Goal: Task Accomplishment & Management: Manage account settings

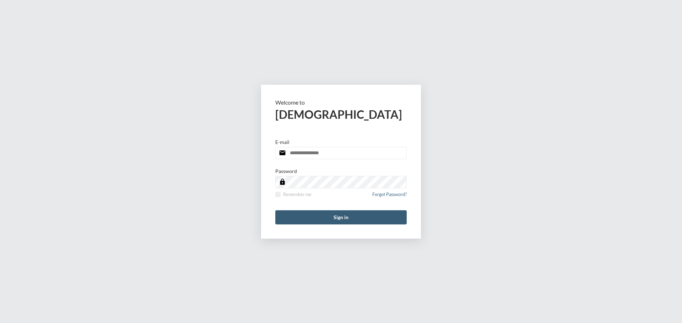
click at [337, 152] on input "email" at bounding box center [340, 153] width 131 height 12
type input "**********"
click at [279, 193] on span at bounding box center [277, 194] width 5 height 5
click at [307, 213] on button "Sign in" at bounding box center [340, 218] width 131 height 14
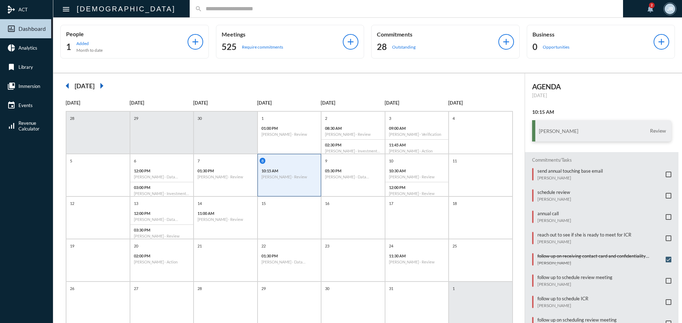
click at [202, 6] on input "text" at bounding box center [409, 9] width 415 height 6
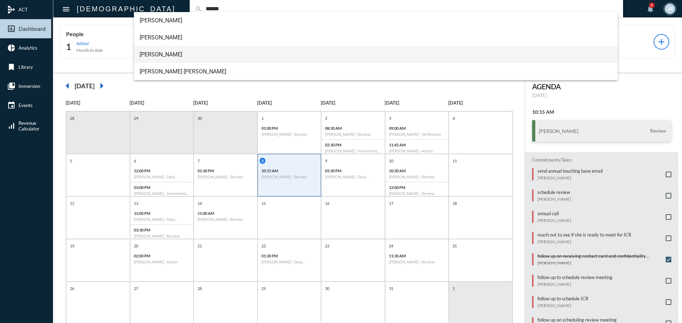
type input "******"
click at [160, 48] on span "Joseph Bishop" at bounding box center [376, 54] width 473 height 17
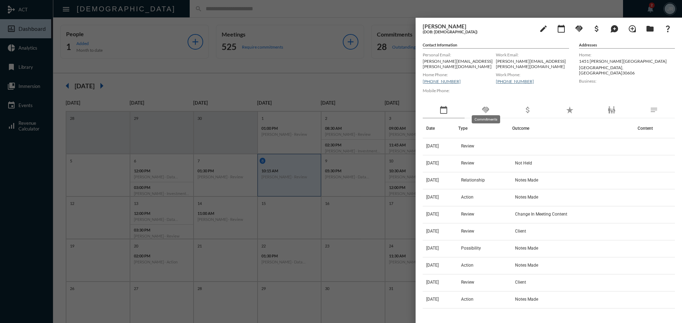
click at [486, 106] on mat-icon "handshake" at bounding box center [485, 110] width 9 height 9
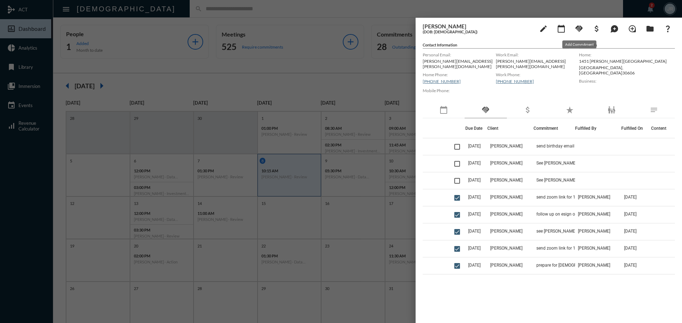
click at [578, 28] on mat-icon "handshake" at bounding box center [579, 29] width 9 height 9
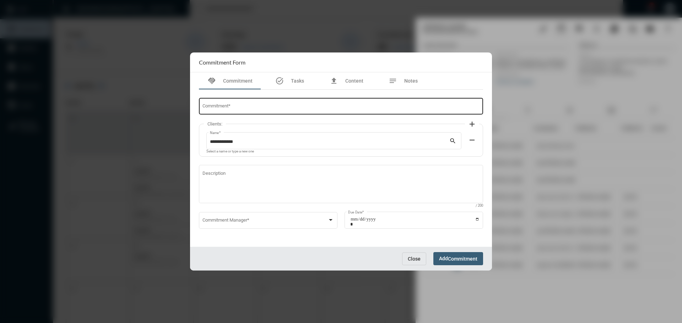
click at [304, 108] on input "Commitment *" at bounding box center [340, 107] width 277 height 5
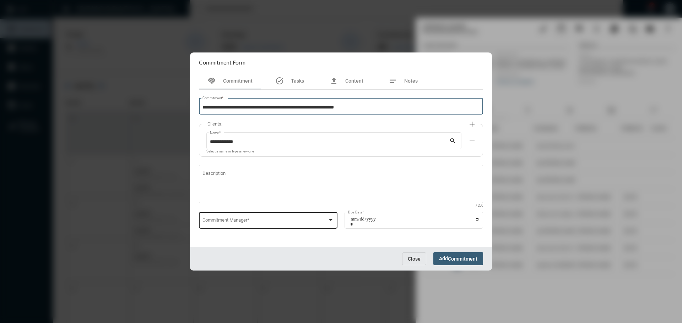
type input "**********"
click at [236, 218] on div "Commitment Manager *" at bounding box center [268, 220] width 132 height 18
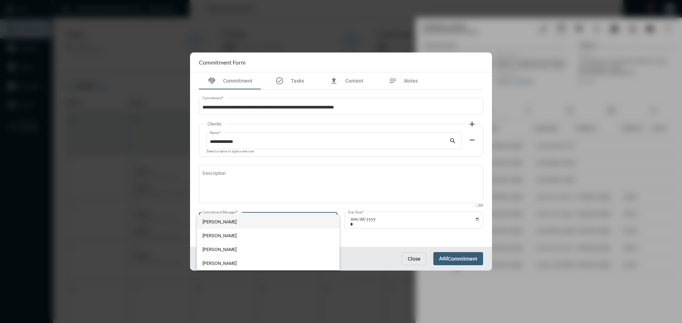
click at [231, 223] on span "[PERSON_NAME]" at bounding box center [268, 222] width 132 height 14
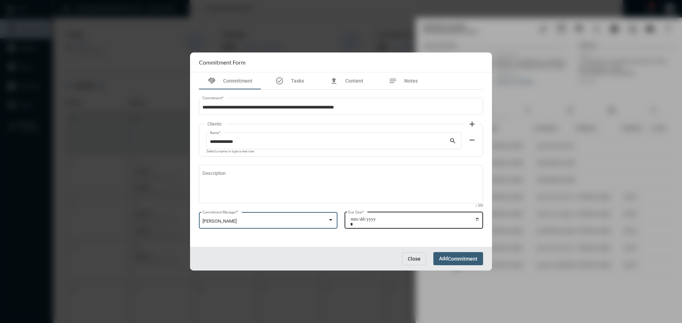
click at [478, 220] on input "Due Date *" at bounding box center [414, 222] width 129 height 10
type input "**********"
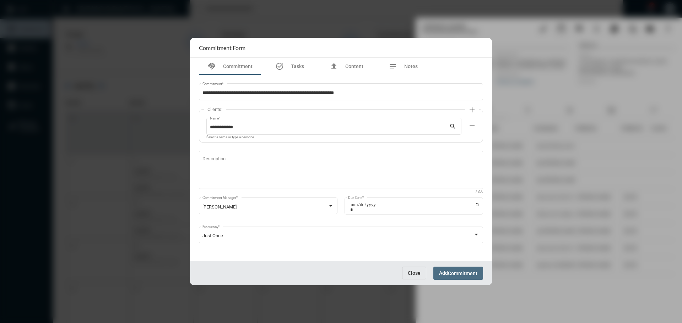
click at [448, 274] on span "Commitment" at bounding box center [462, 274] width 29 height 6
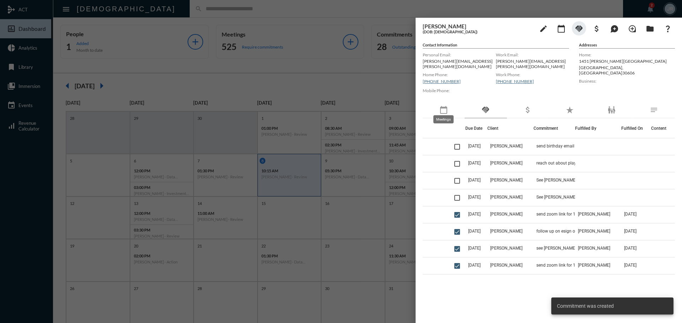
click at [446, 106] on mat-icon "calendar_today" at bounding box center [443, 110] width 9 height 9
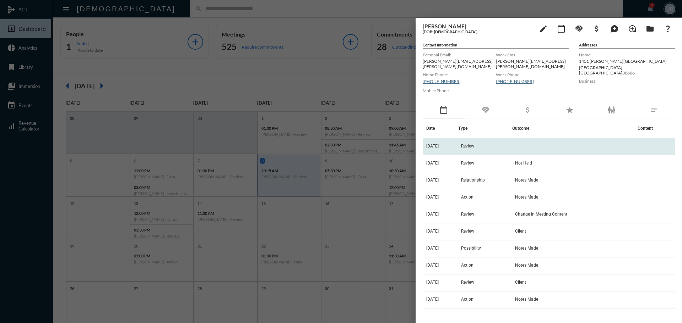
click at [458, 140] on td "[DATE]" at bounding box center [441, 146] width 36 height 17
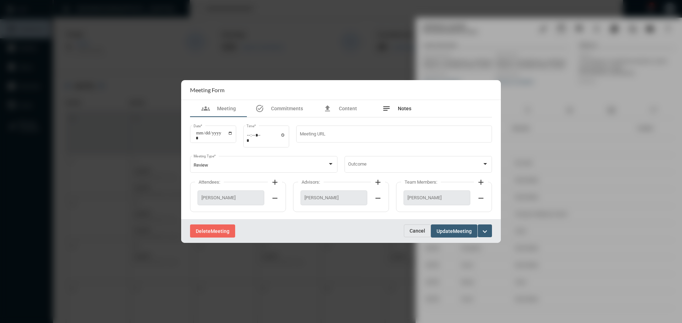
click at [402, 107] on span "Notes" at bounding box center [404, 109] width 13 height 6
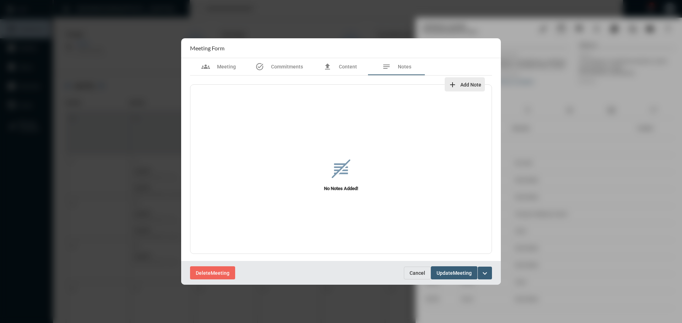
click at [454, 84] on mat-icon "add" at bounding box center [452, 85] width 9 height 9
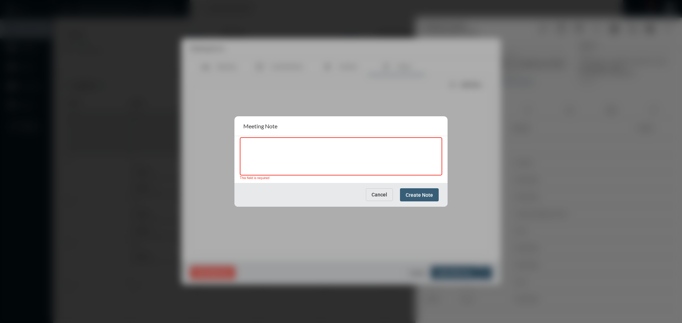
click at [288, 152] on textarea at bounding box center [341, 158] width 196 height 28
paste textarea "**********"
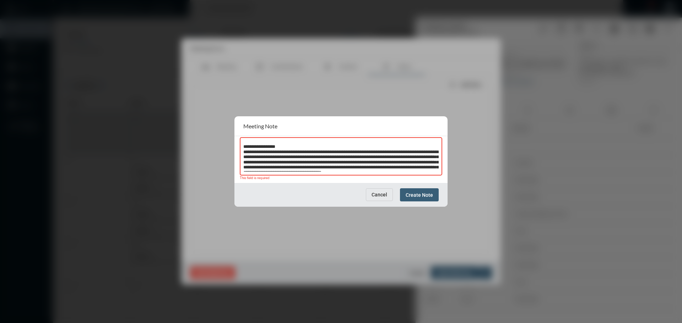
scroll to position [549, 0]
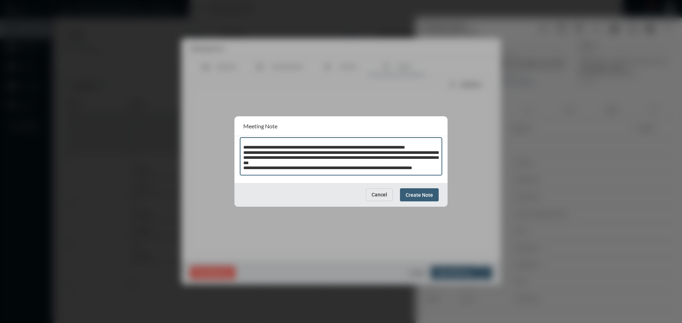
type textarea "**********"
click at [418, 198] on span "Create Note" at bounding box center [419, 195] width 27 height 6
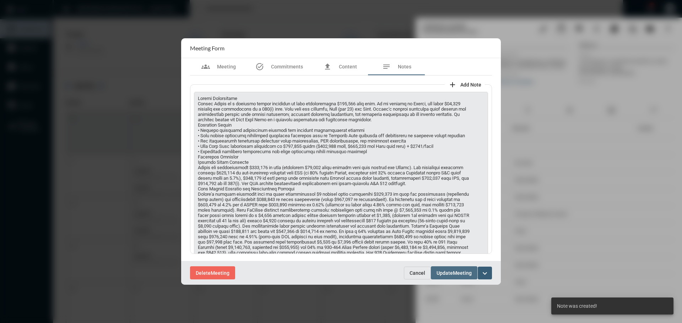
click at [452, 271] on span "Update" at bounding box center [444, 274] width 16 height 6
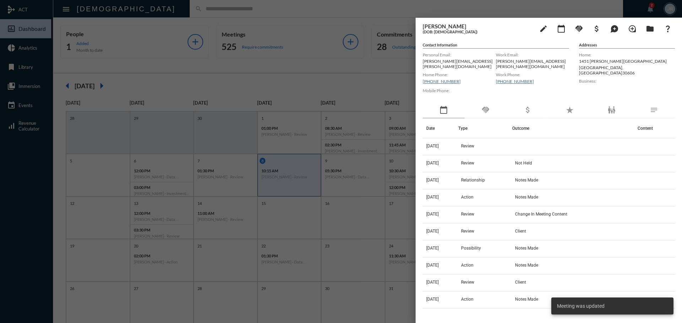
click at [489, 119] on th "Type" at bounding box center [485, 129] width 54 height 20
click at [486, 107] on mat-icon "handshake" at bounding box center [485, 110] width 9 height 9
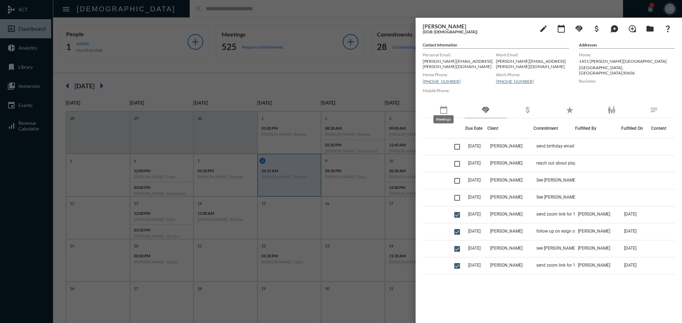
click at [439, 110] on mat-icon "calendar_today" at bounding box center [443, 110] width 9 height 9
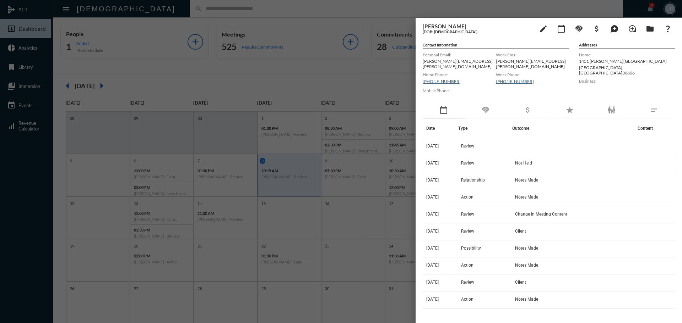
click at [441, 145] on td "[DATE]" at bounding box center [441, 146] width 36 height 17
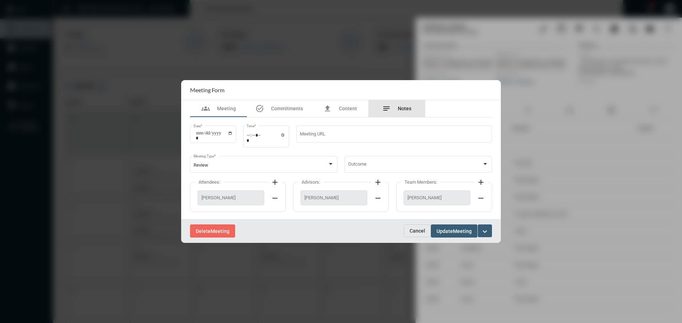
click at [391, 112] on div "notes Notes" at bounding box center [396, 108] width 29 height 9
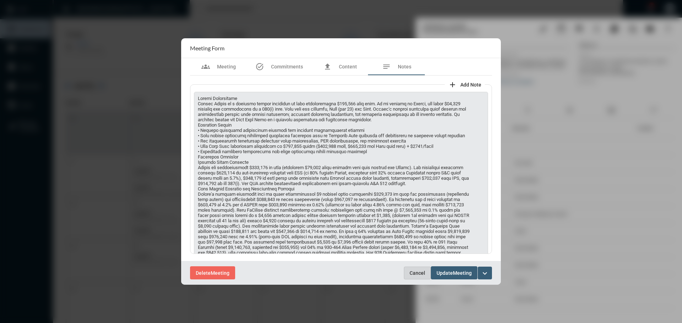
click at [417, 268] on button "Cancel" at bounding box center [417, 273] width 27 height 13
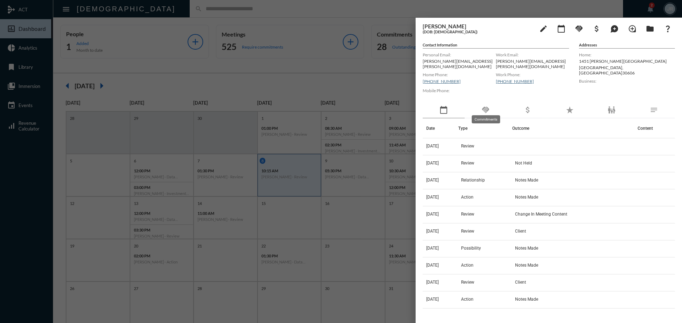
click at [485, 107] on mat-icon "handshake" at bounding box center [485, 110] width 9 height 9
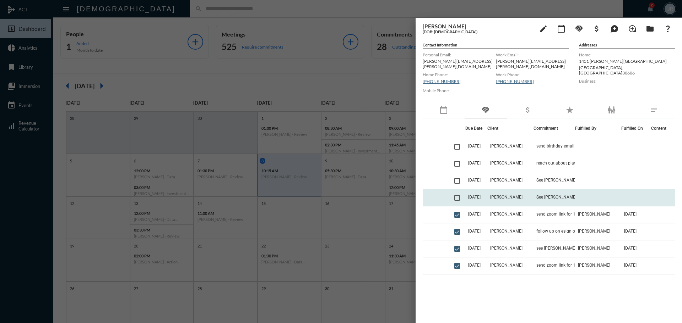
click at [550, 191] on td "See John first. Need to convert Reg IRA to Roth IRA for both" at bounding box center [554, 198] width 42 height 17
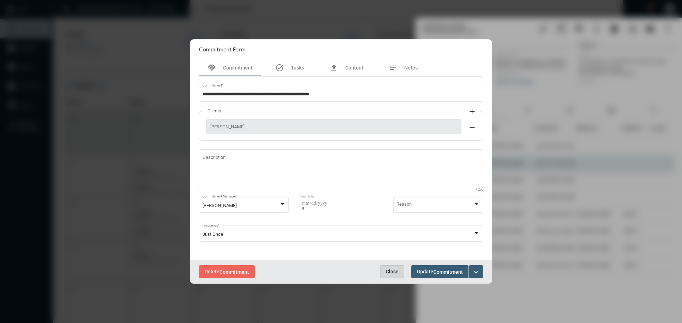
drag, startPoint x: 392, startPoint y: 270, endPoint x: 481, endPoint y: 158, distance: 143.1
click at [392, 270] on span "Close" at bounding box center [392, 272] width 13 height 6
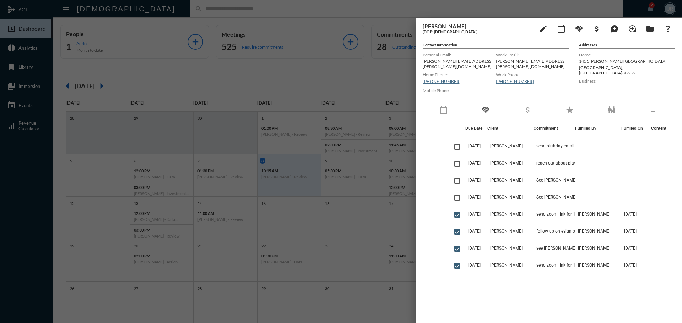
click at [256, 13] on div at bounding box center [341, 161] width 682 height 323
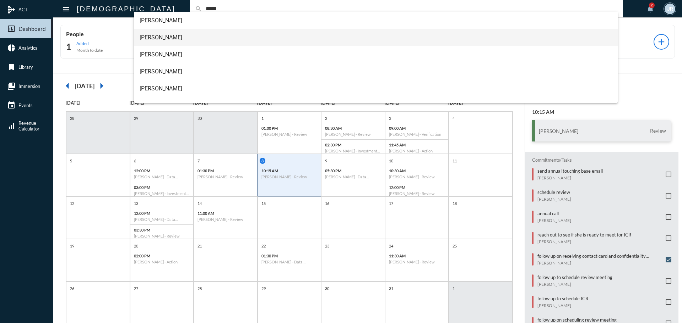
type input "*****"
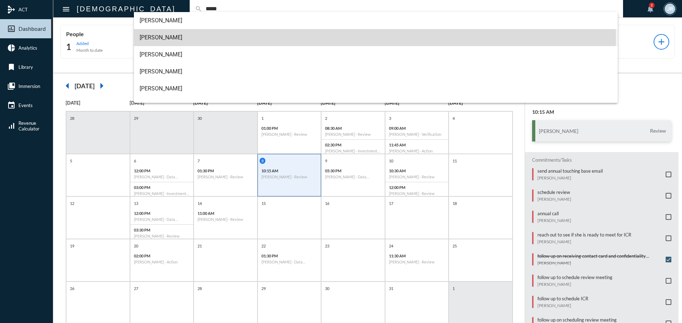
click at [156, 38] on span "Bill Hardy" at bounding box center [376, 37] width 473 height 17
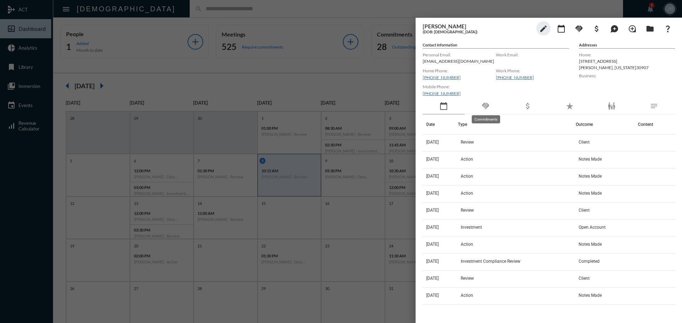
click at [487, 110] on mat-icon "handshake" at bounding box center [485, 106] width 9 height 9
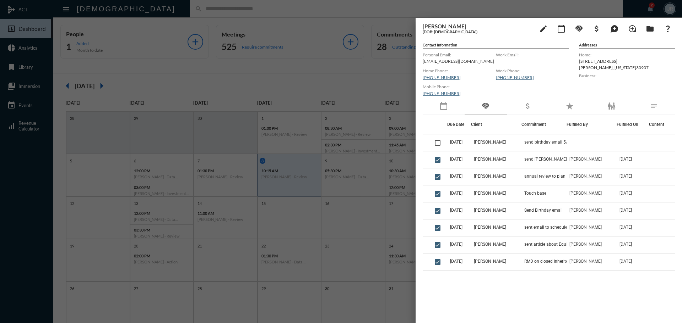
click at [450, 109] on div "calendar_today" at bounding box center [444, 106] width 42 height 16
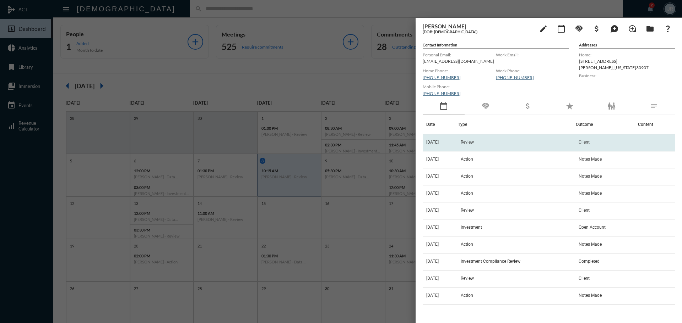
click at [443, 142] on td "[DATE]" at bounding box center [440, 143] width 35 height 17
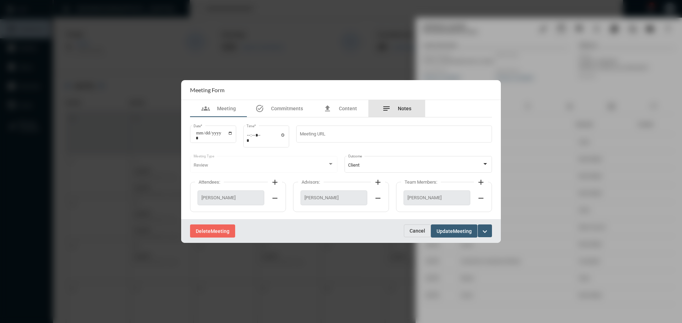
click at [405, 109] on span "Notes" at bounding box center [404, 109] width 13 height 6
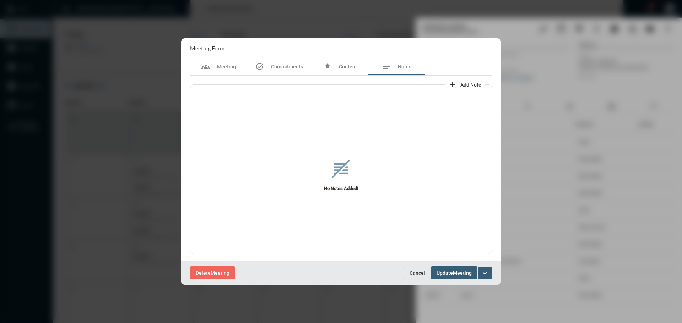
click at [452, 84] on mat-icon "add" at bounding box center [452, 85] width 9 height 9
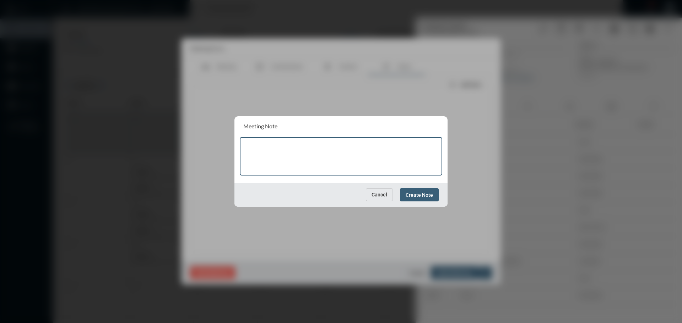
paste textarea "**********"
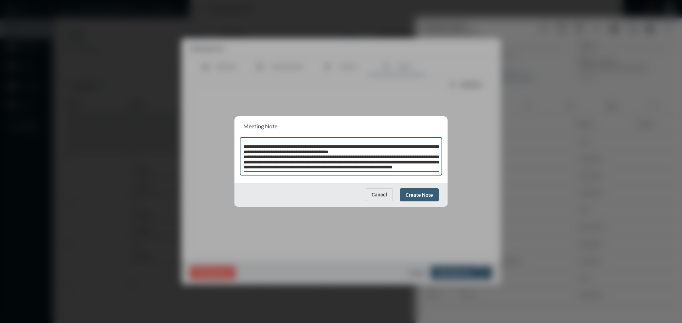
scroll to position [108, 0]
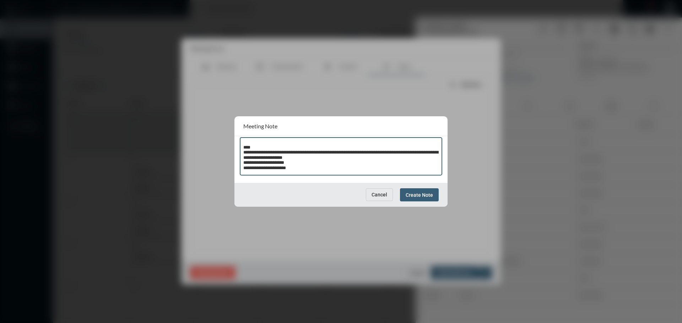
type textarea "**********"
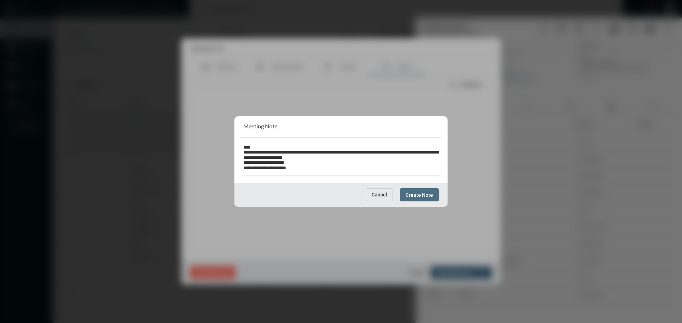
click at [421, 193] on span "Create Note" at bounding box center [419, 195] width 27 height 6
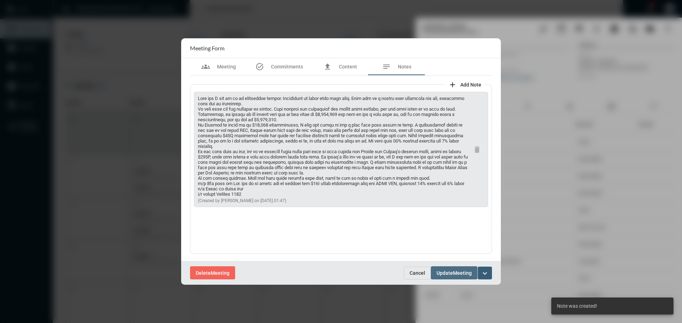
click at [446, 274] on span "Update" at bounding box center [444, 274] width 16 height 6
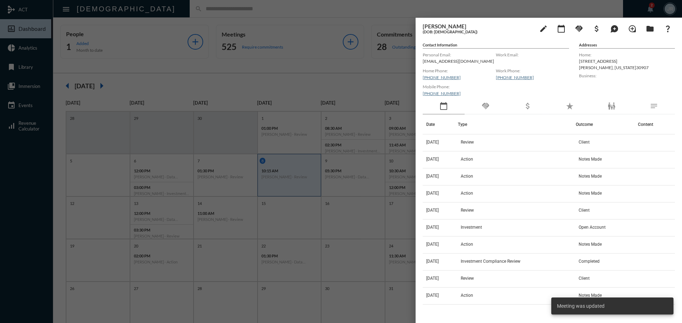
click at [486, 108] on mat-icon "handshake" at bounding box center [485, 106] width 9 height 9
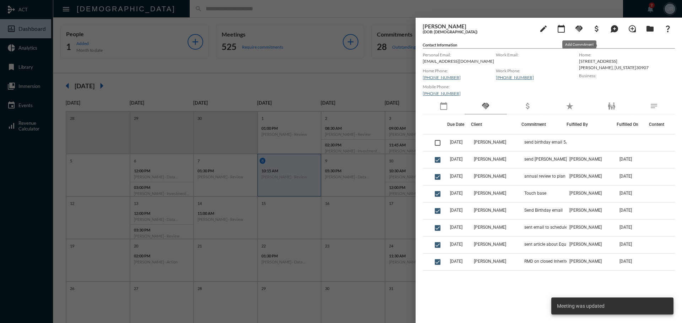
click at [579, 31] on mat-icon "handshake" at bounding box center [579, 29] width 9 height 9
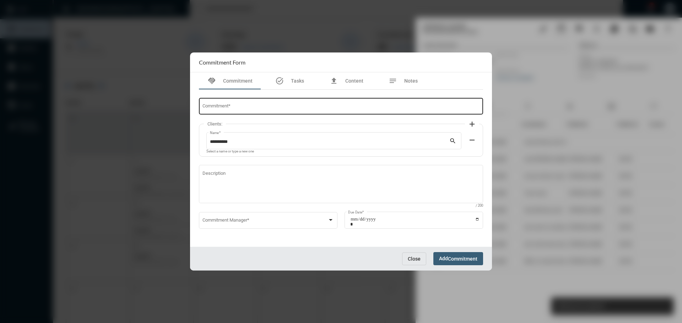
click at [249, 105] on input "Commitment *" at bounding box center [340, 107] width 277 height 5
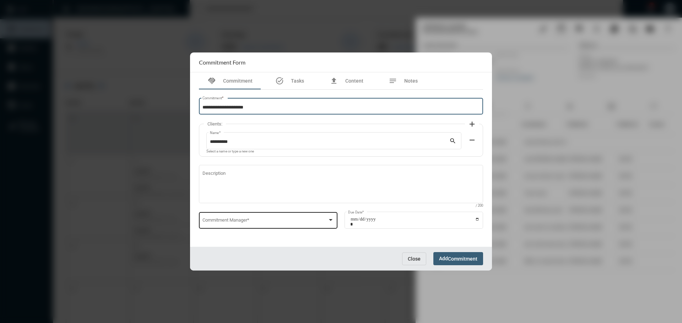
type input "**********"
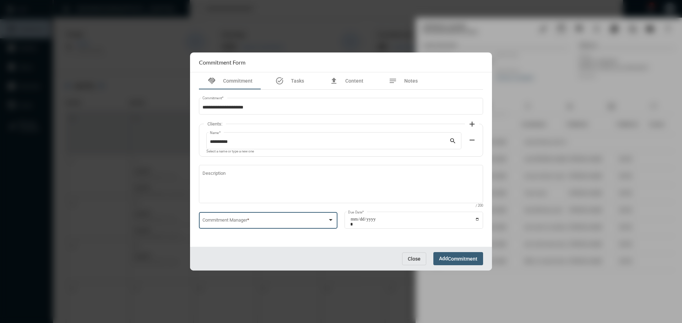
click at [272, 222] on span at bounding box center [264, 221] width 125 height 5
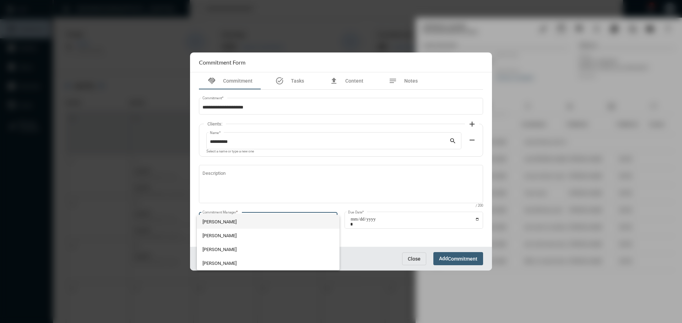
click at [223, 221] on span "[PERSON_NAME]" at bounding box center [268, 222] width 132 height 14
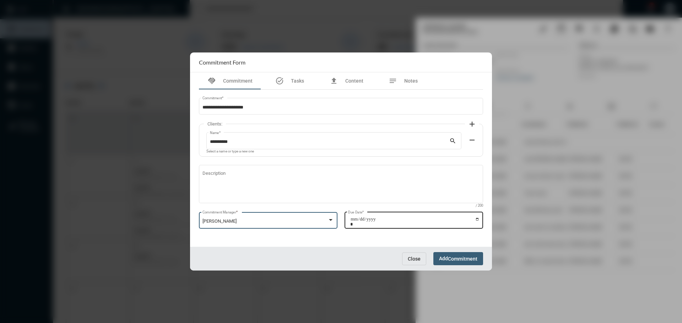
click at [477, 219] on input "Due Date *" at bounding box center [414, 222] width 129 height 10
type input "**********"
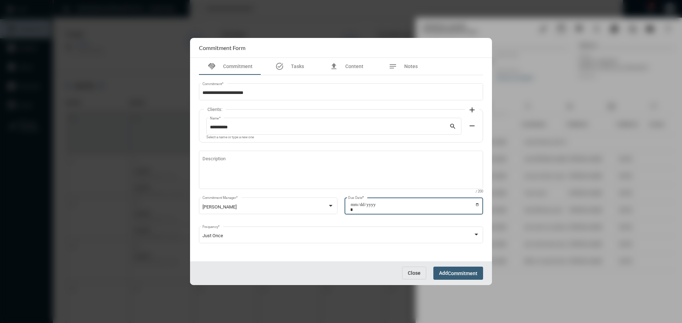
click at [446, 272] on span "Add Commitment" at bounding box center [458, 274] width 38 height 6
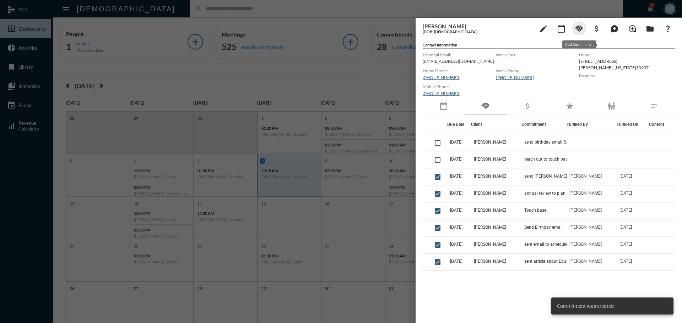
click at [580, 28] on mat-icon "handshake" at bounding box center [579, 29] width 9 height 9
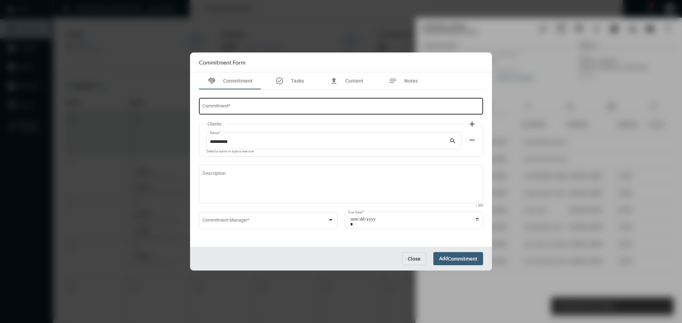
click at [217, 109] on input "Commitment *" at bounding box center [340, 107] width 277 height 5
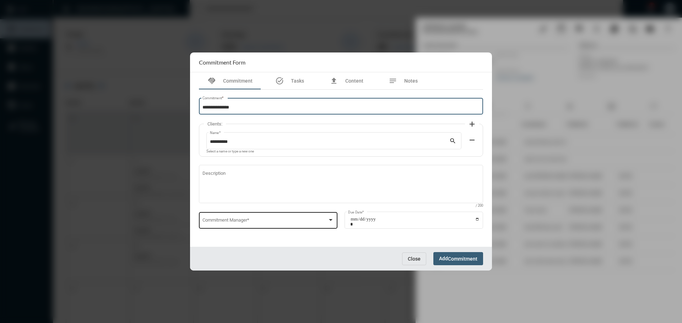
type input "**********"
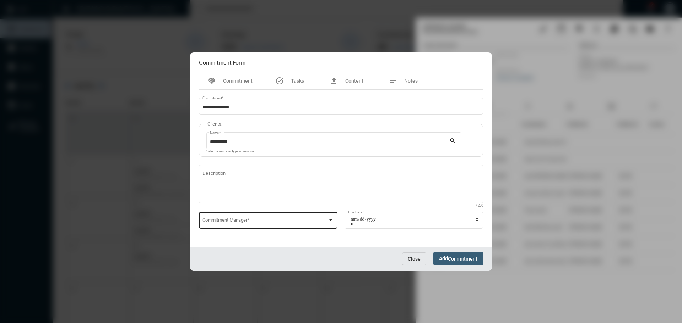
click at [252, 225] on div "Commitment Manager *" at bounding box center [268, 220] width 132 height 18
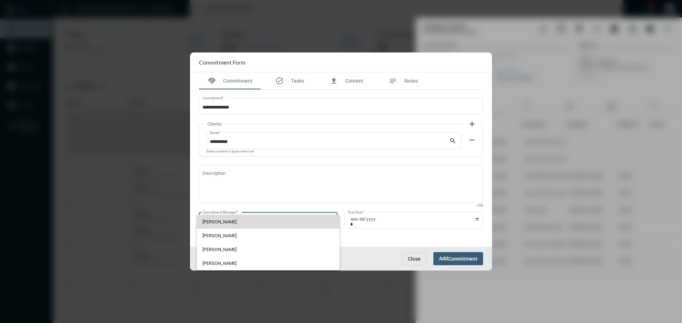
click at [222, 218] on span "[PERSON_NAME]" at bounding box center [268, 222] width 132 height 14
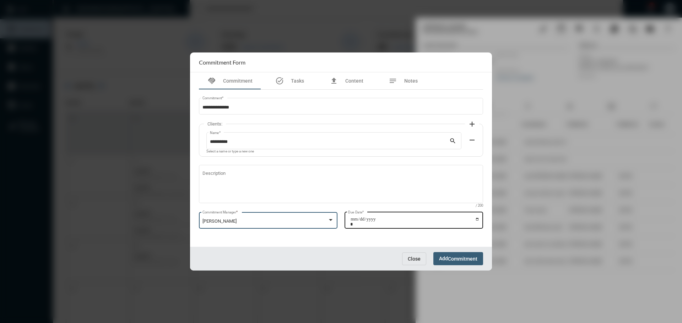
click at [478, 221] on input "Due Date *" at bounding box center [414, 222] width 129 height 10
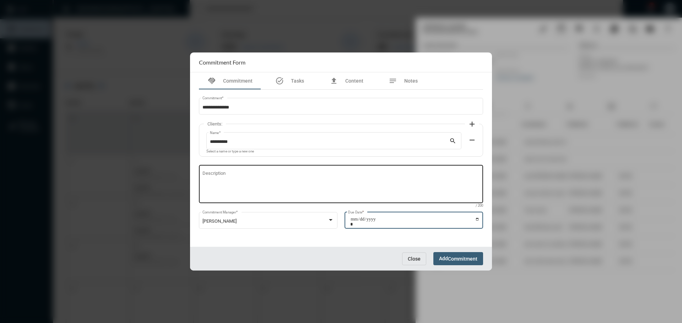
type input "**********"
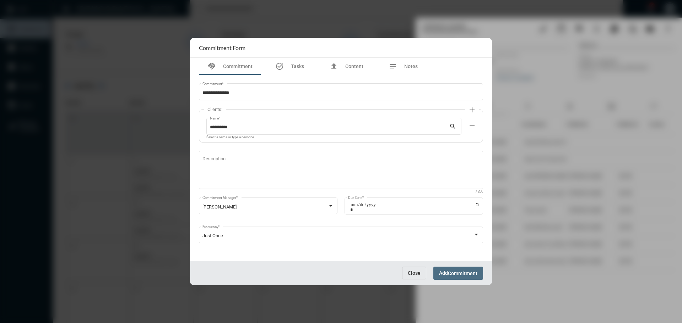
click at [444, 275] on span "Add Commitment" at bounding box center [458, 274] width 38 height 6
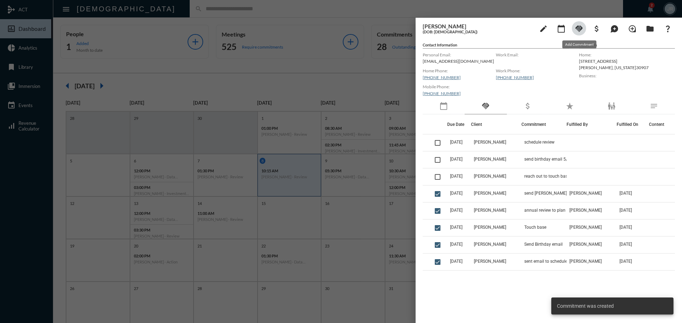
click at [580, 27] on mat-icon "handshake" at bounding box center [579, 29] width 9 height 9
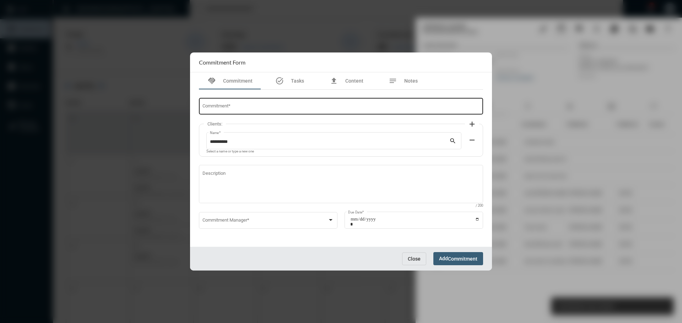
click at [236, 105] on input "Commitment *" at bounding box center [340, 107] width 277 height 5
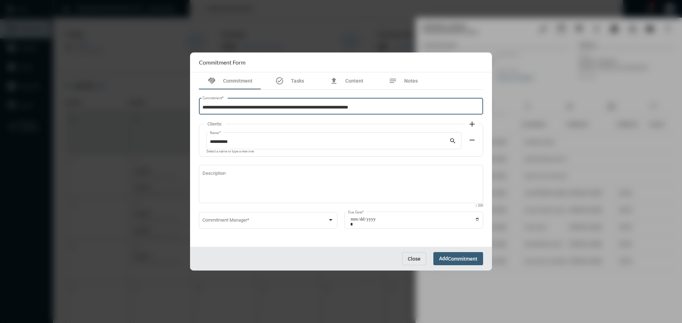
click at [363, 109] on input "**********" at bounding box center [340, 107] width 277 height 5
click at [384, 106] on input "**********" at bounding box center [340, 107] width 277 height 5
drag, startPoint x: 262, startPoint y: 209, endPoint x: 261, endPoint y: 214, distance: 6.0
click at [262, 210] on div "Description / 200" at bounding box center [341, 187] width 284 height 44
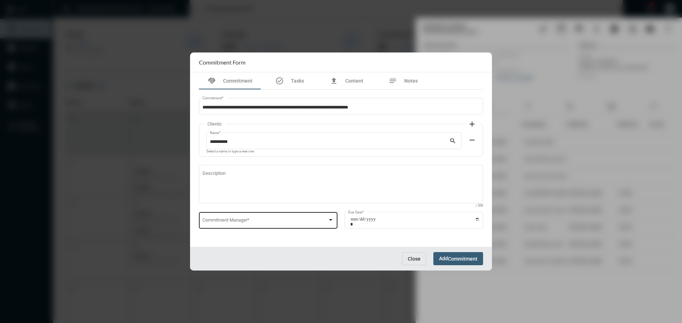
click at [261, 215] on div "Commitment Manager *" at bounding box center [268, 220] width 132 height 18
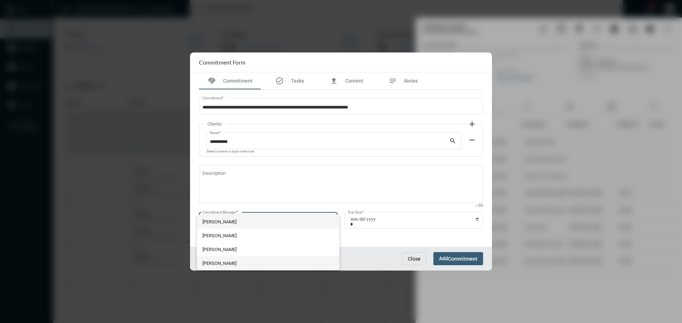
click at [234, 259] on span "[PERSON_NAME]" at bounding box center [268, 264] width 132 height 14
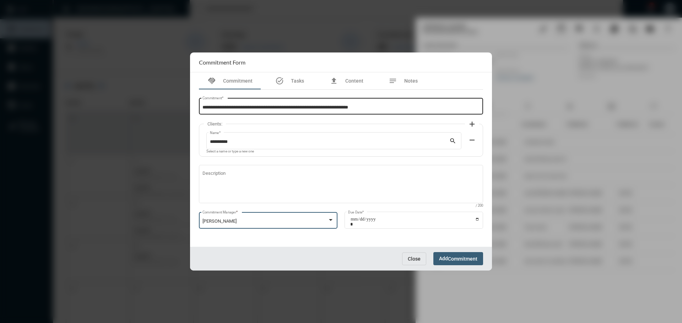
drag, startPoint x: 202, startPoint y: 108, endPoint x: 210, endPoint y: 111, distance: 8.4
click at [203, 108] on input "**********" at bounding box center [340, 107] width 277 height 5
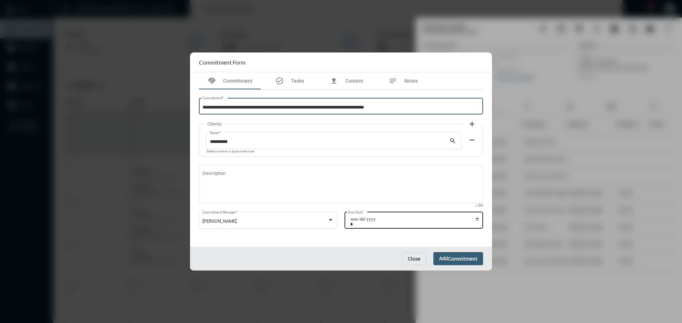
type input "**********"
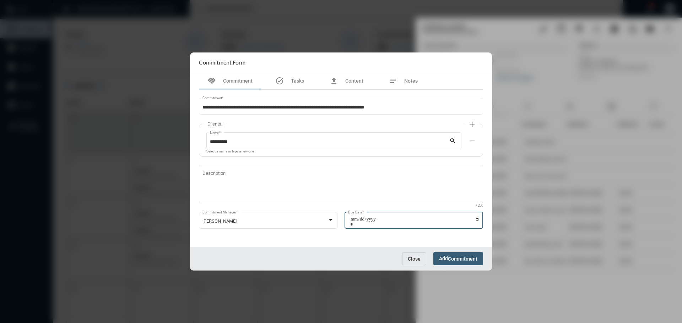
click at [478, 218] on input "Due Date *" at bounding box center [414, 222] width 129 height 10
type input "**********"
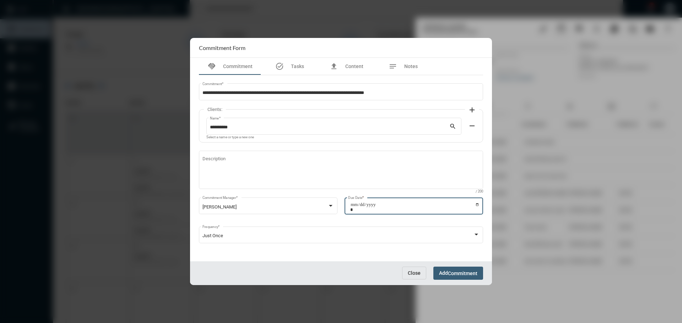
click at [436, 264] on div "Close Add Commitment" at bounding box center [341, 274] width 302 height 24
click at [444, 272] on span "Add Commitment" at bounding box center [458, 274] width 38 height 6
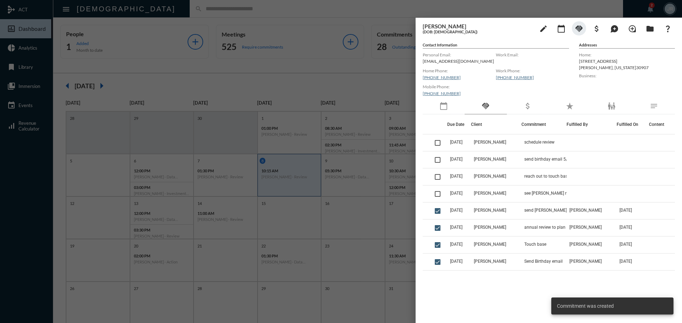
click at [181, 9] on div at bounding box center [341, 161] width 682 height 323
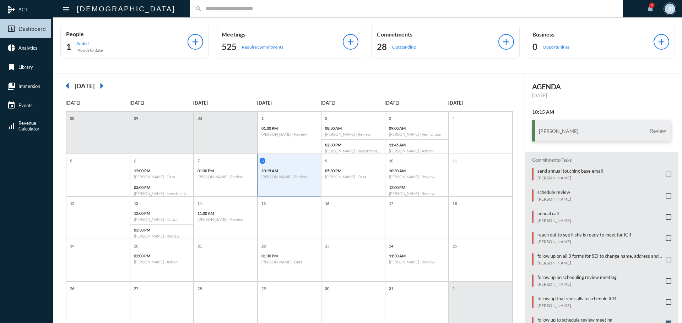
click at [202, 9] on input "text" at bounding box center [409, 9] width 415 height 6
drag, startPoint x: 681, startPoint y: 5, endPoint x: 277, endPoint y: 6, distance: 404.4
click at [277, 6] on input "text" at bounding box center [409, 9] width 415 height 6
type input "*"
click at [202, 11] on input "*" at bounding box center [409, 9] width 415 height 6
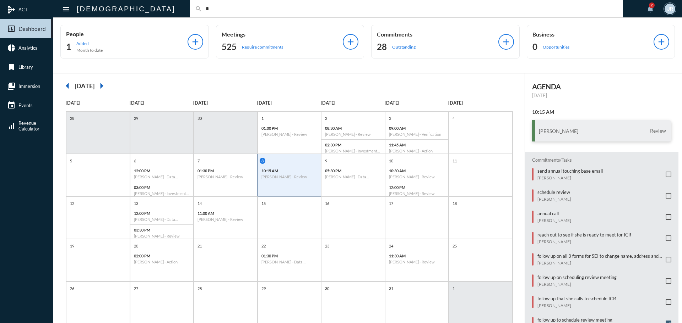
click at [202, 10] on input "*" at bounding box center [409, 9] width 415 height 6
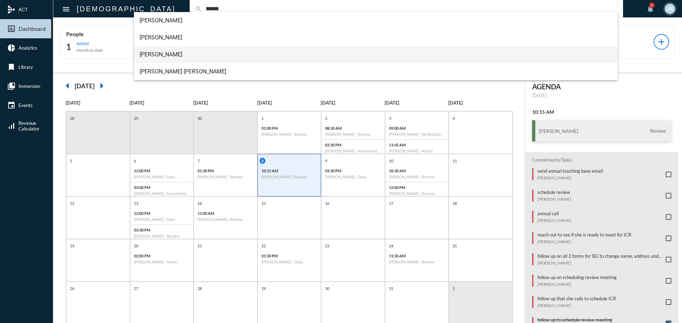
type input "******"
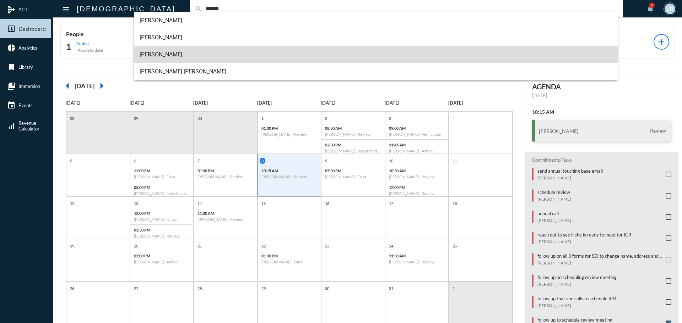
click at [156, 56] on span "Joseph Bishop" at bounding box center [376, 54] width 473 height 17
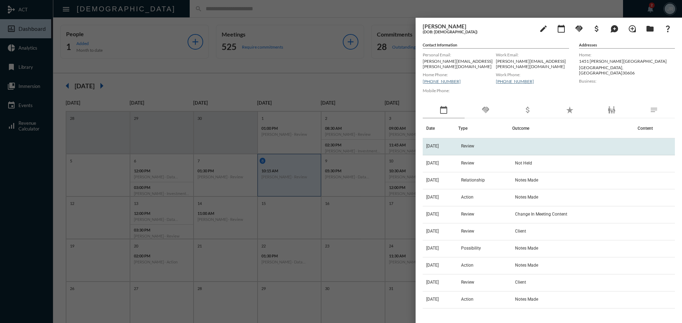
click at [446, 148] on td "[DATE]" at bounding box center [441, 146] width 36 height 17
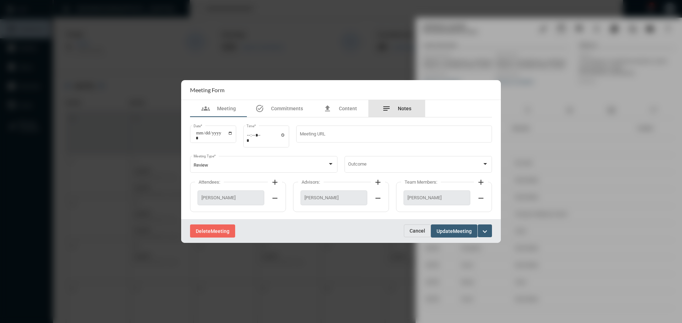
click at [401, 114] on div "notes Notes" at bounding box center [396, 108] width 57 height 17
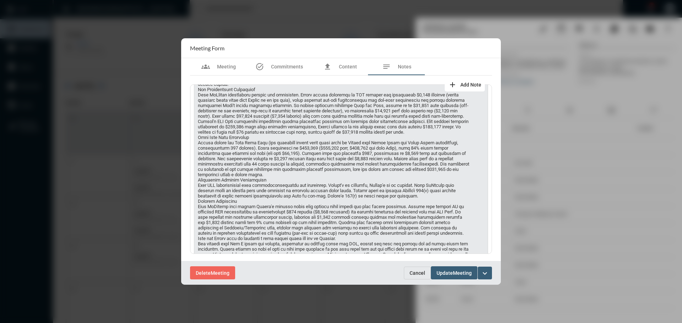
scroll to position [285, 0]
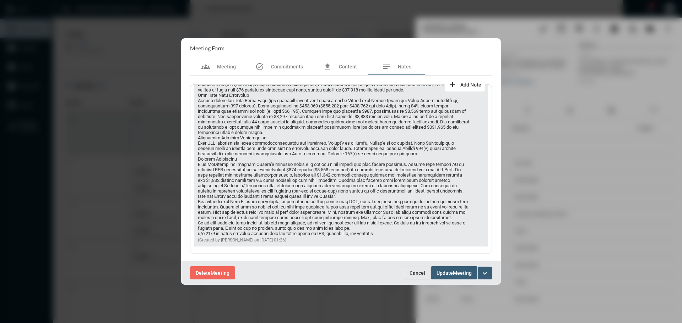
drag, startPoint x: 198, startPoint y: 99, endPoint x: 471, endPoint y: 252, distance: 313.2
click at [471, 251] on div "(Created by Julie Redd on 10/8/25 01:26) delete" at bounding box center [341, 170] width 302 height 170
copy div "Client Information Joseph Bishop is a mortgage banker expecting to earn approxi…"
click at [417, 272] on span "Cancel" at bounding box center [417, 274] width 16 height 6
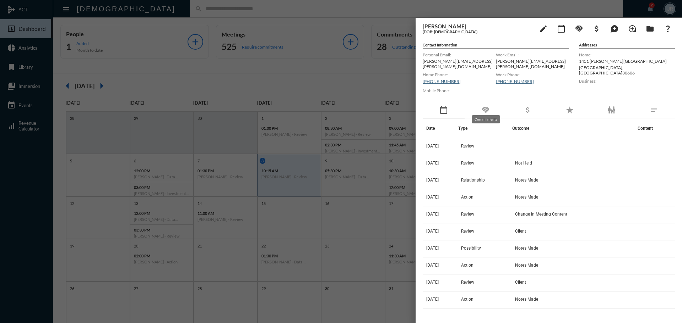
click at [483, 106] on mat-icon "handshake" at bounding box center [485, 110] width 9 height 9
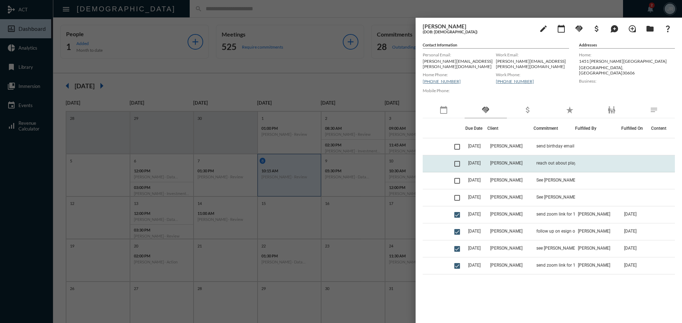
click at [525, 156] on td "[PERSON_NAME]" at bounding box center [510, 164] width 46 height 17
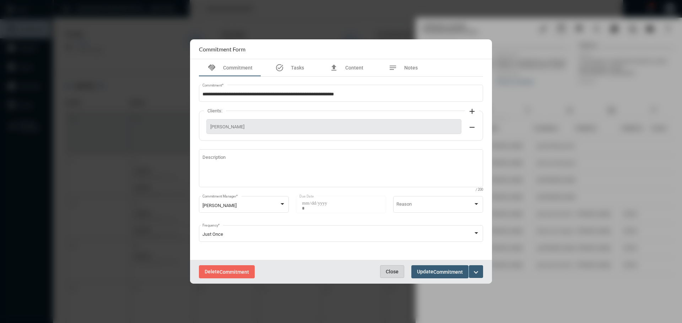
click at [391, 272] on span "Close" at bounding box center [392, 272] width 13 height 6
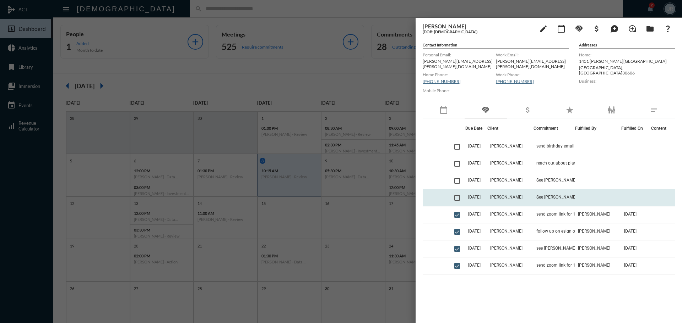
click at [526, 194] on td "[PERSON_NAME]" at bounding box center [510, 198] width 46 height 17
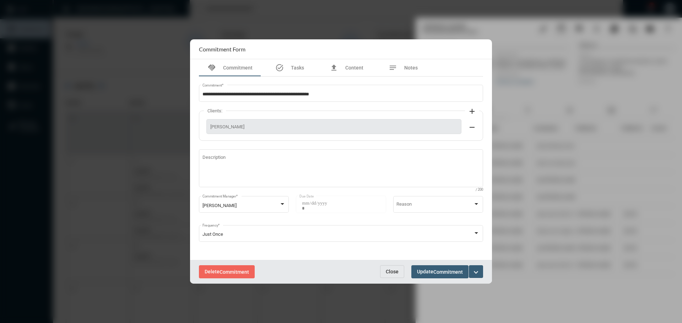
click at [386, 270] on span "Close" at bounding box center [392, 272] width 13 height 6
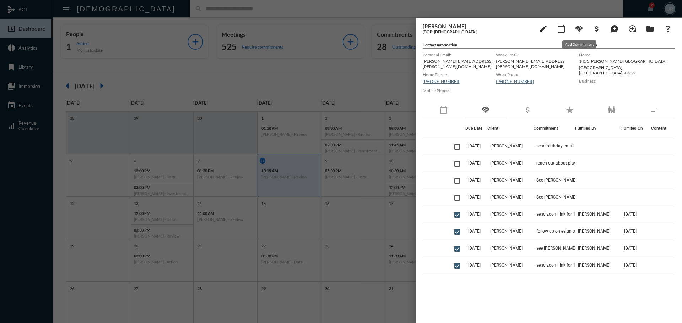
click at [577, 28] on mat-icon "handshake" at bounding box center [579, 29] width 9 height 9
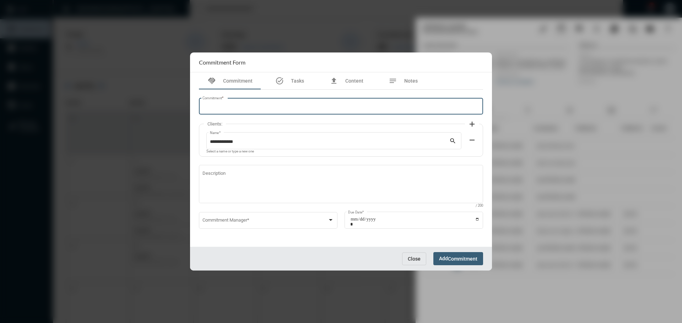
click at [254, 105] on input "Commitment *" at bounding box center [340, 107] width 277 height 5
type input "**********"
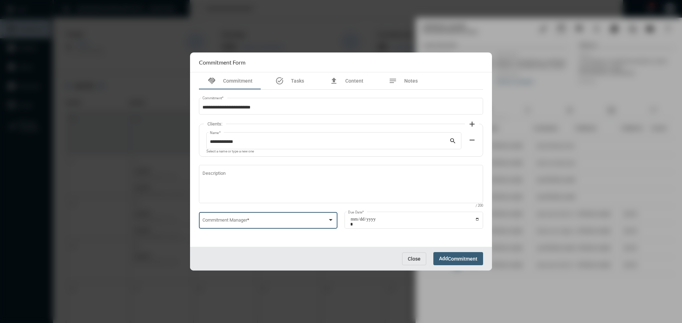
click at [261, 222] on span at bounding box center [264, 221] width 125 height 5
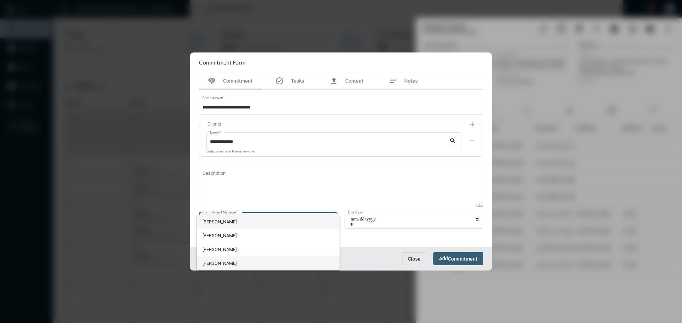
click at [234, 260] on span "[PERSON_NAME]" at bounding box center [268, 264] width 132 height 14
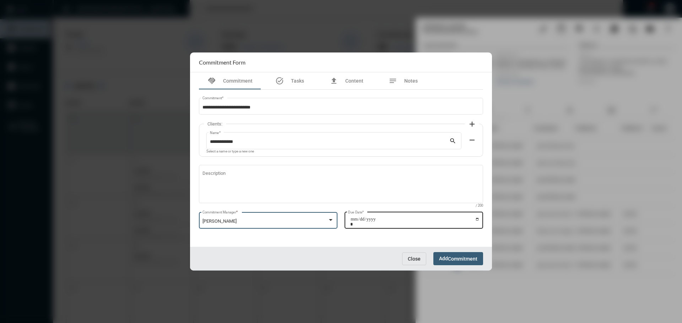
click at [477, 219] on input "Due Date *" at bounding box center [414, 222] width 129 height 10
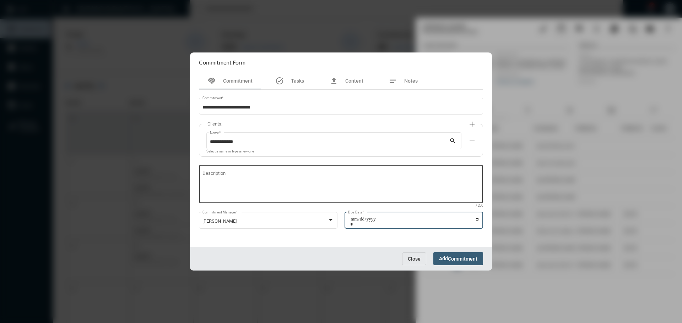
type input "**********"
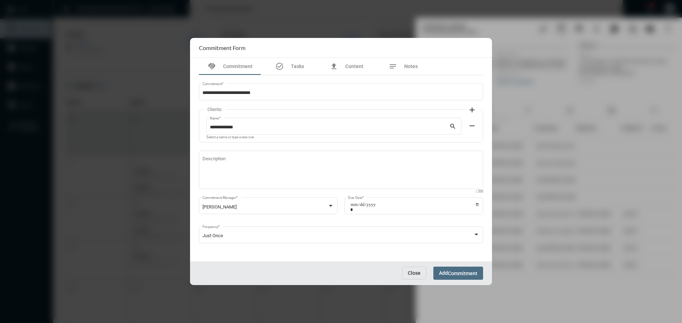
click at [466, 273] on span "Commitment" at bounding box center [462, 274] width 29 height 6
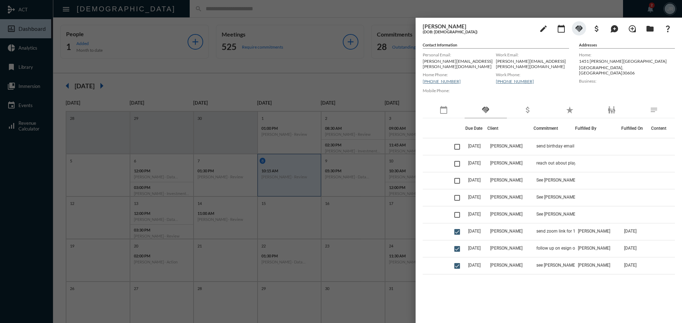
click at [203, 21] on div at bounding box center [341, 161] width 682 height 323
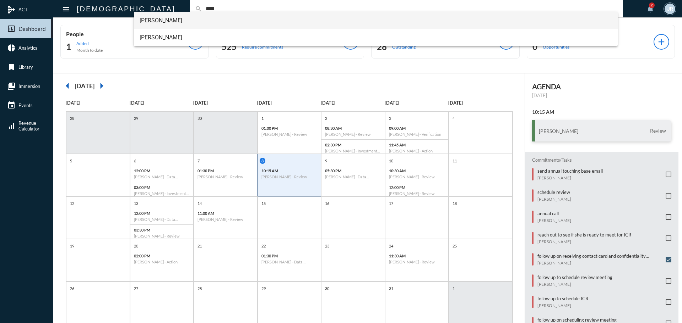
type input "****"
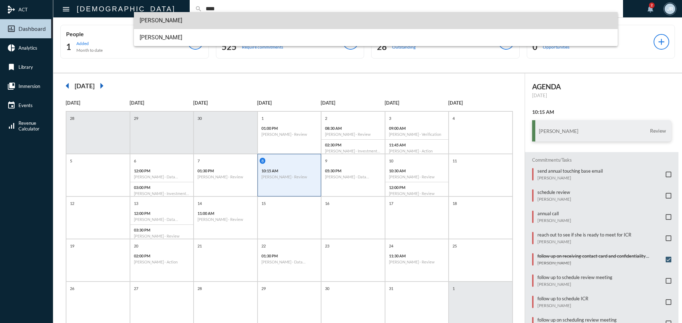
click at [164, 21] on span "[PERSON_NAME]" at bounding box center [376, 20] width 473 height 17
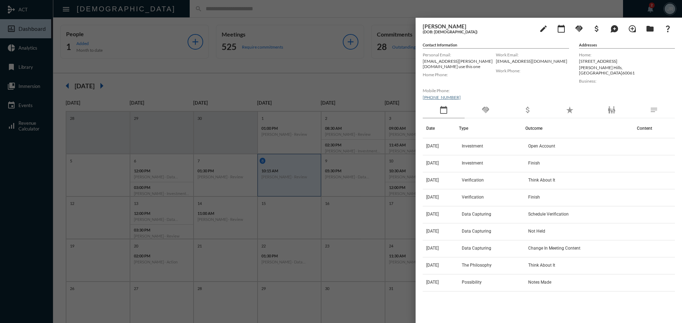
drag, startPoint x: 423, startPoint y: 62, endPoint x: 467, endPoint y: 64, distance: 43.7
click at [467, 64] on p "[EMAIL_ADDRESS][PERSON_NAME][DOMAIN_NAME] use this one" at bounding box center [459, 64] width 73 height 11
copy p "bhat.chanda@gmail.com"
click at [482, 93] on div "Mobile Phone: (979) 721-0725" at bounding box center [459, 94] width 73 height 16
drag, startPoint x: 456, startPoint y: 92, endPoint x: 421, endPoint y: 97, distance: 35.4
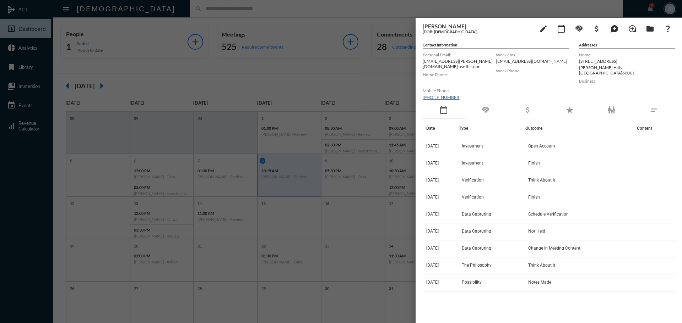
click at [421, 97] on div "[PERSON_NAME] (DOB: [DEMOGRAPHIC_DATA]) edit calendar_today handshake attach_mo…" at bounding box center [548, 169] width 266 height 302
copy link "[PHONE_NUMBER]"
click at [513, 85] on div "Work Email: chanda4ever@gmail.com Work Phone:" at bounding box center [532, 76] width 73 height 52
drag, startPoint x: 578, startPoint y: 62, endPoint x: 641, endPoint y: 63, distance: 62.9
click at [641, 63] on div "Contact Information Personal Email: bhat.chanda@gmail.com use this one Home Pho…" at bounding box center [549, 73] width 252 height 60
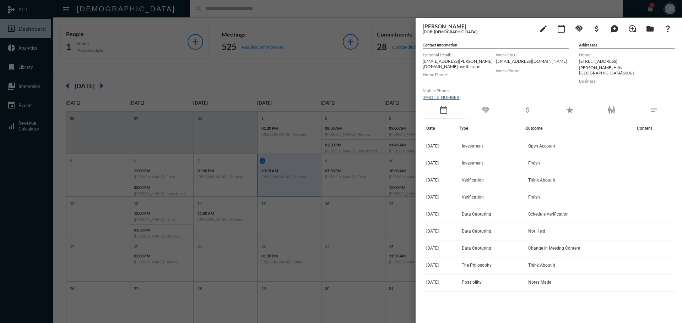
copy p "[STREET_ADDRESS]"
drag, startPoint x: 620, startPoint y: 81, endPoint x: 594, endPoint y: 79, distance: 26.0
click at [619, 85] on p at bounding box center [627, 87] width 96 height 5
drag, startPoint x: 579, startPoint y: 67, endPoint x: 601, endPoint y: 69, distance: 22.1
click at [601, 69] on p "Vernon Hills , IL 60061" at bounding box center [627, 70] width 96 height 11
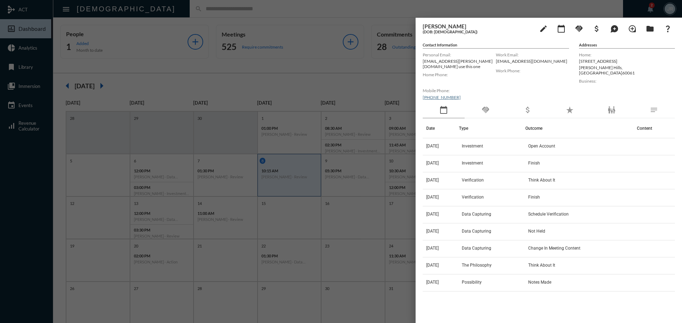
copy p "[PERSON_NAME] Hills"
click at [442, 106] on mat-icon "calendar_today" at bounding box center [443, 110] width 9 height 9
click at [369, 10] on div at bounding box center [341, 161] width 682 height 323
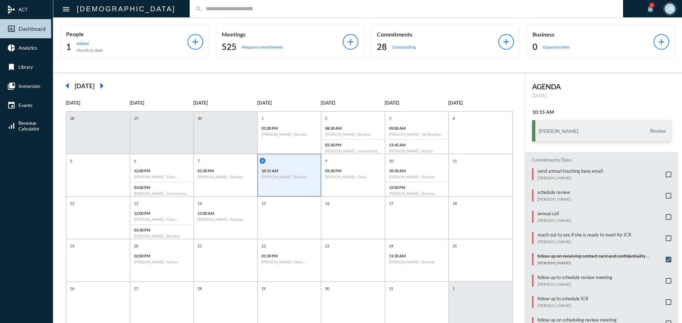
click at [202, 8] on input "text" at bounding box center [409, 9] width 415 height 6
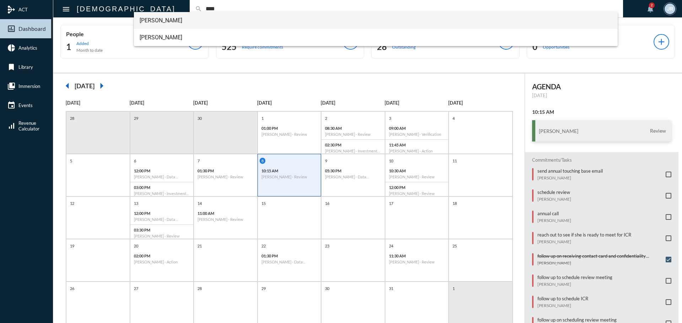
type input "****"
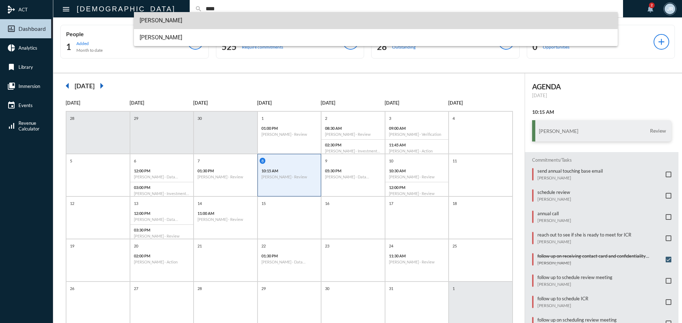
click at [157, 20] on span "[PERSON_NAME]" at bounding box center [376, 20] width 473 height 17
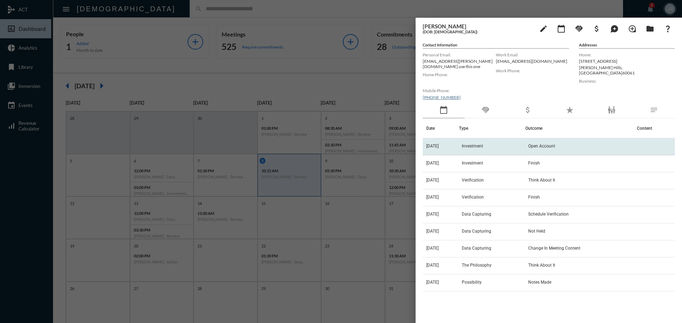
click at [477, 144] on span "Investment" at bounding box center [472, 146] width 21 height 5
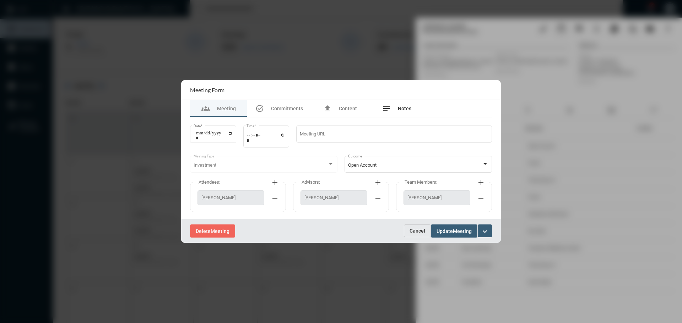
click at [408, 106] on span "Notes" at bounding box center [404, 109] width 13 height 6
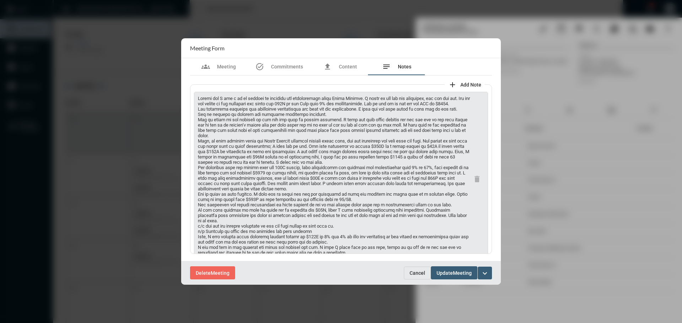
scroll to position [24, 0]
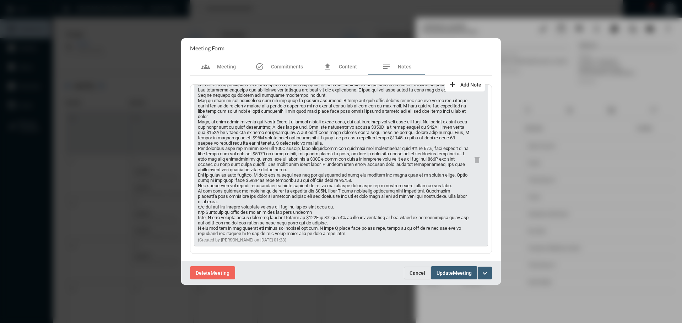
click at [415, 271] on span "Cancel" at bounding box center [417, 274] width 16 height 6
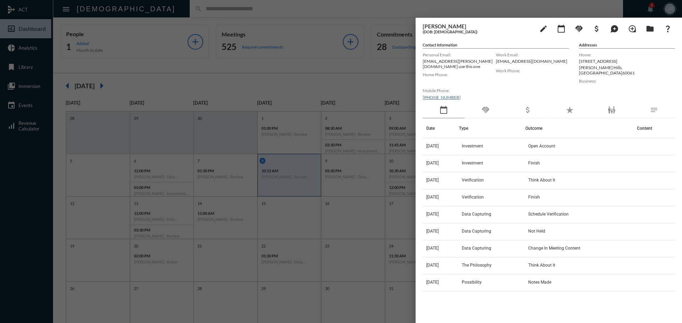
click at [171, 8] on div at bounding box center [341, 161] width 682 height 323
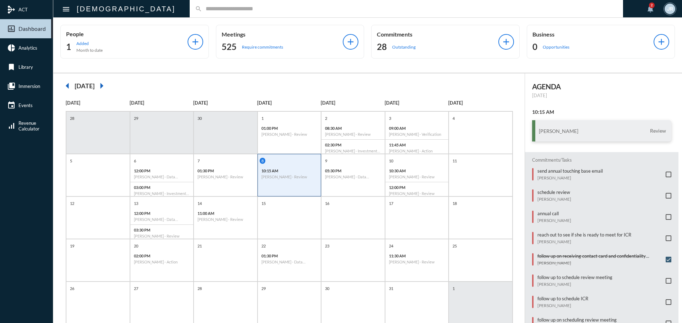
click at [202, 10] on input "text" at bounding box center [409, 9] width 415 height 6
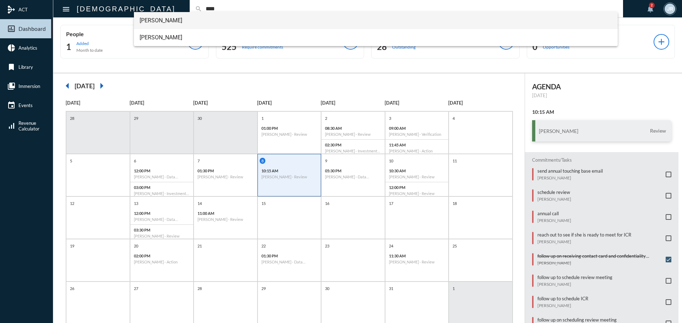
type input "****"
click at [149, 16] on span "[PERSON_NAME]" at bounding box center [376, 20] width 473 height 17
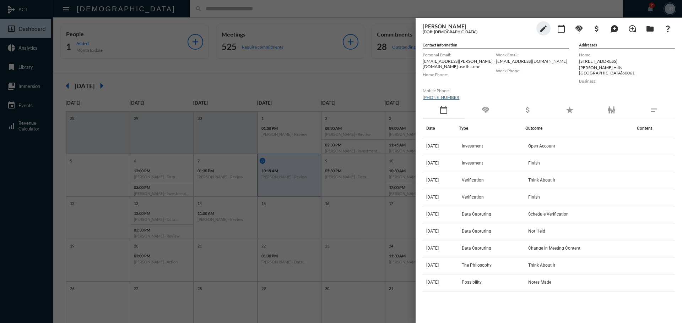
click at [481, 107] on mat-icon "handshake" at bounding box center [485, 110] width 9 height 9
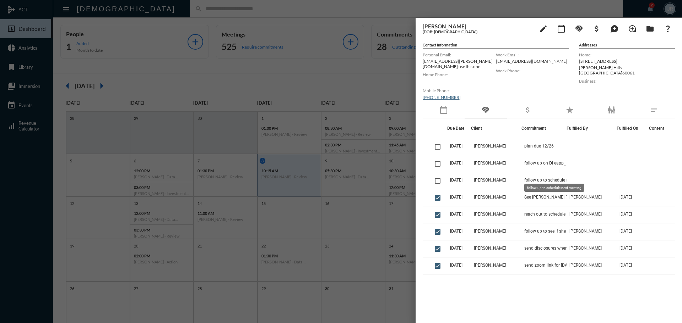
click at [546, 180] on mat-tooltip-component "follow up to schedule next meeting" at bounding box center [554, 188] width 70 height 18
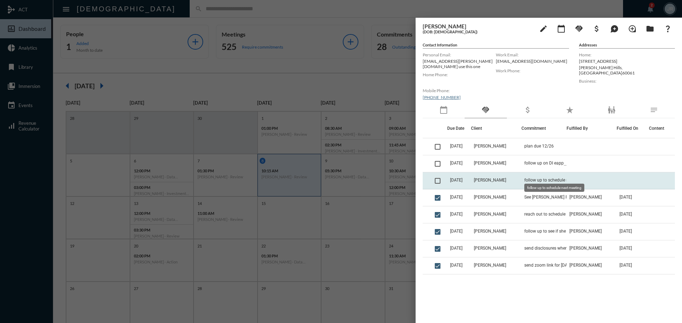
click at [534, 173] on td "follow up to schedule next meeting" at bounding box center [543, 181] width 45 height 17
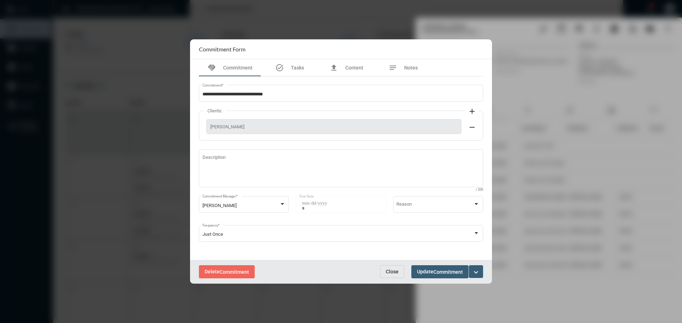
click at [389, 269] on span "Close" at bounding box center [392, 272] width 13 height 6
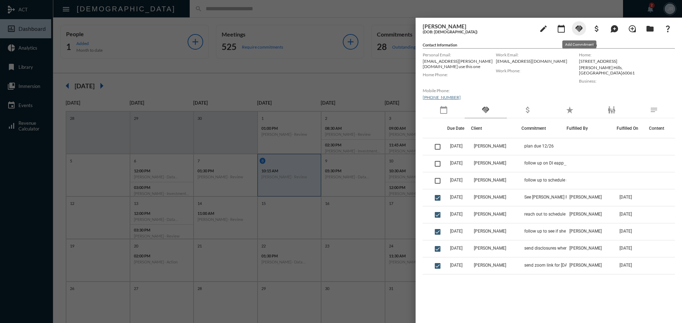
click at [582, 27] on mat-icon "handshake" at bounding box center [579, 29] width 9 height 9
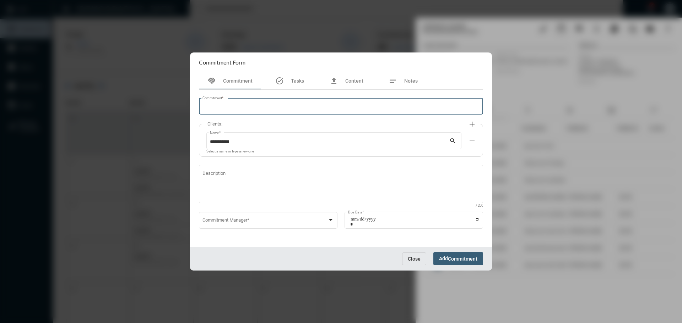
click at [237, 107] on input "Commitment *" at bounding box center [340, 107] width 277 height 5
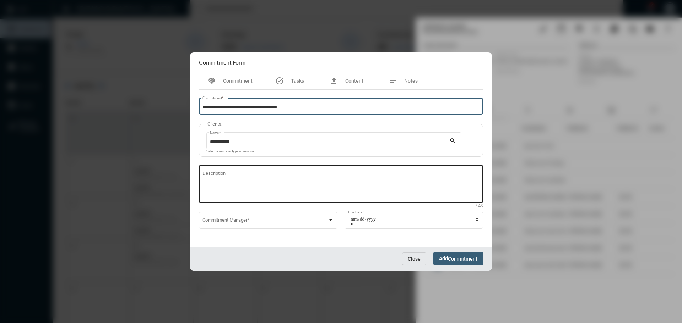
type input "**********"
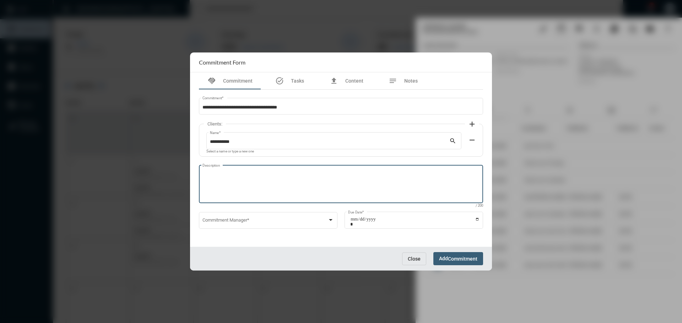
click at [219, 178] on textarea "Description" at bounding box center [340, 186] width 277 height 28
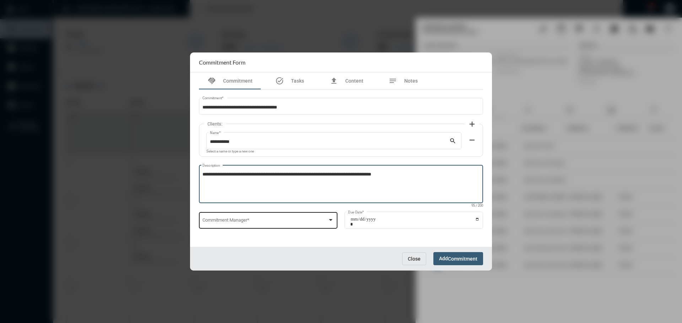
type textarea "**********"
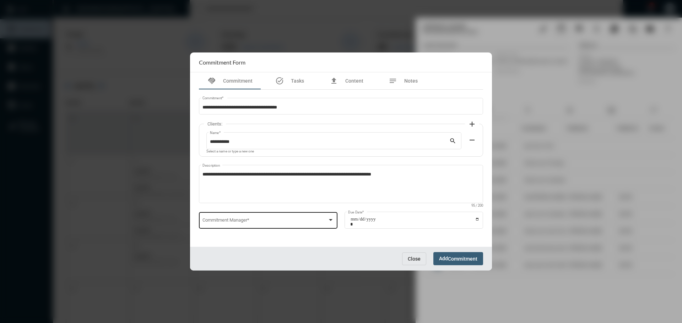
click at [229, 217] on div "Commitment Manager *" at bounding box center [268, 220] width 132 height 18
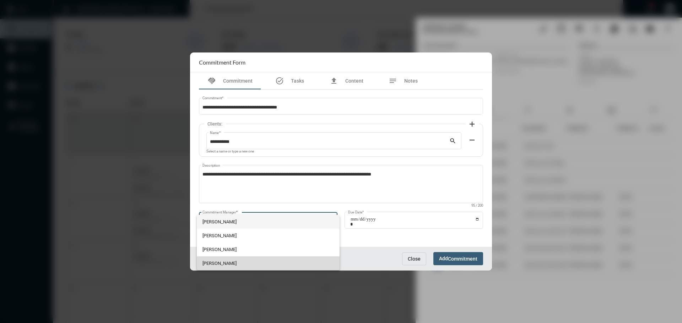
click at [218, 263] on span "[PERSON_NAME]" at bounding box center [268, 264] width 132 height 14
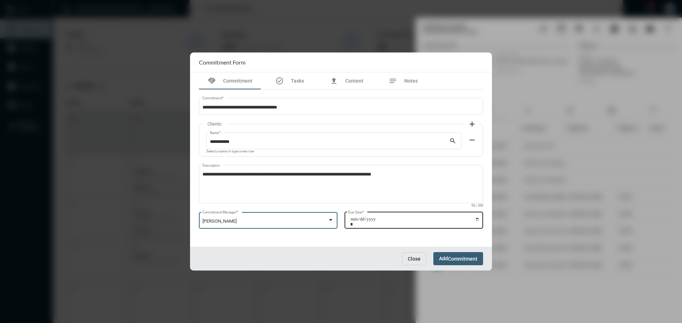
click at [478, 220] on input "Due Date *" at bounding box center [414, 222] width 129 height 10
type input "**********"
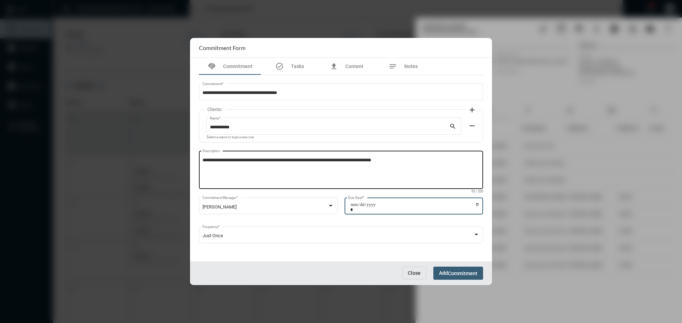
click at [393, 158] on textarea "**********" at bounding box center [340, 171] width 277 height 28
type textarea "**********"
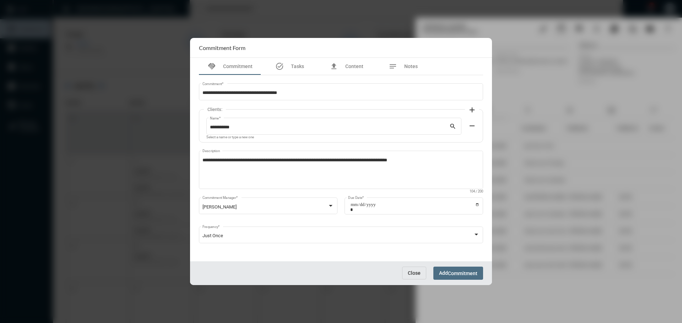
click at [440, 275] on span "Add Commitment" at bounding box center [458, 274] width 38 height 6
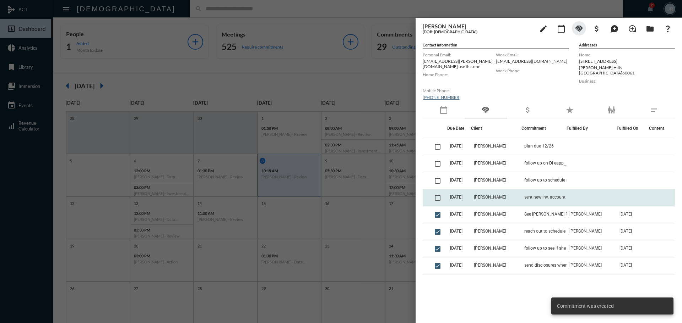
click at [438, 195] on span at bounding box center [438, 198] width 6 height 6
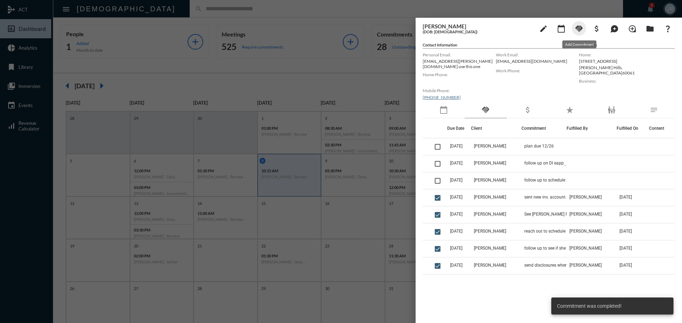
click at [580, 27] on mat-icon "handshake" at bounding box center [579, 29] width 9 height 9
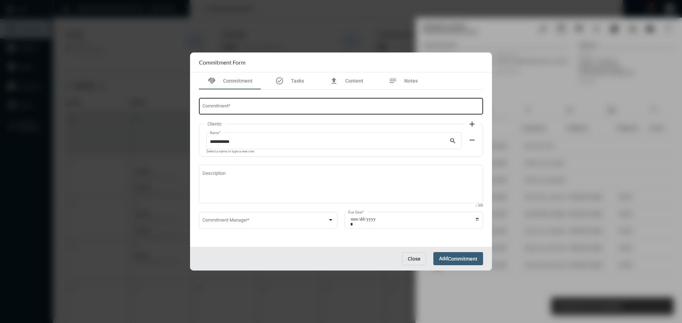
click at [259, 105] on div "Commitment *" at bounding box center [340, 106] width 277 height 18
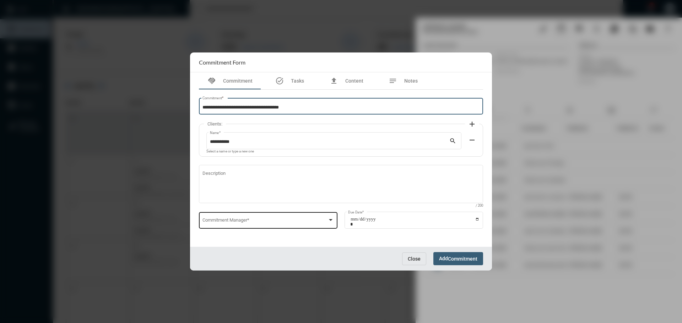
type input "**********"
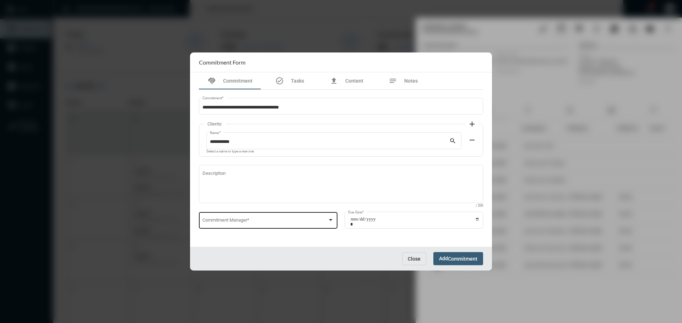
click at [238, 212] on div "Commitment Manager *" at bounding box center [268, 220] width 132 height 18
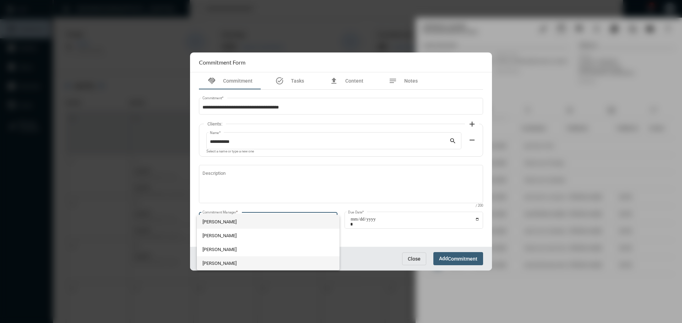
click at [217, 263] on span "[PERSON_NAME]" at bounding box center [268, 264] width 132 height 14
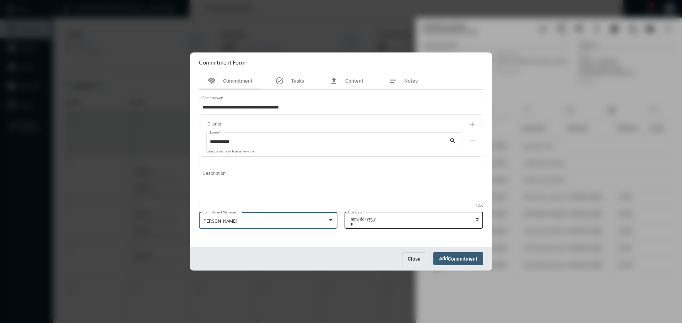
click at [477, 219] on input "Due Date *" at bounding box center [414, 222] width 129 height 10
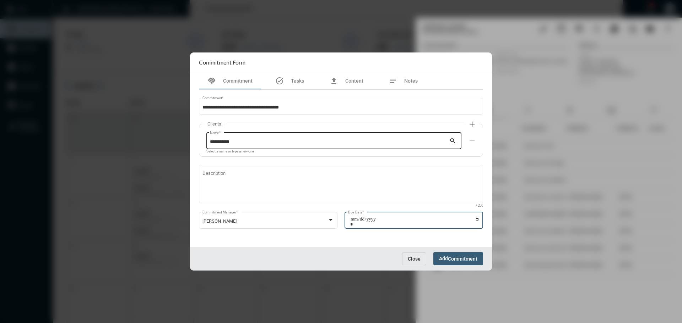
type input "**********"
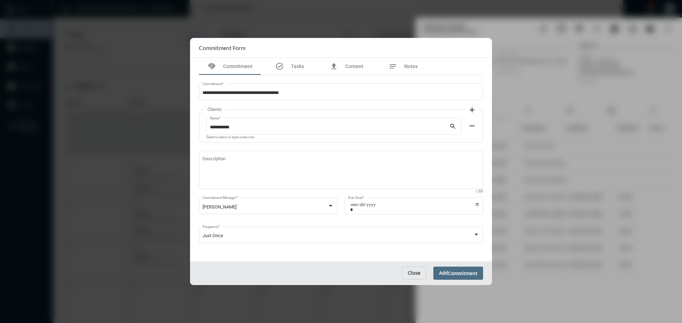
click at [451, 270] on button "Add Commitment" at bounding box center [458, 273] width 50 height 13
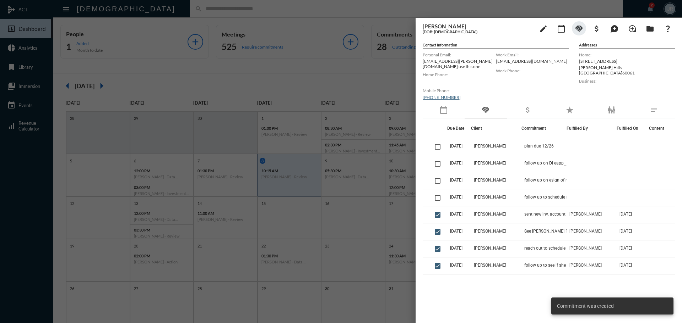
click at [290, 15] on div at bounding box center [341, 161] width 682 height 323
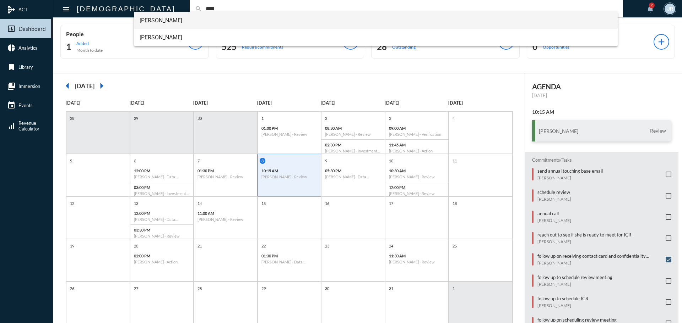
type input "****"
click at [161, 18] on span "[PERSON_NAME]" at bounding box center [376, 20] width 473 height 17
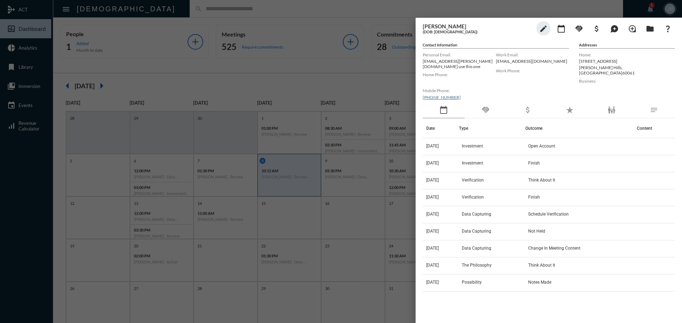
click at [490, 108] on div "handshake" at bounding box center [485, 110] width 42 height 16
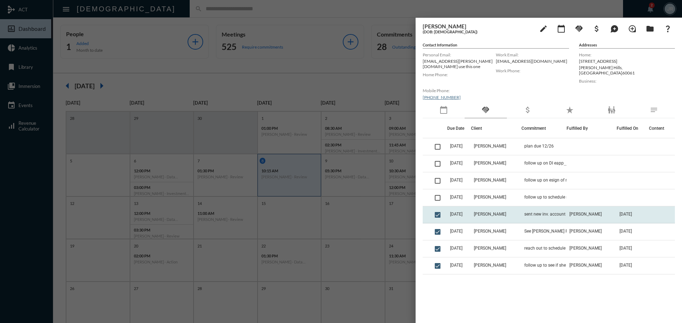
click at [532, 208] on td "sent new inv. account for esign through AM" at bounding box center [543, 215] width 45 height 17
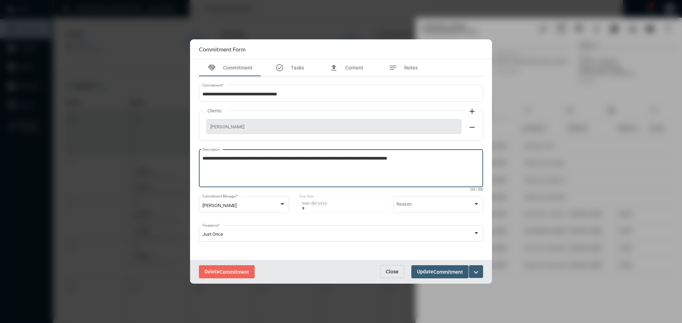
click at [416, 158] on textarea "**********" at bounding box center [340, 170] width 277 height 28
type textarea "**********"
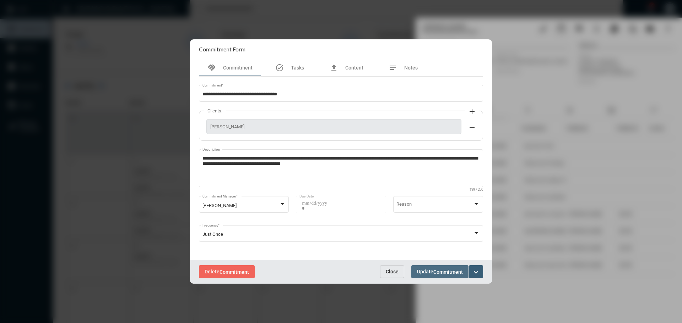
click at [444, 274] on span "Commitment" at bounding box center [447, 273] width 29 height 6
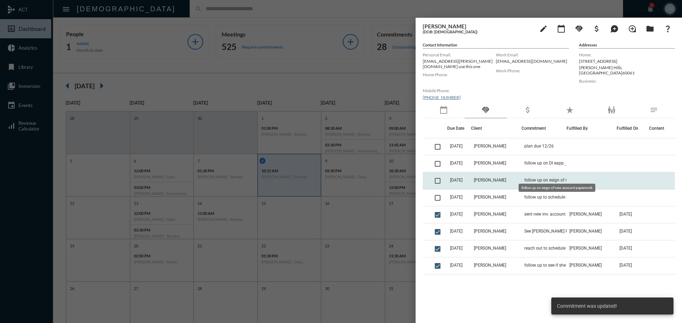
click at [524, 178] on span "follow up on esign of new account paperwork" at bounding box center [559, 180] width 71 height 5
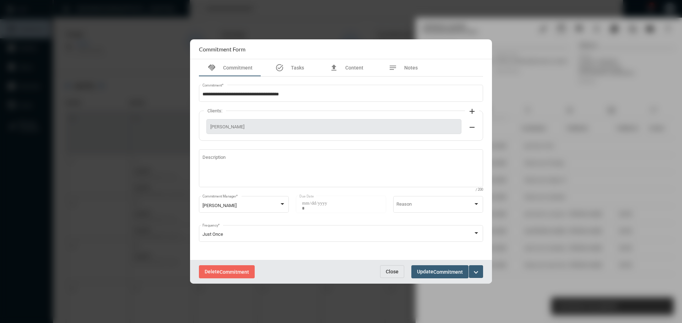
click at [477, 271] on mat-icon "expand_more" at bounding box center [476, 272] width 9 height 9
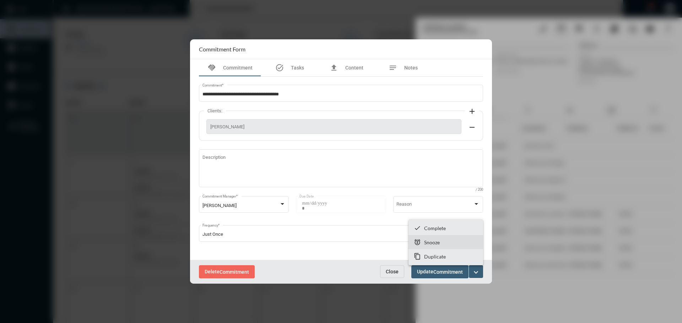
click at [426, 241] on p "Snooze" at bounding box center [432, 243] width 16 height 6
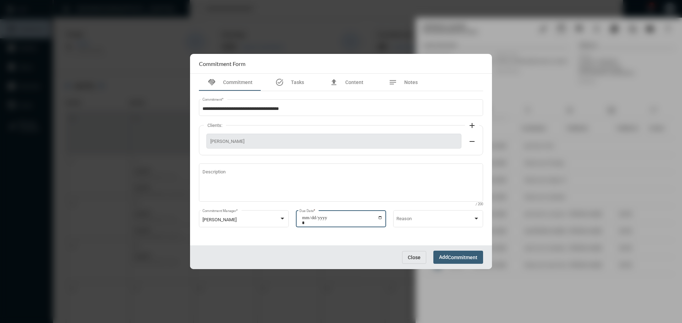
click at [380, 218] on input "**********" at bounding box center [342, 221] width 81 height 10
type input "**********"
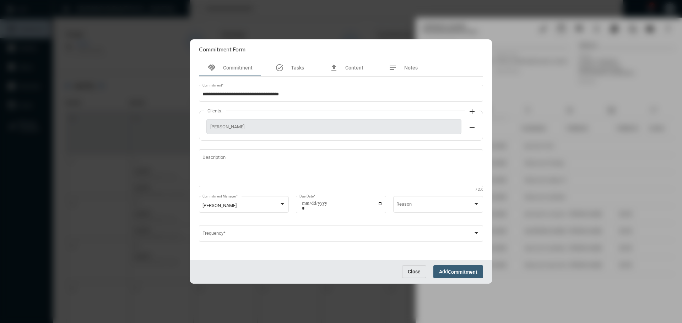
click at [442, 266] on div "Close Add Commitment" at bounding box center [341, 272] width 302 height 24
click at [443, 267] on button "Add Commitment" at bounding box center [458, 272] width 50 height 13
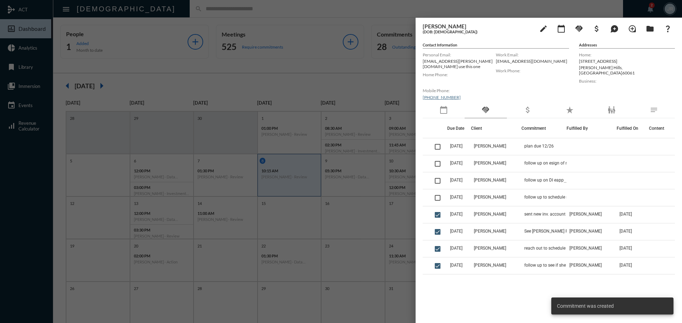
click at [308, 3] on div at bounding box center [341, 161] width 682 height 323
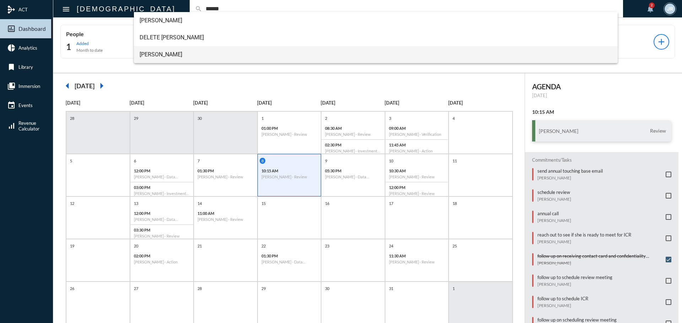
type input "******"
click at [154, 51] on span "Dan Riddle" at bounding box center [376, 54] width 473 height 17
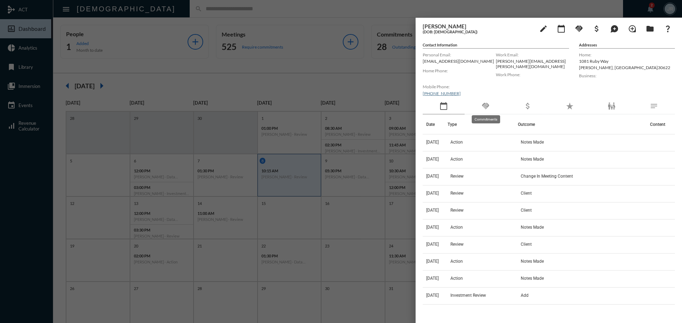
click at [484, 107] on mat-icon "handshake" at bounding box center [485, 106] width 9 height 9
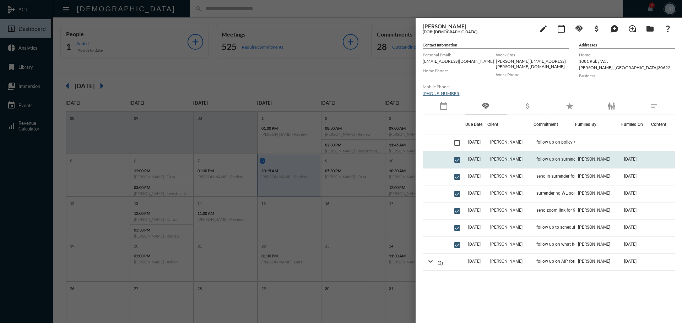
click at [535, 156] on td "follow up on surrender form" at bounding box center [554, 160] width 42 height 17
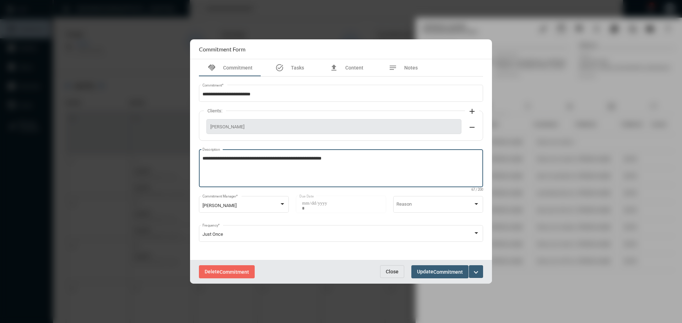
click at [345, 159] on textarea "**********" at bounding box center [340, 170] width 277 height 28
click at [388, 266] on button "Close" at bounding box center [392, 272] width 24 height 13
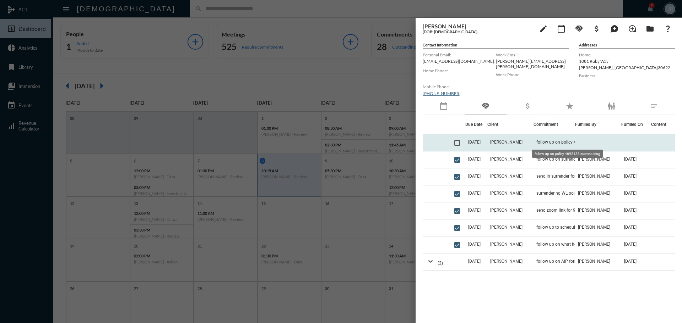
click at [536, 144] on span "follow up on policy 4692138 surrendering" at bounding box center [571, 142] width 71 height 5
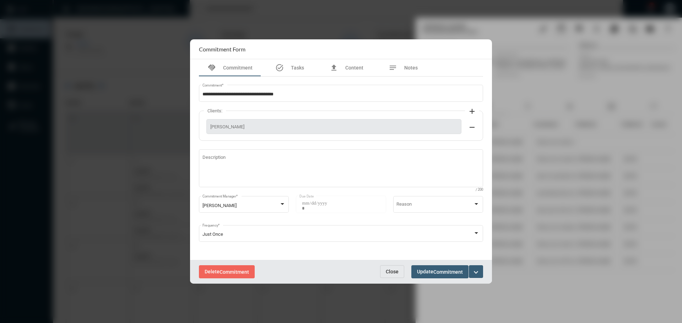
click at [395, 270] on span "Close" at bounding box center [392, 272] width 13 height 6
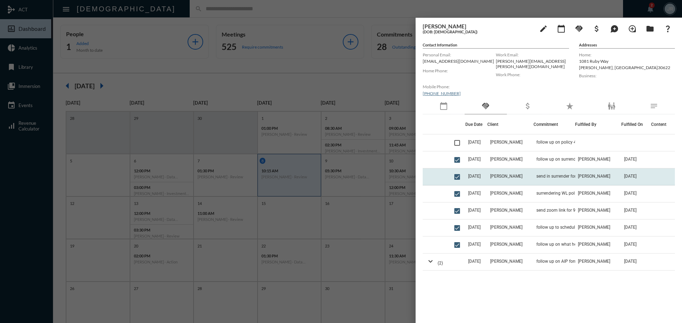
click at [533, 173] on td "send in surrender form" at bounding box center [554, 177] width 42 height 17
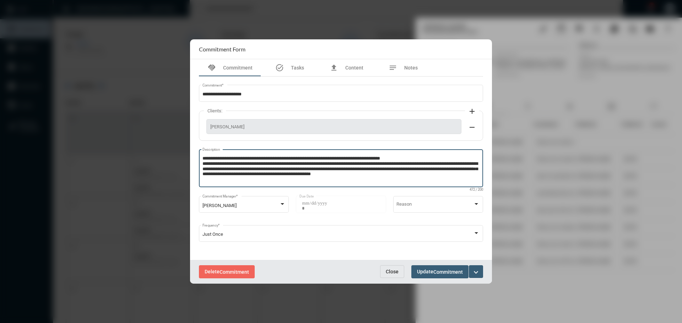
click at [433, 176] on textarea "**********" at bounding box center [340, 170] width 277 height 28
paste textarea "**********"
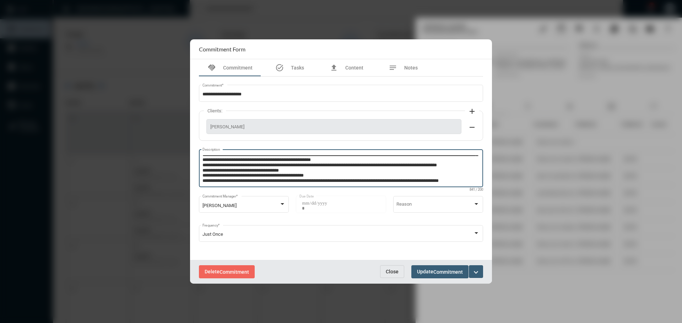
scroll to position [19, 0]
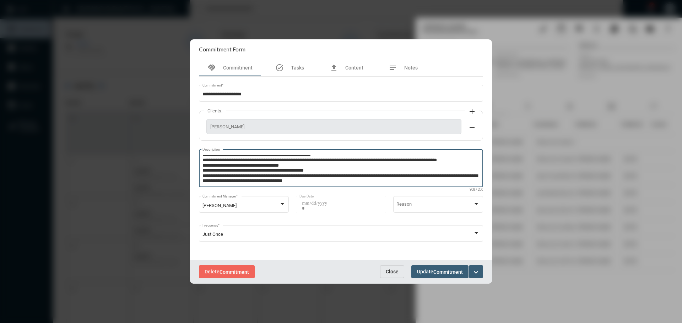
type textarea "**********"
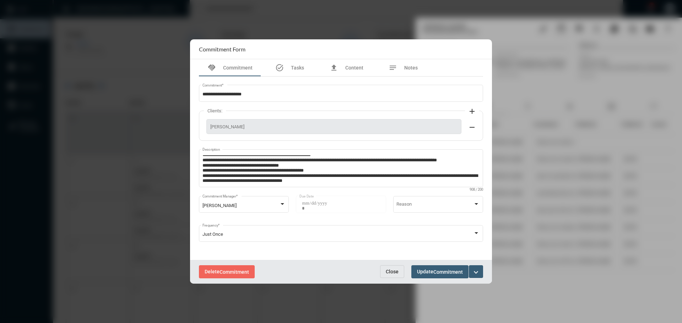
click at [441, 266] on div "Delete Commitment Close Update Commitment expand_more" at bounding box center [341, 272] width 302 height 24
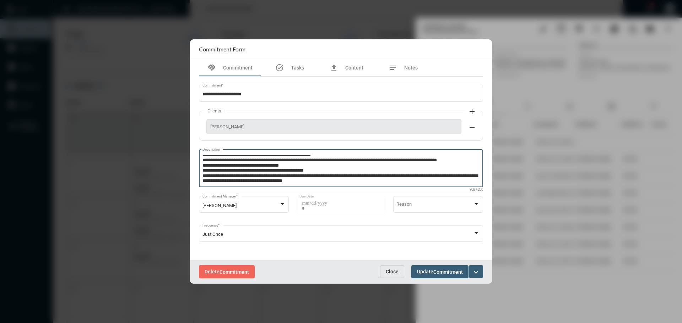
scroll to position [20, 0]
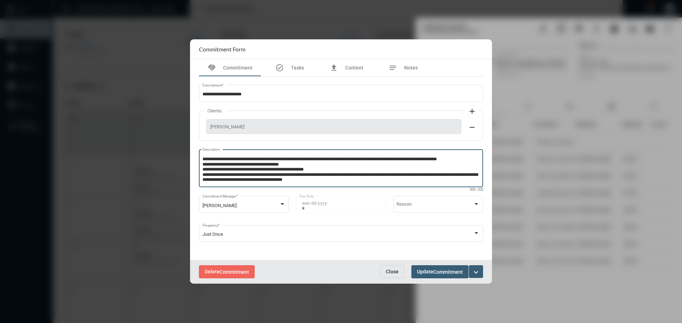
drag, startPoint x: 202, startPoint y: 162, endPoint x: 406, endPoint y: 185, distance: 204.7
click at [406, 185] on div "**********" at bounding box center [340, 167] width 277 height 39
click at [435, 272] on span "Commitment" at bounding box center [447, 273] width 29 height 6
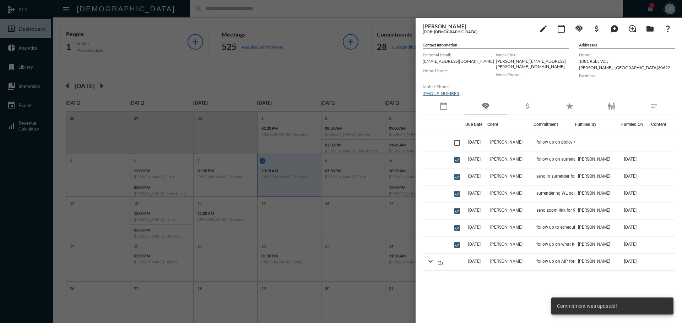
click at [487, 141] on td "[DATE]" at bounding box center [476, 143] width 22 height 17
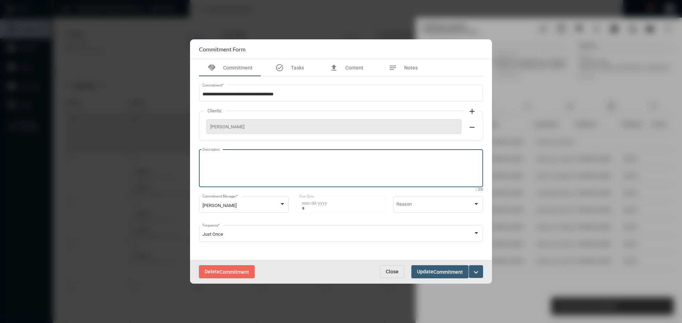
click at [298, 159] on textarea "Description" at bounding box center [340, 170] width 277 height 28
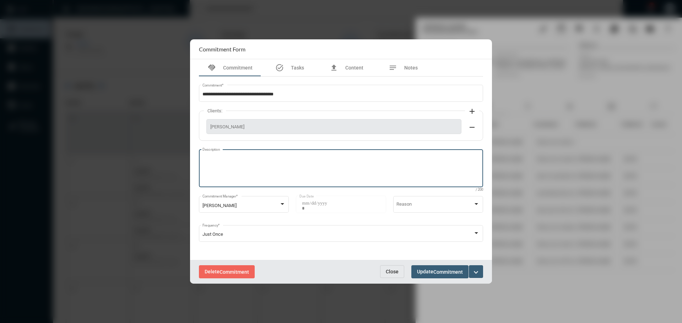
paste textarea "**********"
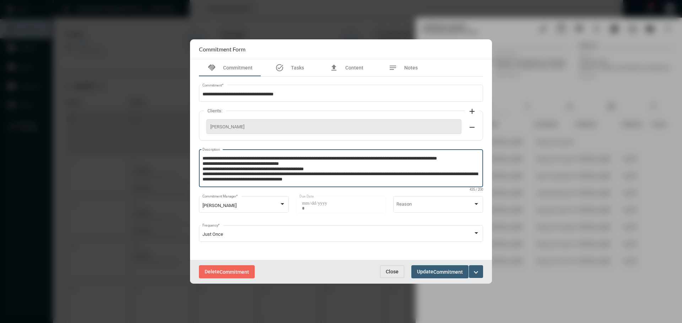
type textarea "**********"
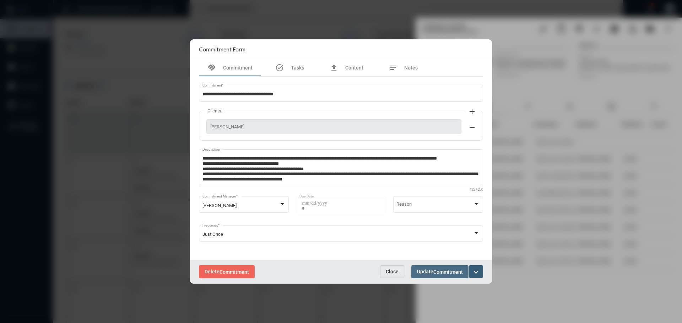
click at [423, 266] on button "Update Commitment" at bounding box center [439, 272] width 57 height 13
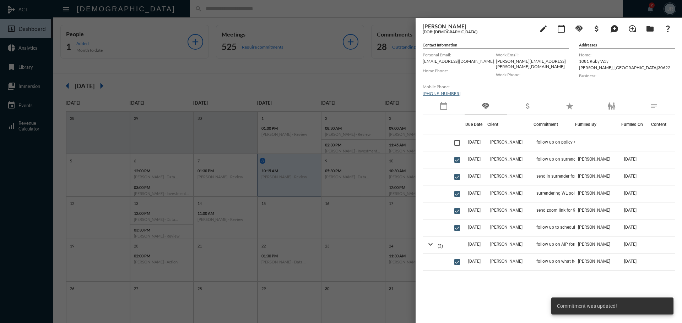
click at [259, 7] on div at bounding box center [341, 161] width 682 height 323
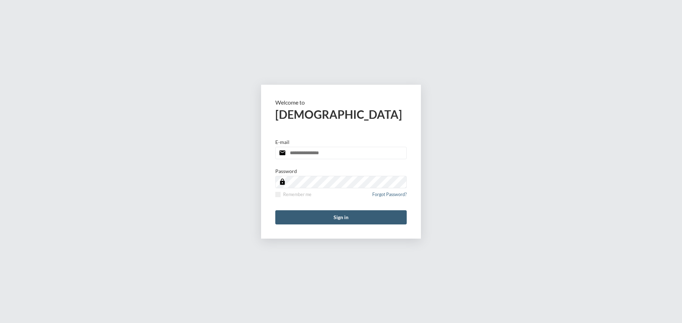
click at [307, 157] on input "email" at bounding box center [340, 153] width 131 height 12
type input "**********"
click at [279, 195] on span at bounding box center [277, 194] width 5 height 5
click at [321, 218] on button "Sign in" at bounding box center [340, 218] width 131 height 14
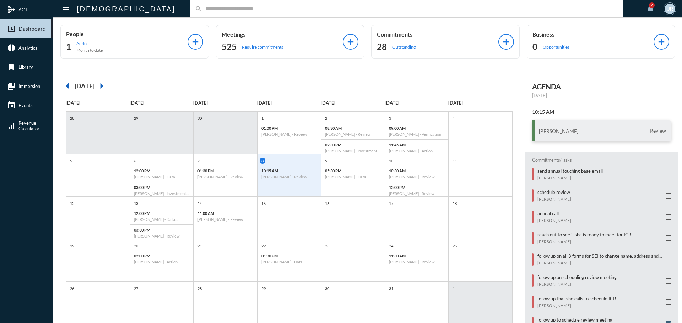
click at [202, 10] on input "text" at bounding box center [409, 9] width 415 height 6
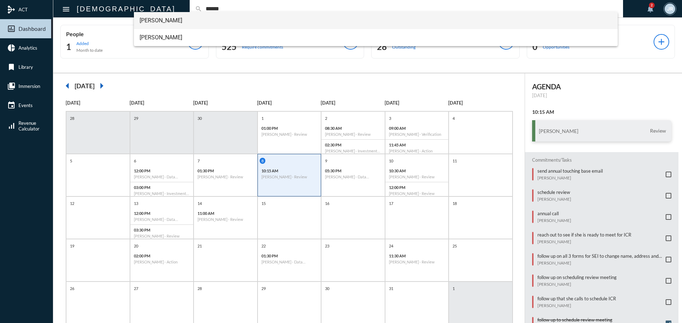
type input "******"
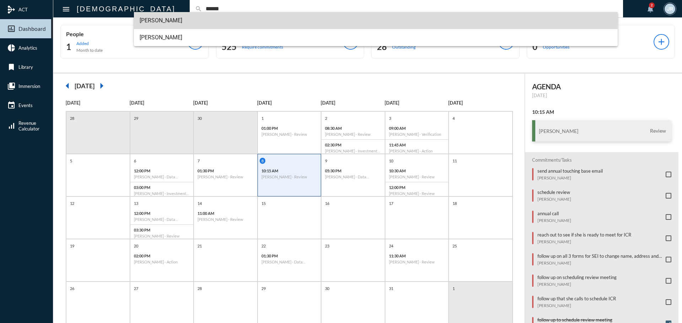
click at [152, 18] on span "[PERSON_NAME]" at bounding box center [376, 20] width 473 height 17
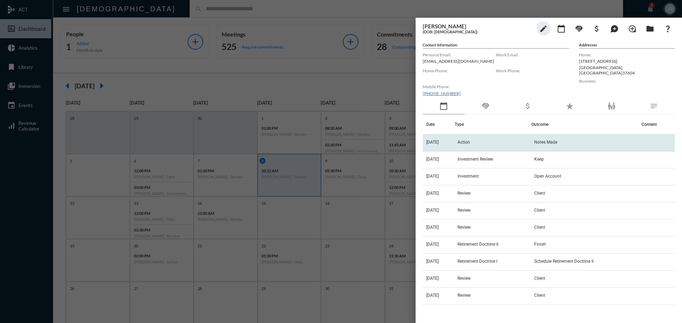
click at [447, 144] on td "[DATE]" at bounding box center [439, 143] width 32 height 17
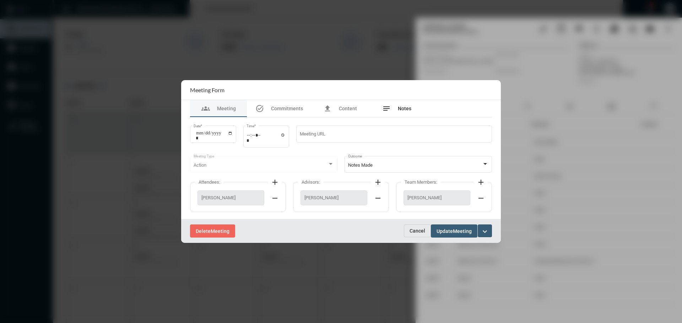
click at [398, 106] on span "Notes" at bounding box center [404, 109] width 13 height 6
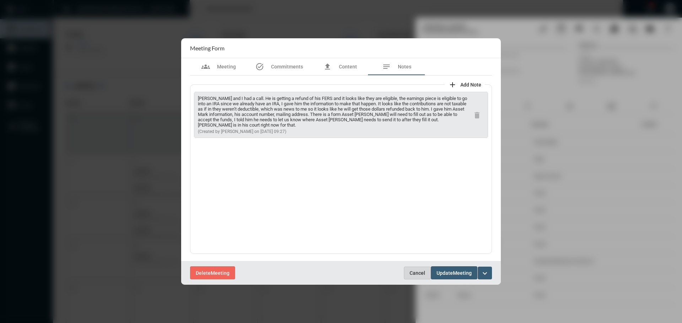
click at [418, 273] on span "Cancel" at bounding box center [417, 274] width 16 height 6
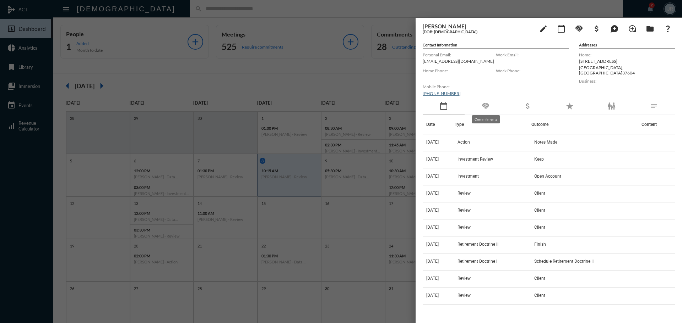
click at [490, 106] on mat-icon "handshake" at bounding box center [485, 106] width 9 height 9
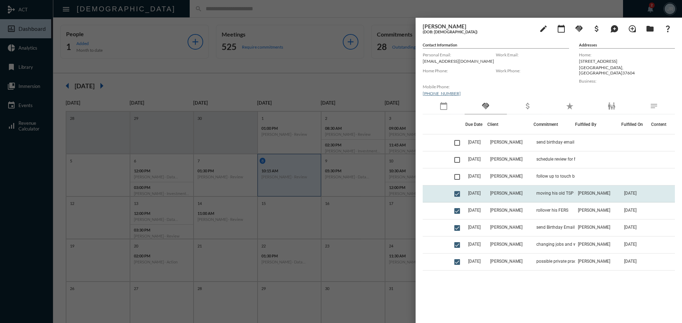
click at [561, 190] on td "moving his old TSP into his IRA" at bounding box center [554, 194] width 42 height 17
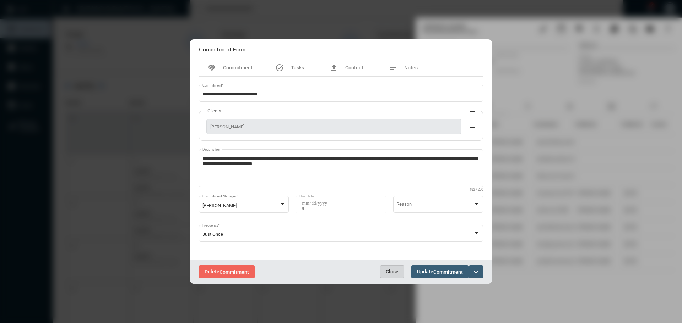
click at [388, 271] on span "Close" at bounding box center [392, 272] width 13 height 6
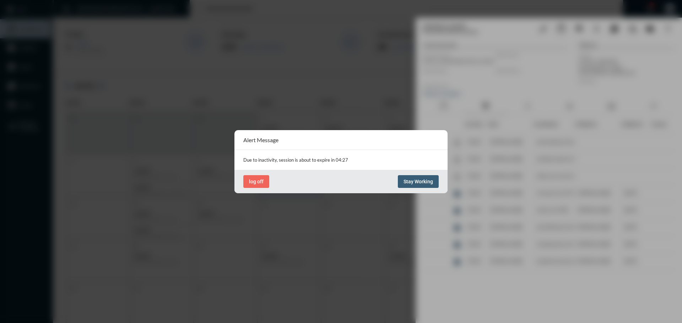
click at [416, 180] on span "Stay Working" at bounding box center [417, 182] width 29 height 6
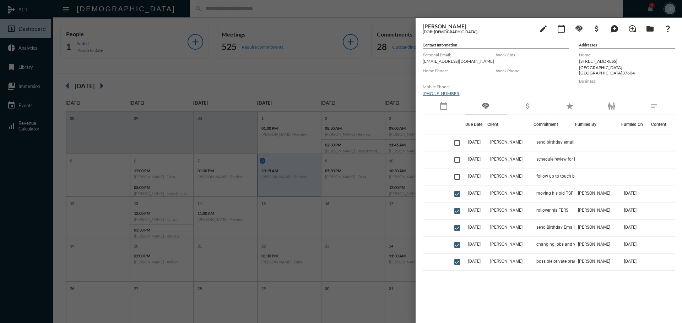
click at [169, 7] on div at bounding box center [341, 161] width 682 height 323
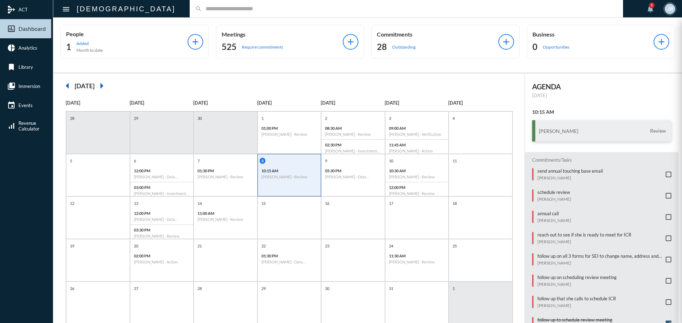
click at [166, 9] on div at bounding box center [341, 161] width 682 height 323
click at [190, 4] on div "search" at bounding box center [406, 8] width 433 height 17
click at [202, 11] on input "text" at bounding box center [409, 9] width 415 height 6
type input "*******"
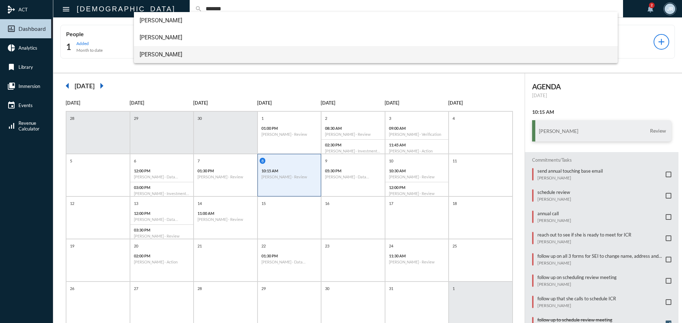
click at [160, 49] on span "[PERSON_NAME]" at bounding box center [376, 54] width 473 height 17
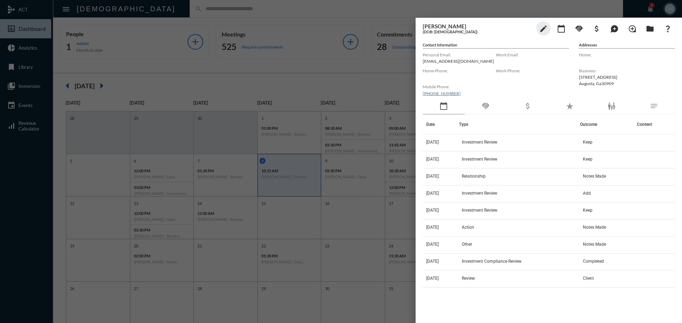
click at [489, 106] on mat-icon "handshake" at bounding box center [485, 106] width 9 height 9
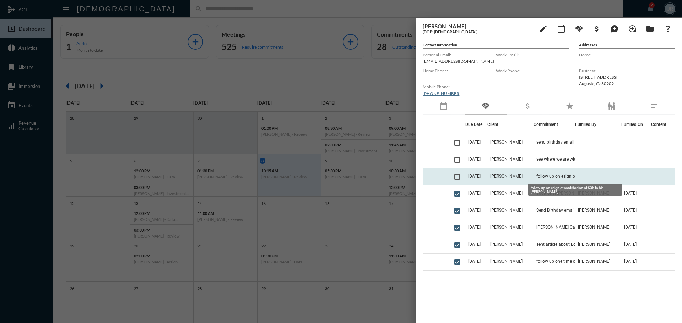
click at [538, 176] on span "follow up on esign of contribution of $3K to his [PERSON_NAME]" at bounding box center [571, 176] width 71 height 5
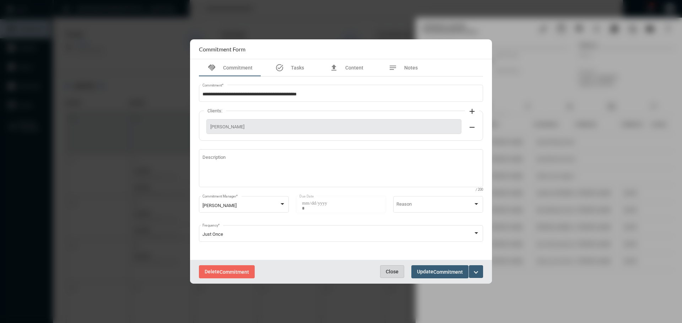
click at [391, 266] on button "Close" at bounding box center [392, 272] width 24 height 13
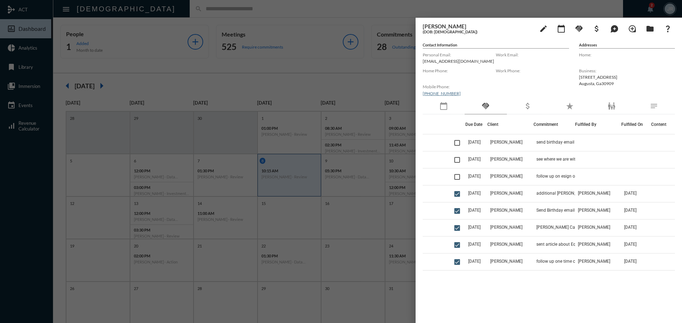
click at [190, 7] on div at bounding box center [341, 161] width 682 height 323
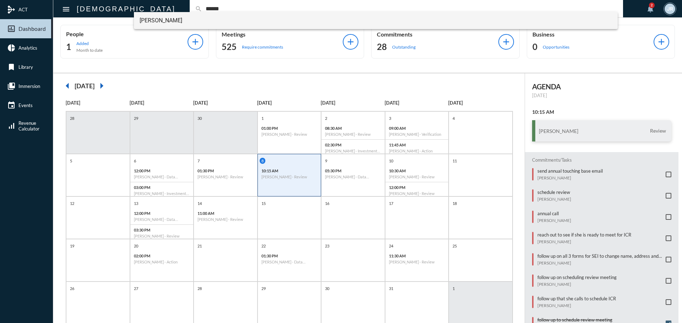
type input "******"
click at [155, 20] on span "[PERSON_NAME]" at bounding box center [376, 20] width 473 height 17
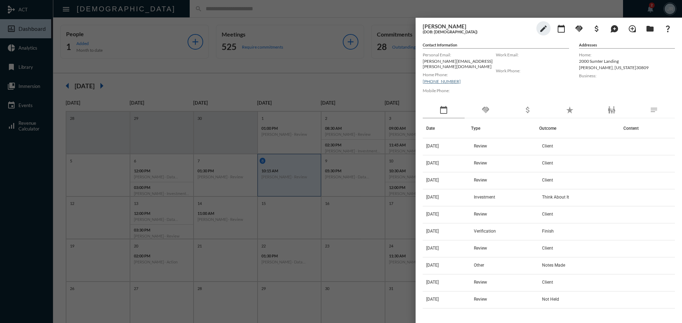
click at [485, 106] on mat-icon "handshake" at bounding box center [485, 110] width 9 height 9
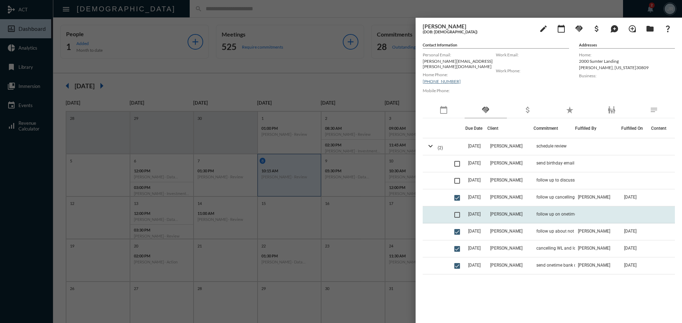
click at [531, 212] on td "[PERSON_NAME]" at bounding box center [510, 215] width 46 height 17
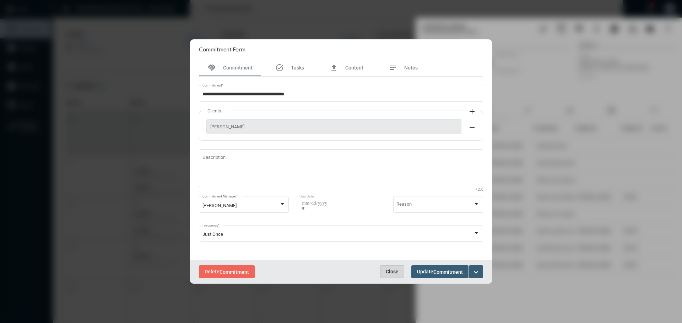
click at [391, 271] on span "Close" at bounding box center [392, 272] width 13 height 6
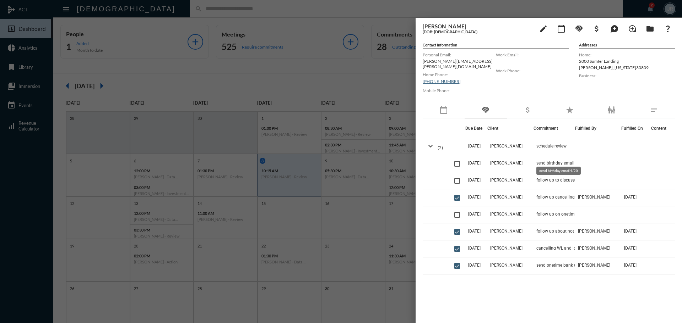
click at [559, 180] on mat-tooltip-component "send birthday email 4/20" at bounding box center [558, 171] width 54 height 18
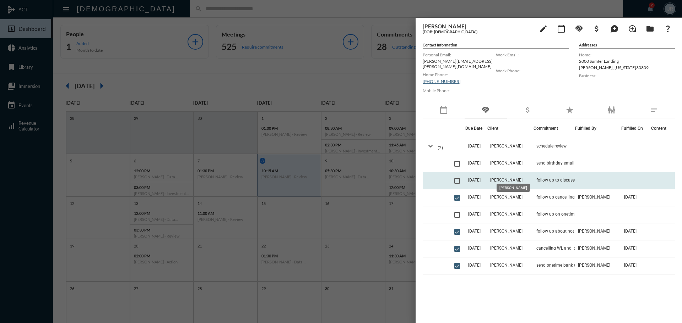
click at [522, 178] on span "[PERSON_NAME]" at bounding box center [506, 180] width 32 height 5
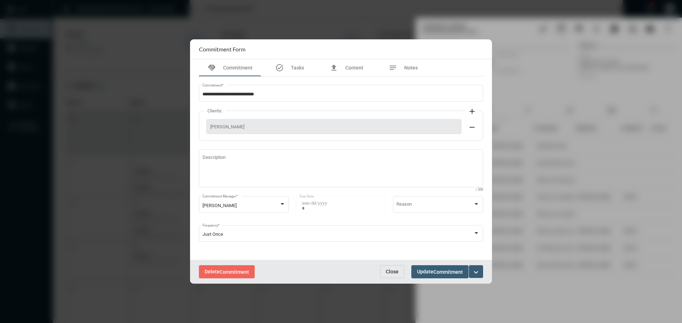
click at [388, 271] on span "Close" at bounding box center [392, 272] width 13 height 6
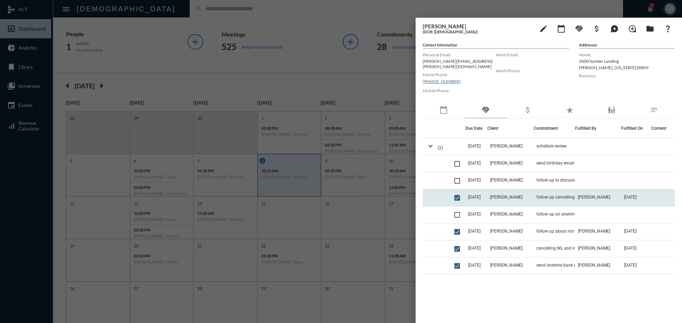
click at [525, 194] on td "[PERSON_NAME]" at bounding box center [510, 198] width 46 height 17
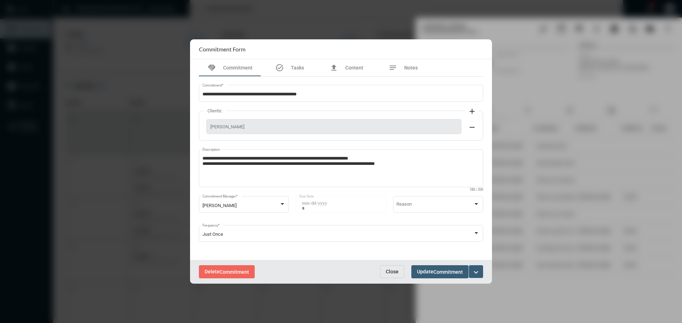
click at [391, 272] on span "Close" at bounding box center [392, 272] width 13 height 6
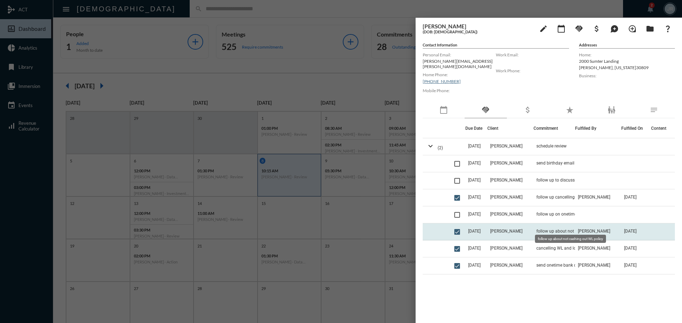
click at [552, 229] on span "follow up about not cashing out WL policy" at bounding box center [571, 231] width 71 height 5
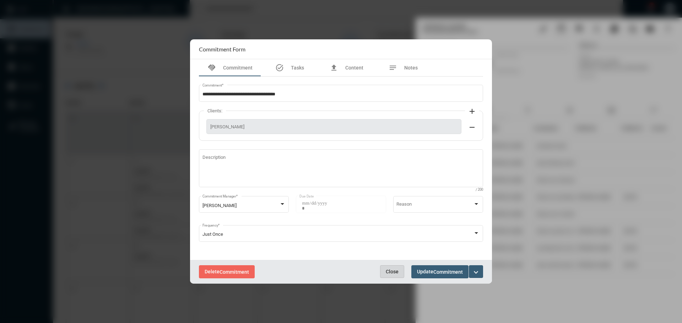
click at [390, 269] on span "Close" at bounding box center [392, 272] width 13 height 6
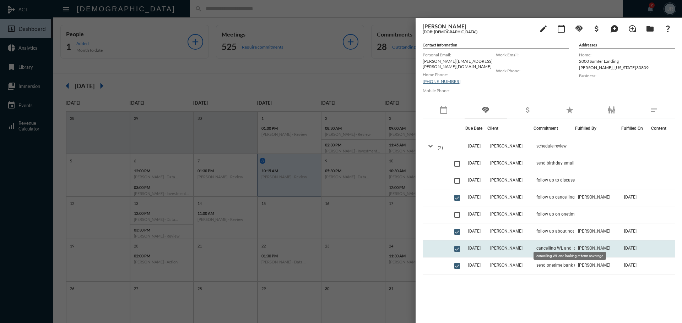
click at [543, 246] on span "cancelling WL and looking at term coverage" at bounding box center [571, 248] width 71 height 5
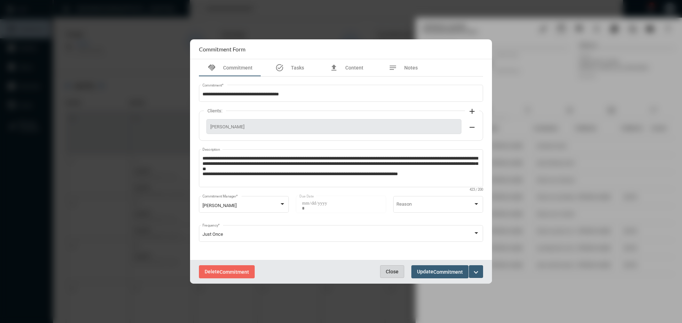
click at [385, 267] on button "Close" at bounding box center [392, 272] width 24 height 13
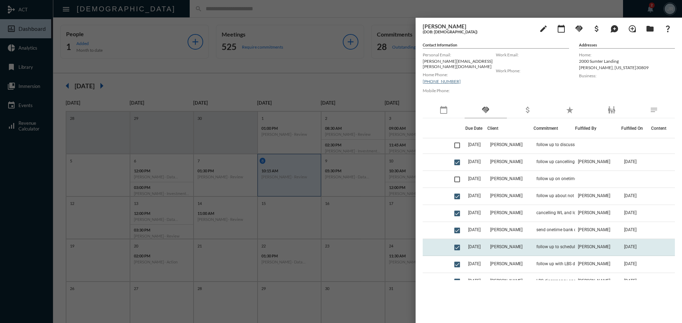
scroll to position [71, 0]
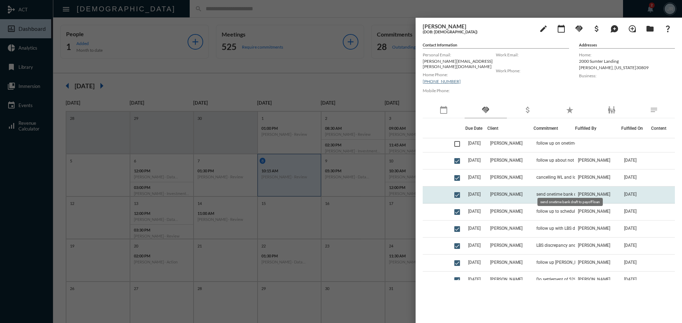
click at [542, 192] on span "send onetime bank draft to payoff loan" at bounding box center [571, 194] width 71 height 5
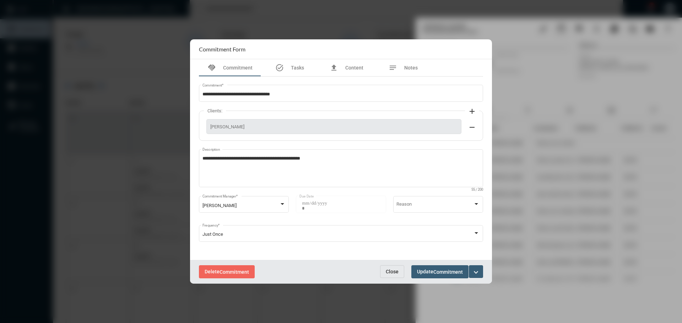
click at [395, 272] on span "Close" at bounding box center [392, 272] width 13 height 6
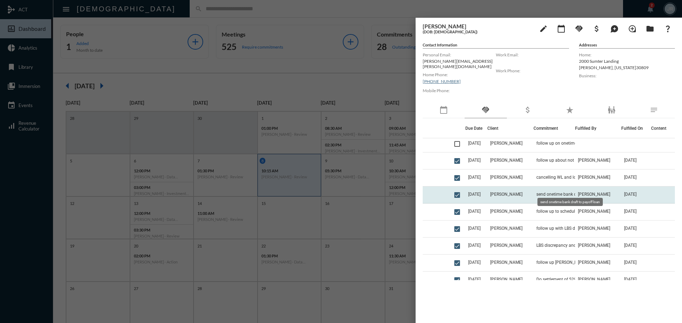
click at [548, 192] on span "send onetime bank draft to payoff loan" at bounding box center [571, 194] width 71 height 5
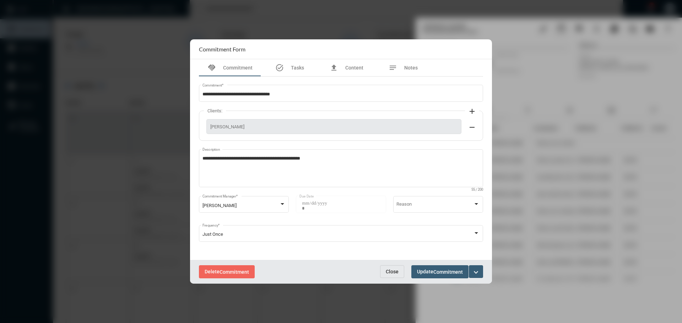
click at [393, 271] on span "Close" at bounding box center [392, 272] width 13 height 6
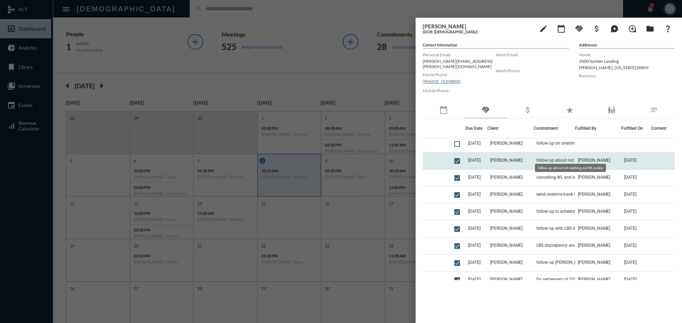
click at [550, 158] on span "follow up about not cashing out WL policy" at bounding box center [571, 160] width 71 height 5
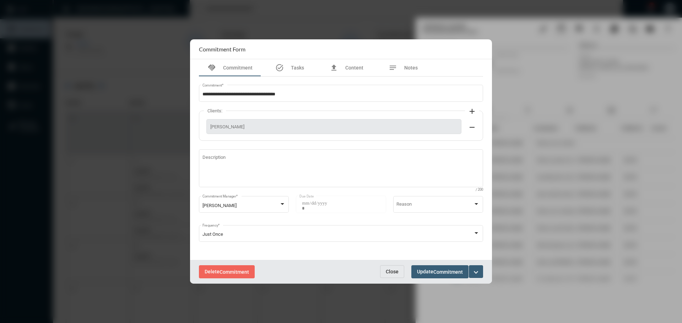
click at [391, 279] on div "Delete Commitment Close Update Commitment expand_more" at bounding box center [341, 272] width 302 height 24
click at [391, 271] on span "Close" at bounding box center [392, 272] width 13 height 6
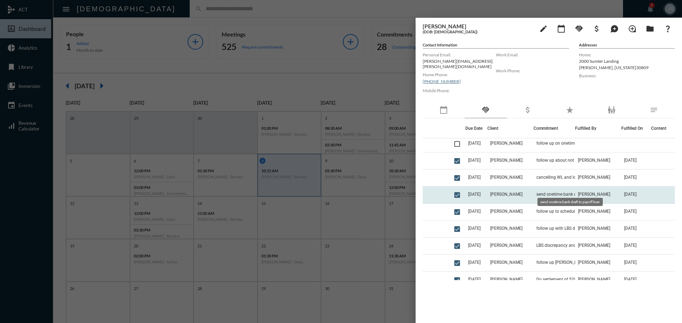
click at [565, 192] on span "send onetime bank draft to payoff loan" at bounding box center [571, 194] width 71 height 5
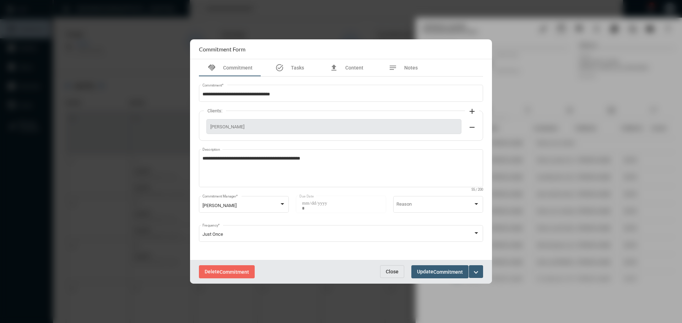
click at [392, 272] on span "Close" at bounding box center [392, 272] width 13 height 6
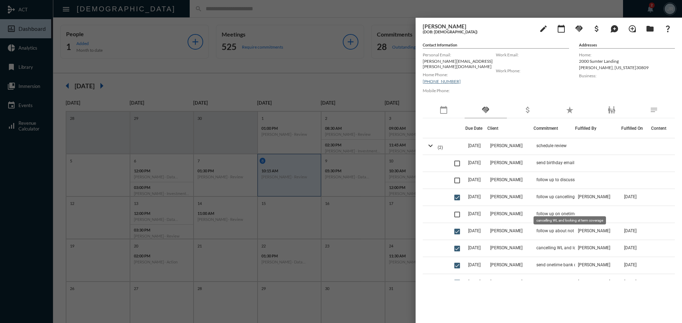
scroll to position [0, 0]
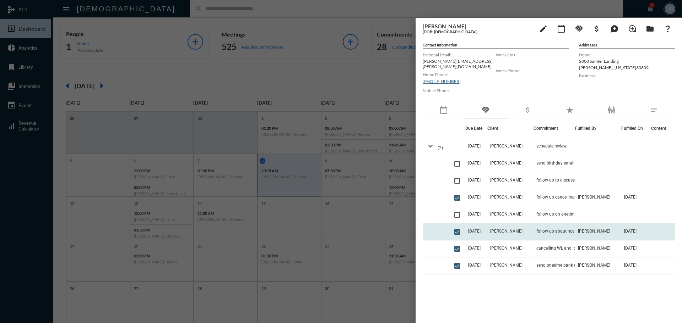
click at [547, 225] on td "follow up about not cashing out WL policy" at bounding box center [554, 232] width 42 height 17
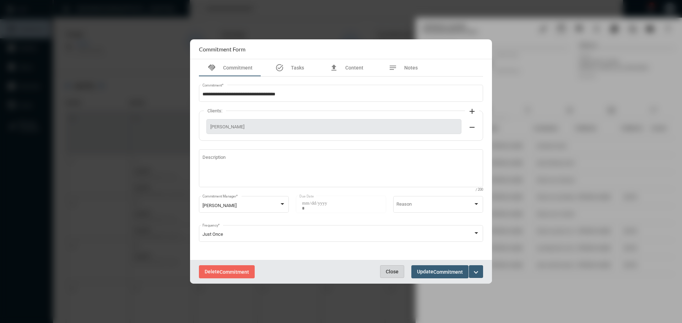
click at [396, 271] on span "Close" at bounding box center [392, 272] width 13 height 6
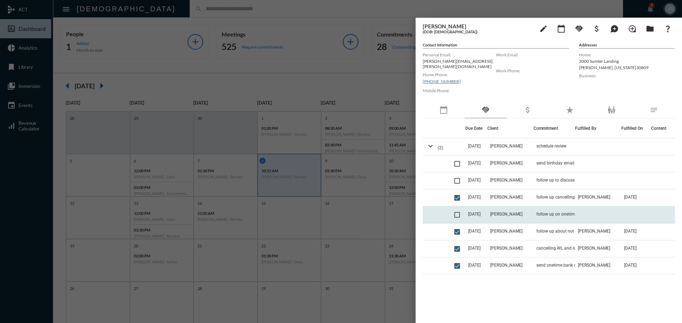
click at [533, 208] on td "follow up on onetime bank draft to payoff loan" at bounding box center [554, 215] width 42 height 17
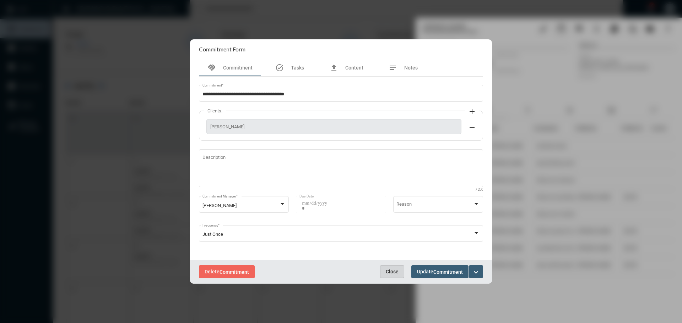
click at [385, 269] on button "Close" at bounding box center [392, 272] width 24 height 13
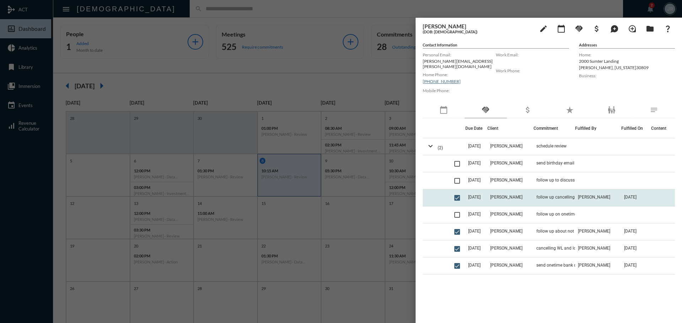
click at [532, 192] on td "[PERSON_NAME]" at bounding box center [510, 198] width 46 height 17
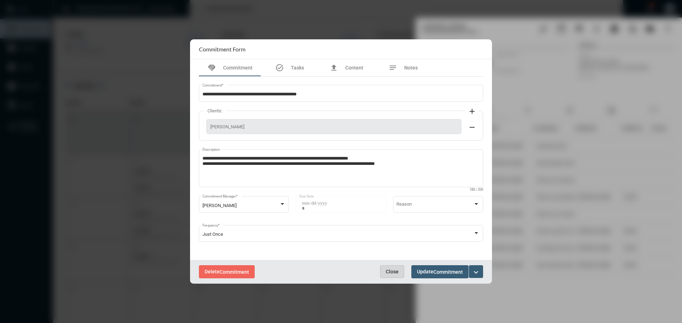
click at [387, 271] on span "Close" at bounding box center [392, 272] width 13 height 6
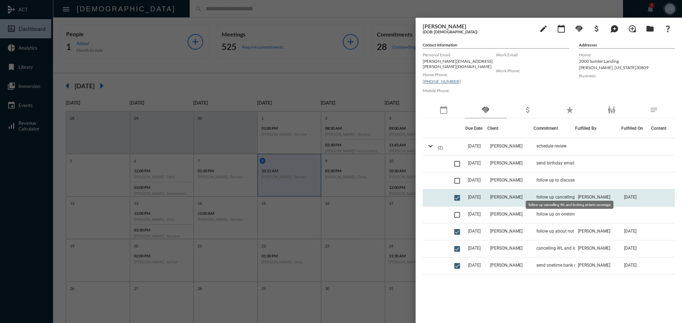
click at [553, 197] on mat-tooltip-component "follow up cancelling WL and looking at term coverage" at bounding box center [570, 205] width 98 height 18
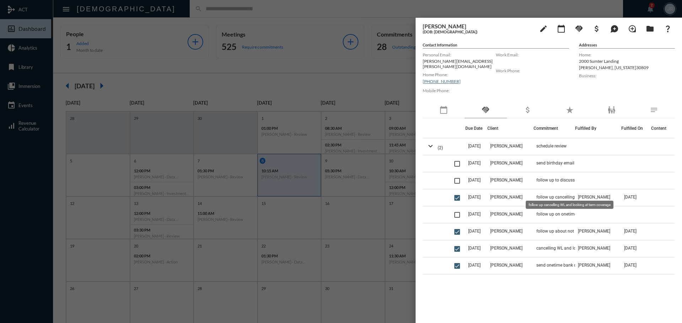
click at [553, 196] on mat-tooltip-component "follow up cancelling WL and looking at term coverage" at bounding box center [570, 205] width 98 height 18
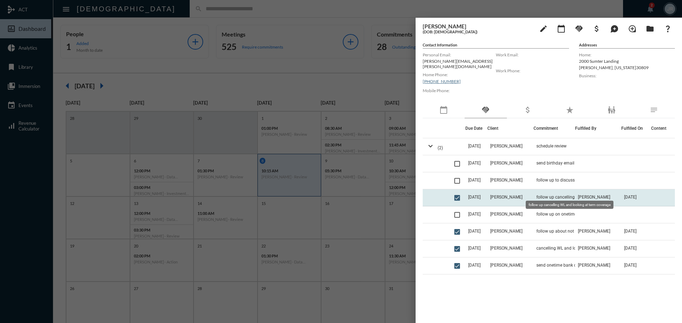
click at [548, 195] on span "follow up cancelling WL and looking at term coverage" at bounding box center [571, 197] width 71 height 5
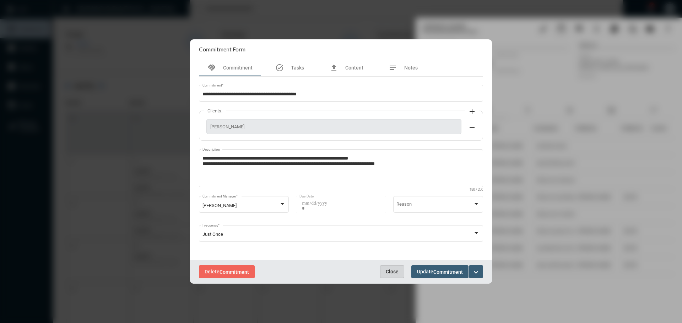
click at [396, 268] on button "Close" at bounding box center [392, 272] width 24 height 13
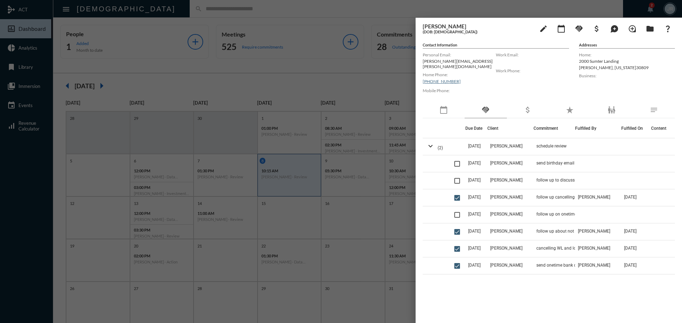
click at [161, 10] on div at bounding box center [341, 161] width 682 height 323
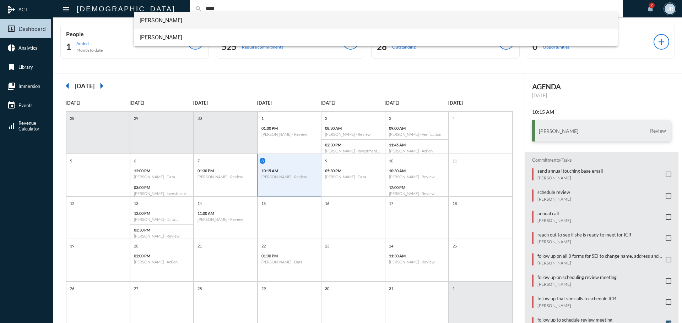
type input "****"
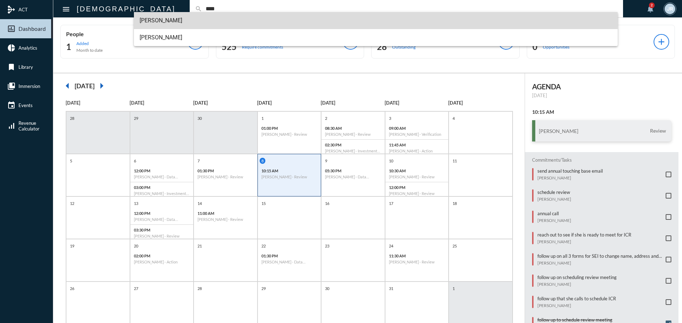
click at [161, 21] on span "[PERSON_NAME]" at bounding box center [376, 20] width 473 height 17
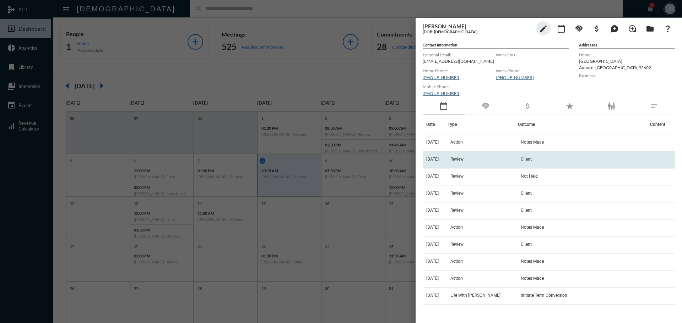
click at [452, 160] on td "Review" at bounding box center [482, 160] width 71 height 17
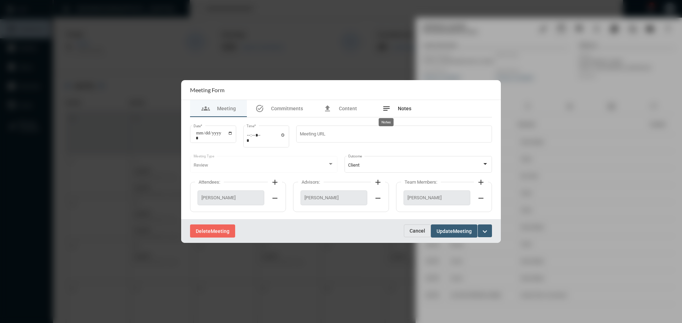
click at [404, 106] on span "Notes" at bounding box center [404, 109] width 13 height 6
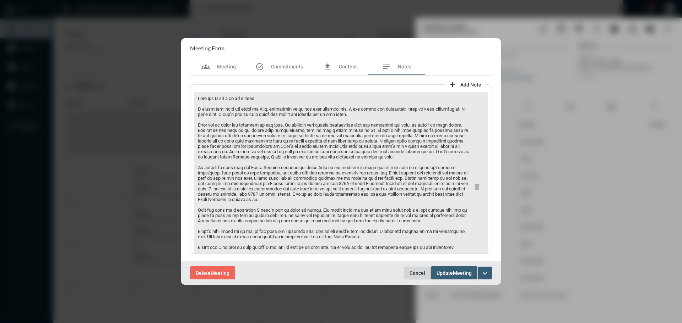
click at [417, 271] on span "Cancel" at bounding box center [417, 274] width 16 height 6
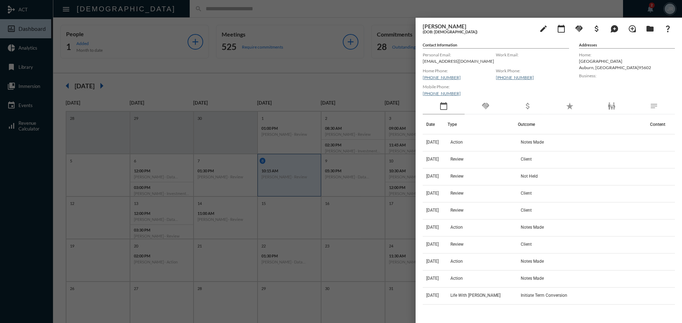
click at [390, 10] on div at bounding box center [341, 161] width 682 height 323
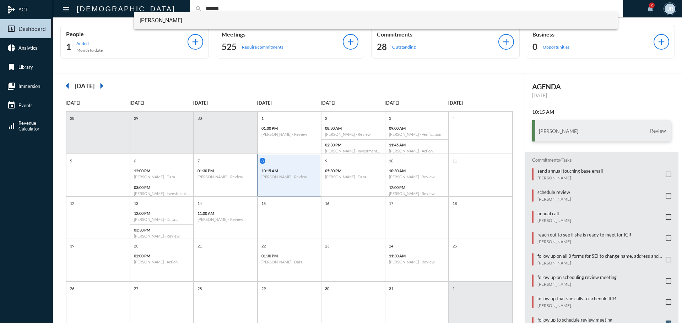
type input "******"
click at [164, 24] on span "[PERSON_NAME]" at bounding box center [376, 20] width 473 height 17
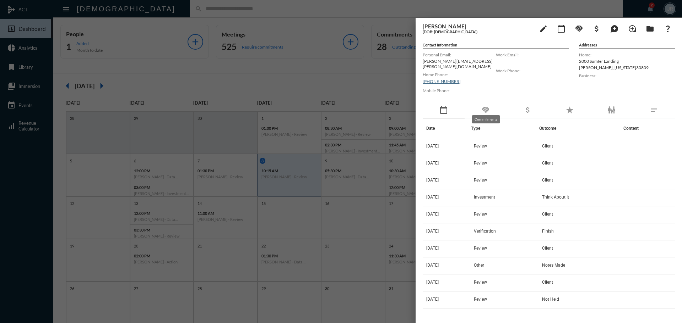
click at [489, 102] on div "handshake" at bounding box center [485, 110] width 42 height 16
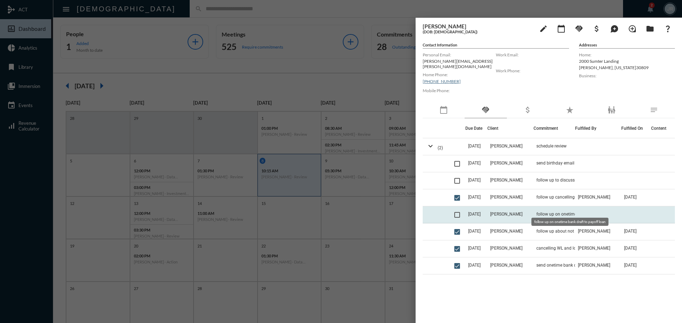
click at [537, 212] on span "follow up on onetime bank draft to payoff loan" at bounding box center [571, 214] width 71 height 5
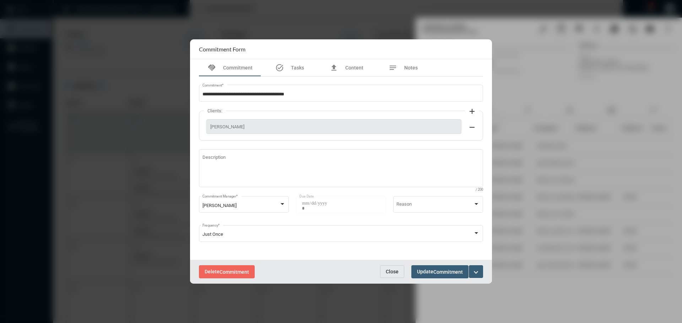
click at [391, 269] on span "Close" at bounding box center [392, 272] width 13 height 6
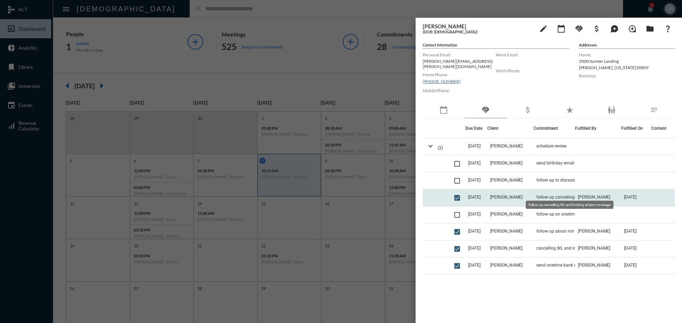
click at [555, 195] on span "follow up cancelling WL and looking at term coverage" at bounding box center [571, 197] width 71 height 5
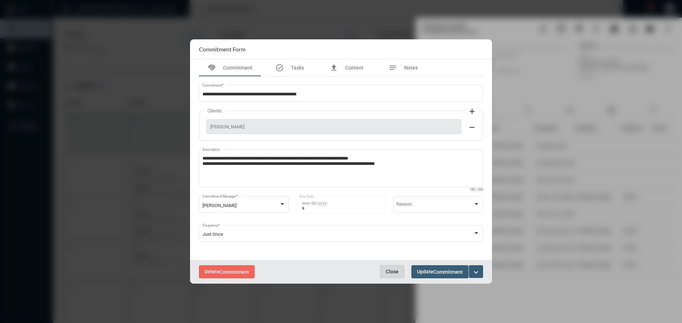
click at [391, 269] on span "Close" at bounding box center [392, 272] width 13 height 6
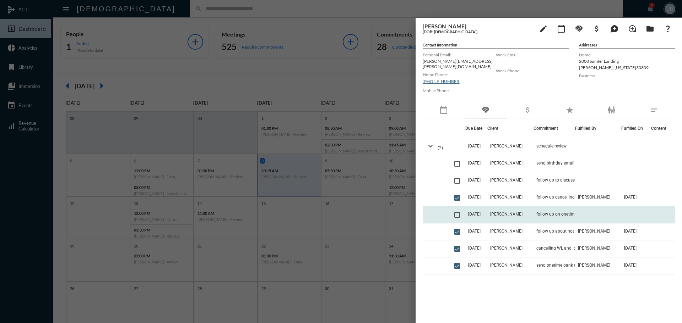
click at [514, 208] on td "[PERSON_NAME]" at bounding box center [510, 215] width 46 height 17
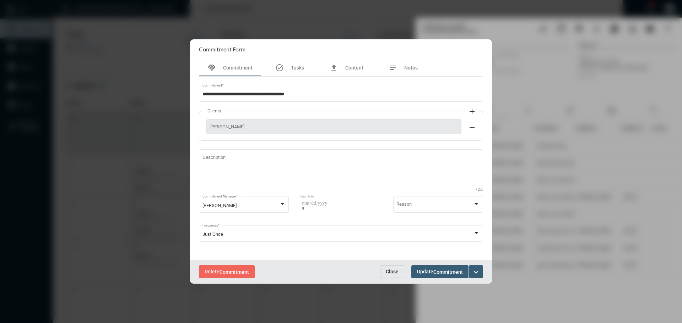
click at [393, 271] on span "Close" at bounding box center [392, 272] width 13 height 6
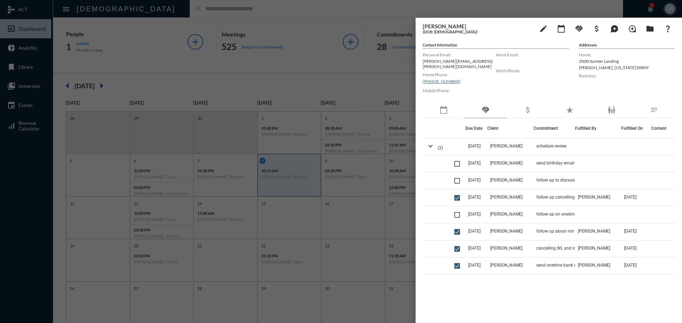
click at [240, 1] on div at bounding box center [341, 161] width 682 height 323
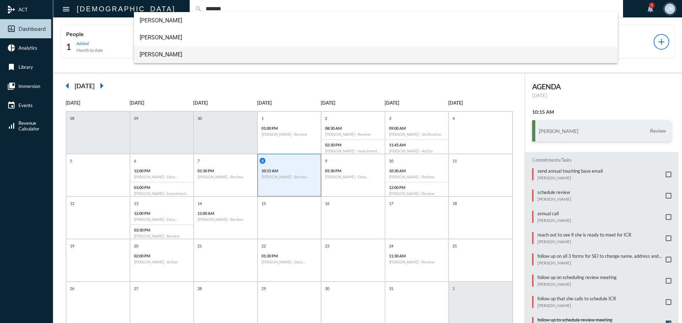
type input "*******"
click at [164, 54] on span "[PERSON_NAME]" at bounding box center [376, 54] width 473 height 17
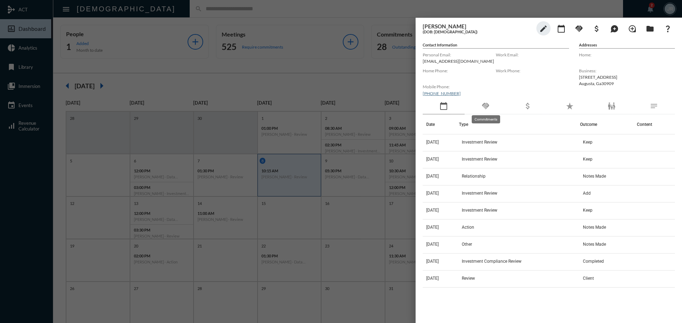
click at [485, 108] on mat-icon "handshake" at bounding box center [485, 106] width 9 height 9
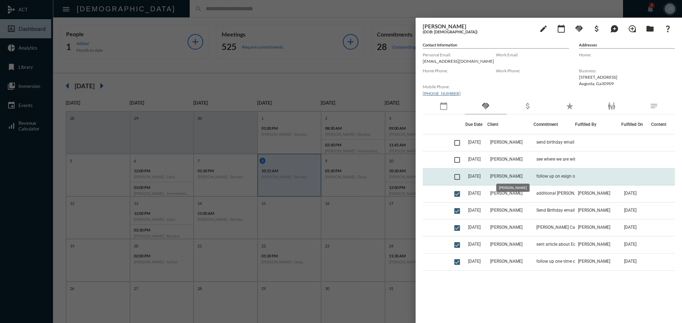
click at [504, 175] on span "[PERSON_NAME]" at bounding box center [506, 176] width 32 height 5
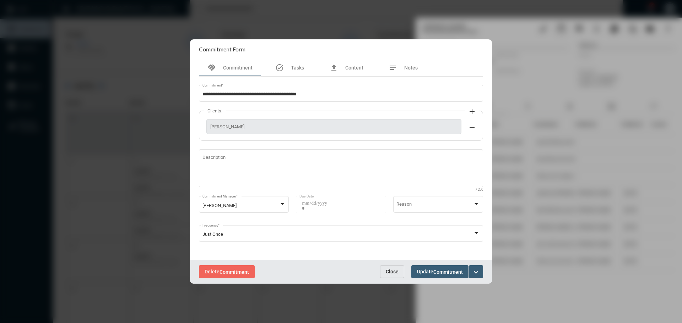
click at [394, 273] on span "Close" at bounding box center [392, 272] width 13 height 6
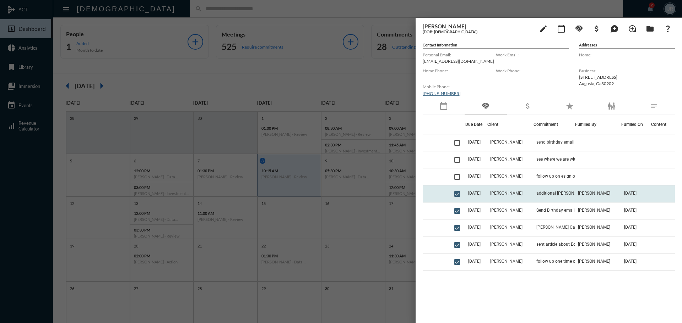
click at [550, 189] on td "additional [PERSON_NAME] contribution $3K" at bounding box center [554, 194] width 42 height 17
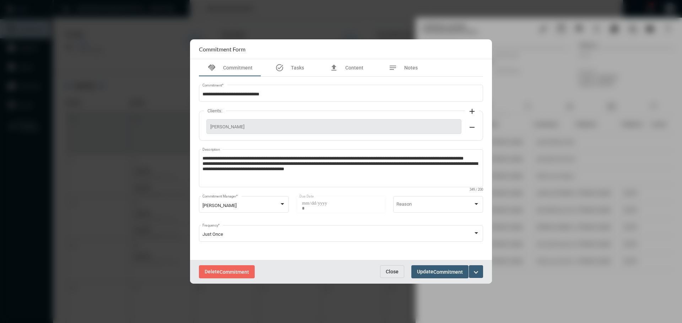
click at [390, 273] on span "Close" at bounding box center [392, 272] width 13 height 6
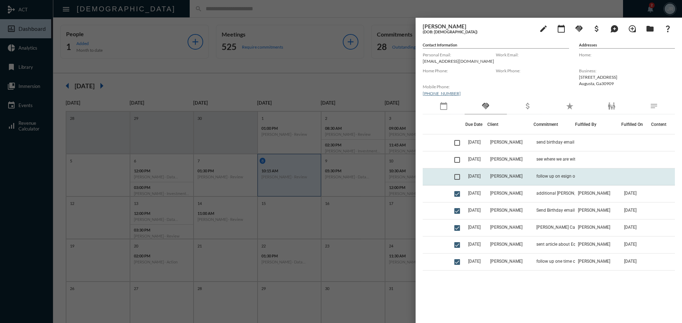
click at [499, 177] on span "[PERSON_NAME]" at bounding box center [506, 176] width 32 height 5
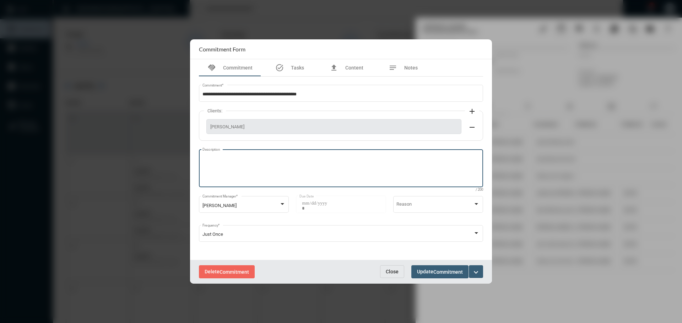
click at [288, 158] on textarea "Description" at bounding box center [340, 170] width 277 height 28
click at [388, 271] on span "Close" at bounding box center [392, 272] width 13 height 6
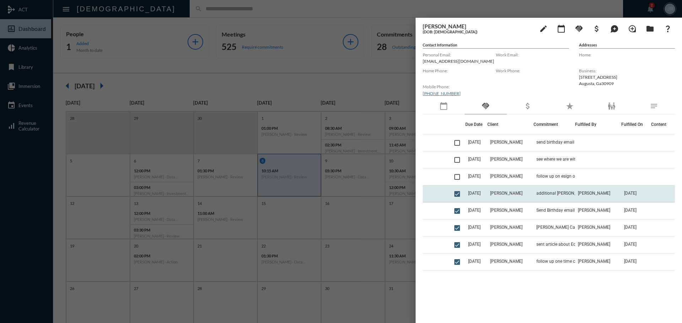
click at [482, 187] on td "[DATE]" at bounding box center [476, 194] width 22 height 17
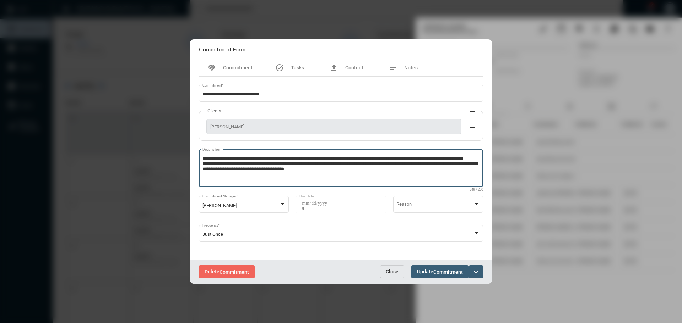
click at [354, 178] on textarea "**********" at bounding box center [340, 170] width 277 height 28
type textarea "**********"
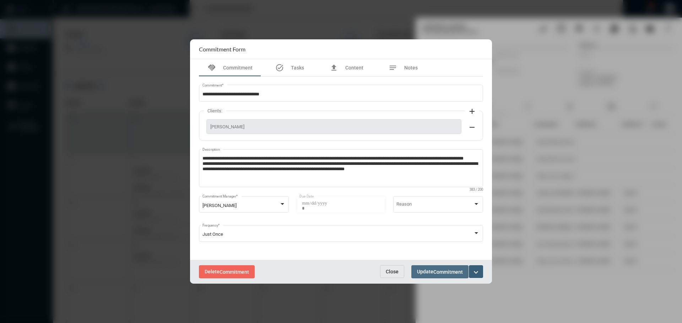
click at [433, 272] on span "Update Commitment" at bounding box center [440, 272] width 46 height 6
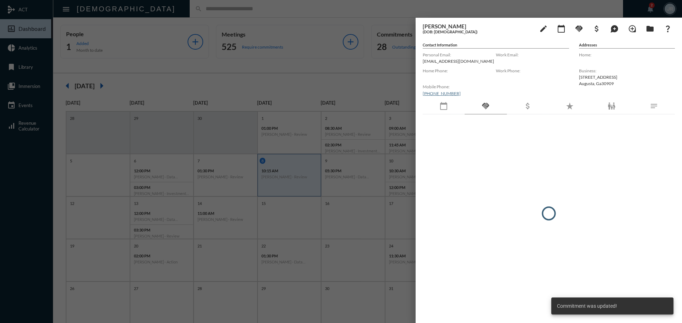
click at [503, 171] on div at bounding box center [549, 214] width 252 height 198
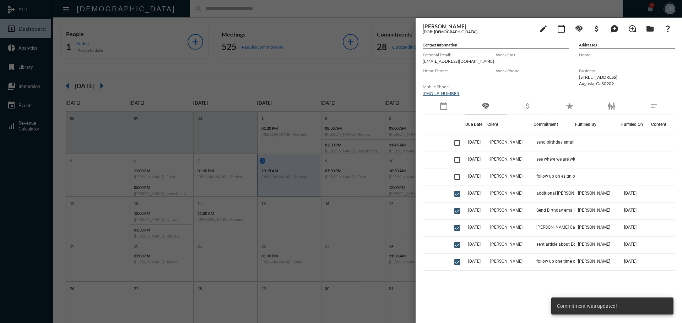
click at [503, 171] on td "[PERSON_NAME]" at bounding box center [510, 177] width 46 height 17
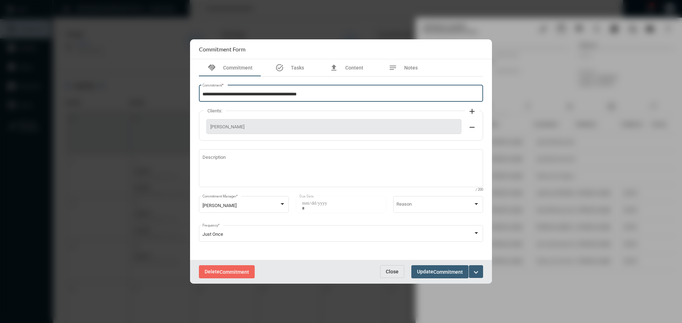
click at [239, 94] on input "**********" at bounding box center [340, 94] width 277 height 5
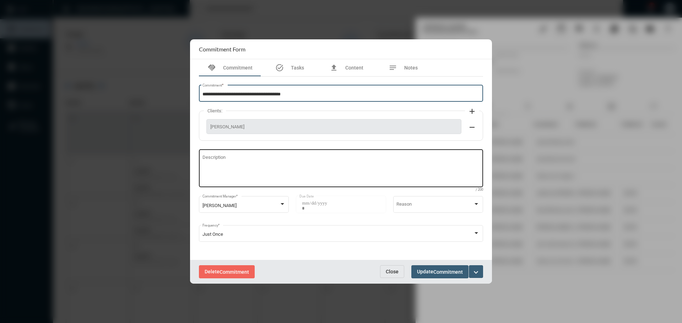
type input "**********"
click at [261, 169] on textarea "Description" at bounding box center [340, 170] width 277 height 28
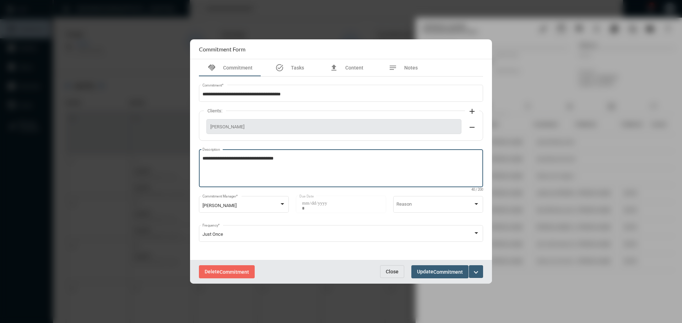
type textarea "**********"
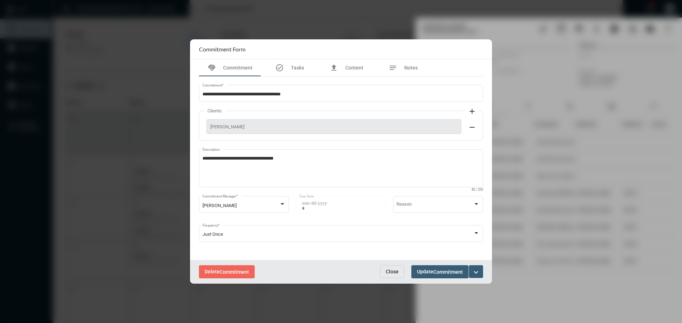
click at [455, 266] on div "Delete Commitment Close Update Commitment expand_more" at bounding box center [341, 272] width 302 height 24
click at [443, 272] on span "Commitment" at bounding box center [447, 273] width 29 height 6
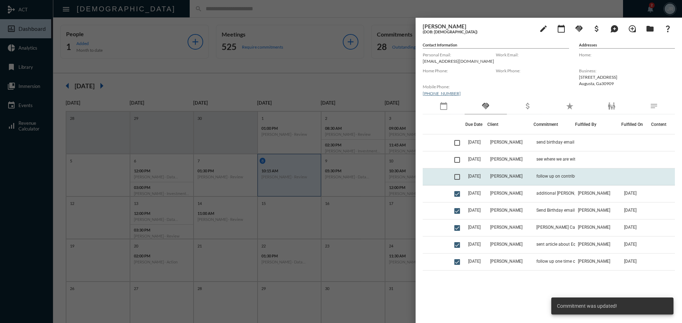
click at [457, 175] on span at bounding box center [457, 177] width 6 height 6
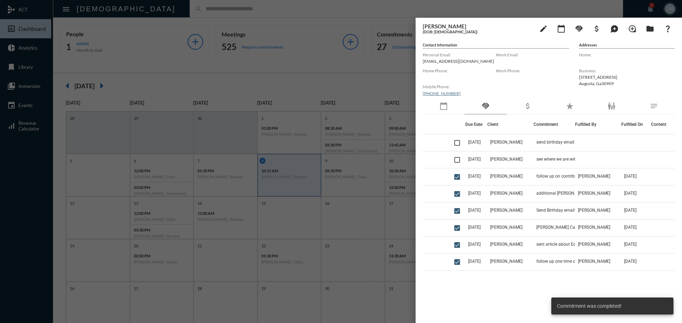
click at [212, 11] on div at bounding box center [341, 161] width 682 height 323
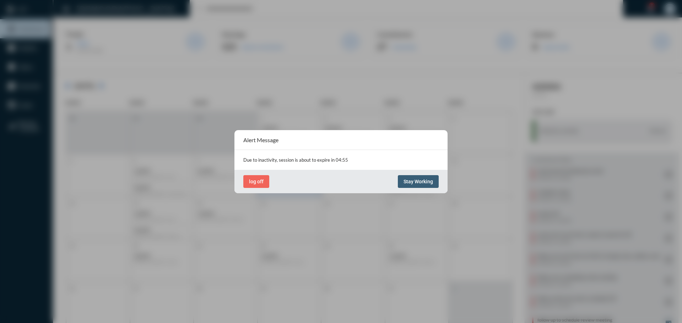
click at [415, 179] on span "Stay Working" at bounding box center [417, 182] width 29 height 6
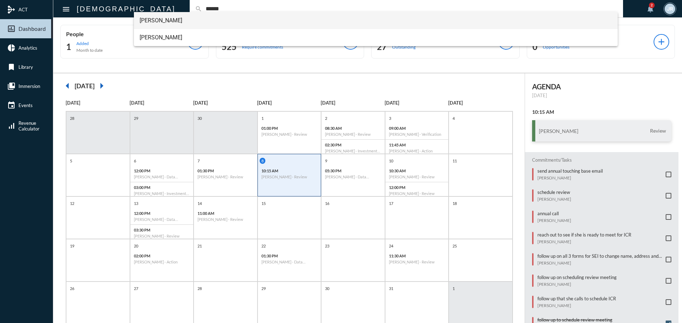
type input "******"
click at [162, 22] on span "[PERSON_NAME]" at bounding box center [376, 20] width 473 height 17
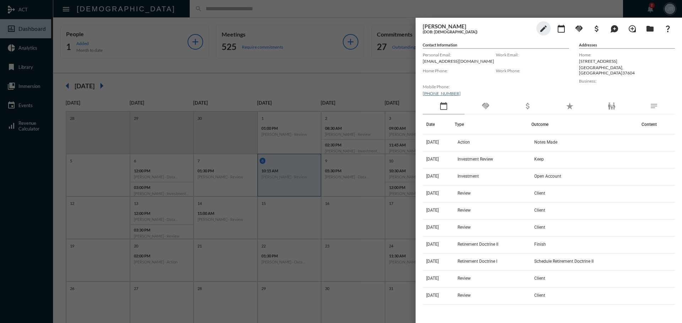
click at [431, 62] on p "[EMAIL_ADDRESS][DOMAIN_NAME]" at bounding box center [459, 61] width 73 height 5
copy p "[EMAIL_ADDRESS][DOMAIN_NAME]"
click at [488, 107] on mat-icon "handshake" at bounding box center [485, 106] width 9 height 9
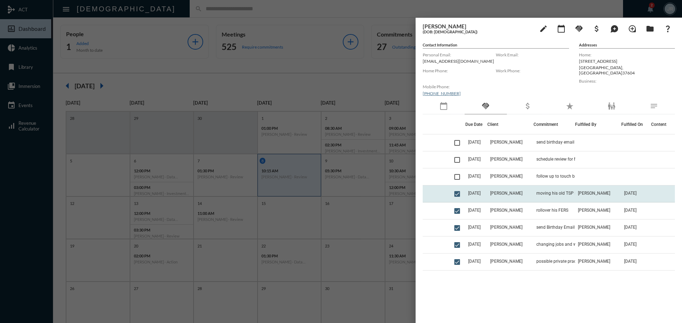
click at [496, 192] on td "[PERSON_NAME]" at bounding box center [510, 194] width 46 height 17
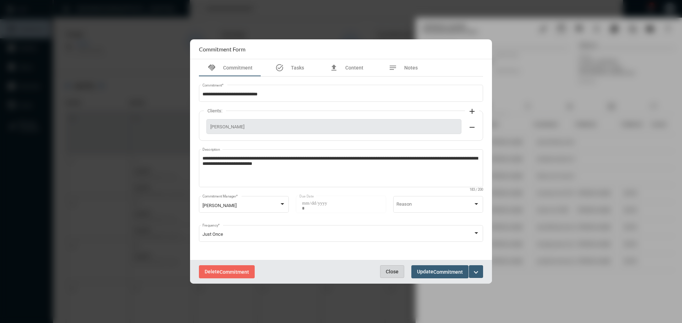
click at [395, 271] on span "Close" at bounding box center [392, 272] width 13 height 6
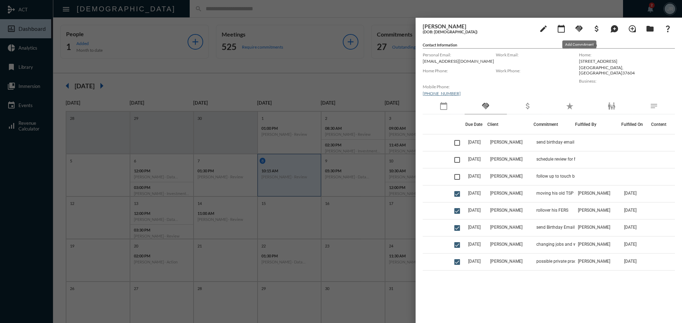
click at [581, 29] on mat-icon "handshake" at bounding box center [579, 29] width 9 height 9
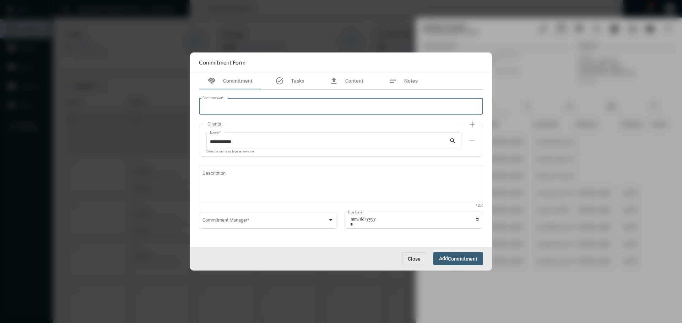
click at [255, 107] on input "Commitment *" at bounding box center [340, 107] width 277 height 5
type input "**********"
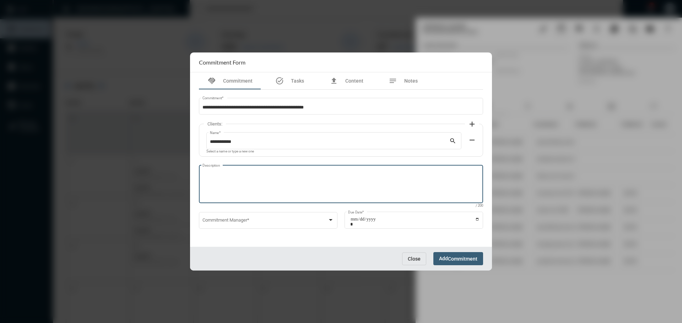
click at [232, 168] on div "Description" at bounding box center [340, 183] width 277 height 39
type textarea "**********"
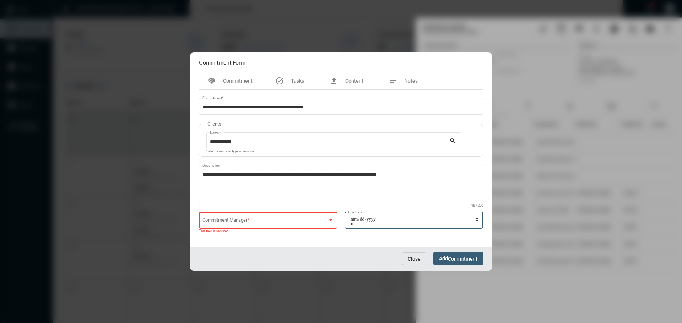
click at [233, 219] on span at bounding box center [264, 221] width 125 height 5
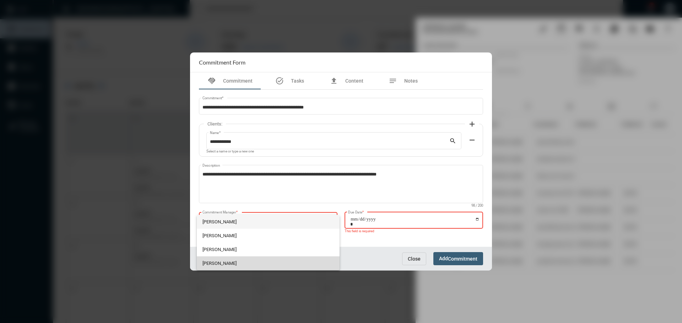
click at [237, 265] on span "[PERSON_NAME]" at bounding box center [268, 264] width 132 height 14
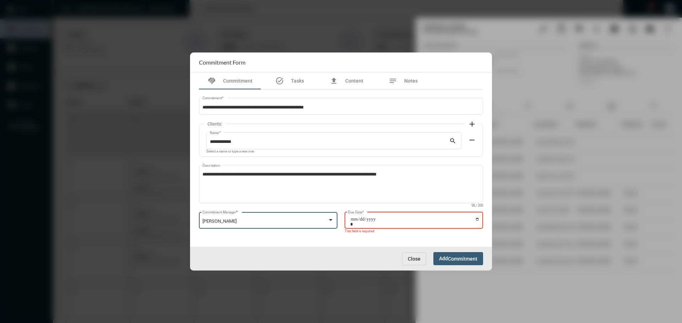
click at [477, 220] on input "Due Date *" at bounding box center [414, 222] width 129 height 10
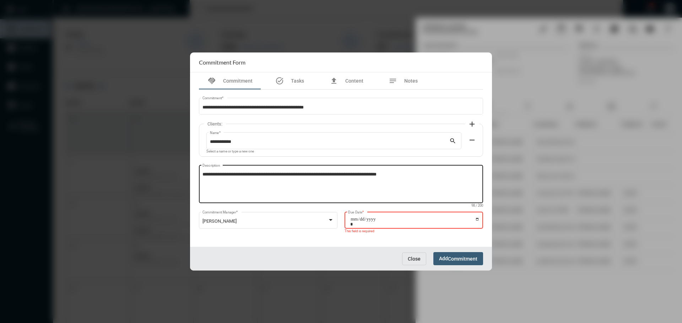
type input "**********"
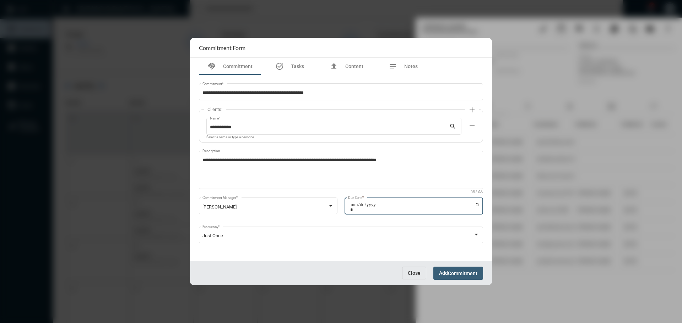
click at [445, 272] on span "Add Commitment" at bounding box center [458, 274] width 38 height 6
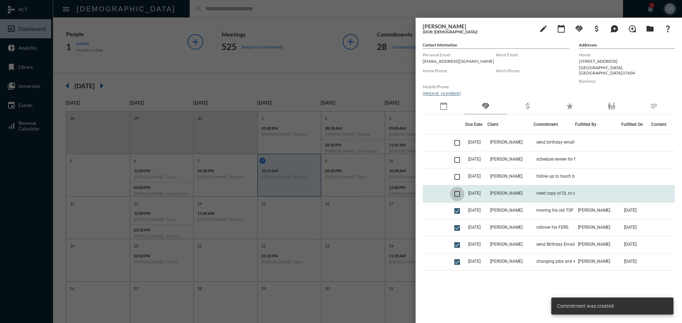
click at [458, 195] on span at bounding box center [457, 194] width 6 height 6
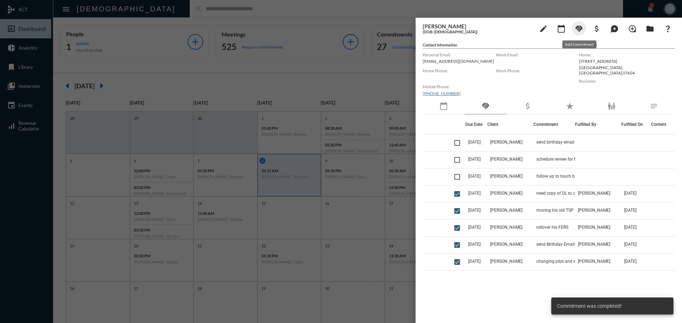
click at [578, 33] on mat-icon "handshake" at bounding box center [579, 29] width 9 height 9
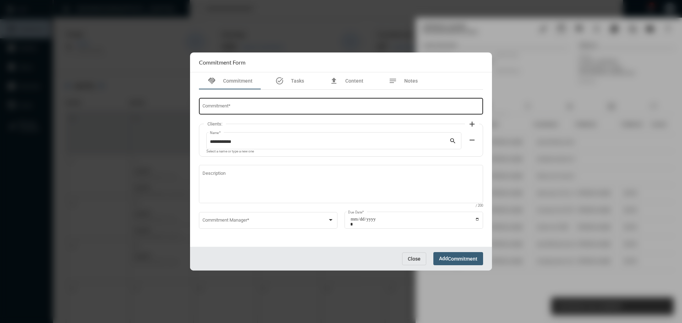
click at [268, 104] on div "Commitment *" at bounding box center [340, 106] width 277 height 18
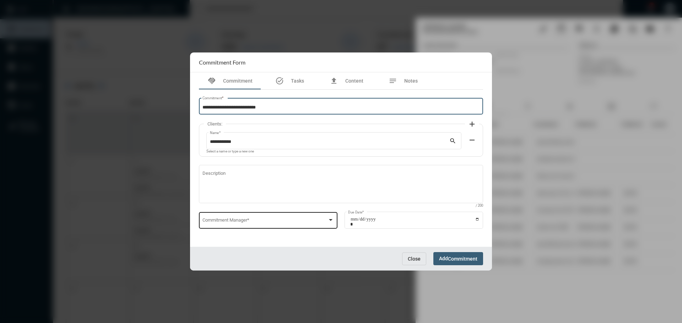
type input "**********"
click at [224, 220] on span at bounding box center [264, 221] width 125 height 5
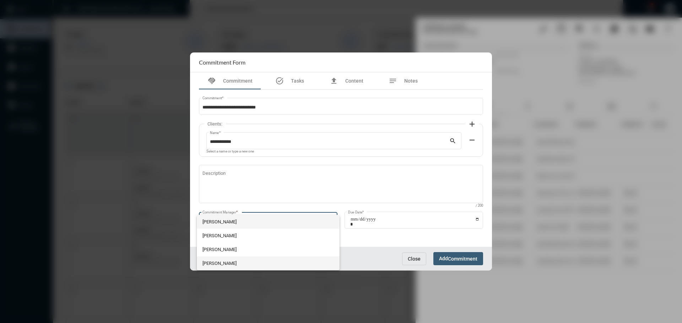
click at [219, 259] on span "[PERSON_NAME]" at bounding box center [268, 264] width 132 height 14
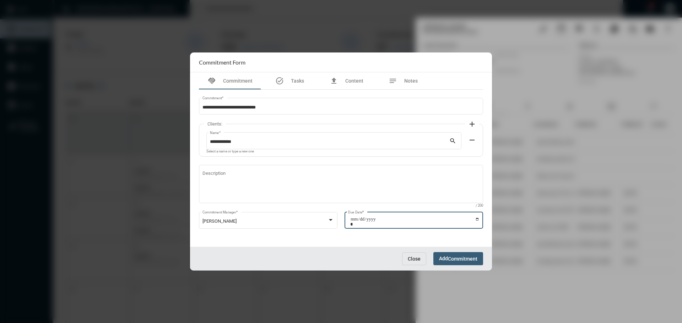
click at [477, 219] on input "Due Date *" at bounding box center [414, 222] width 129 height 10
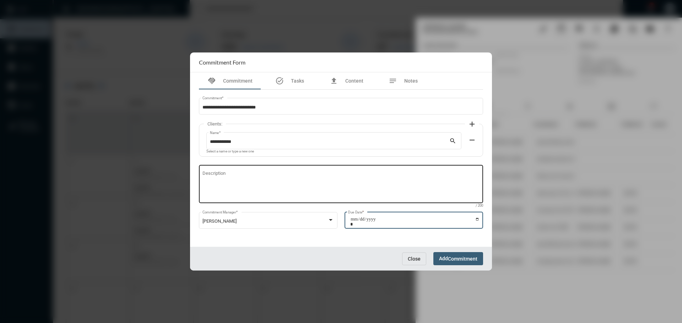
type input "**********"
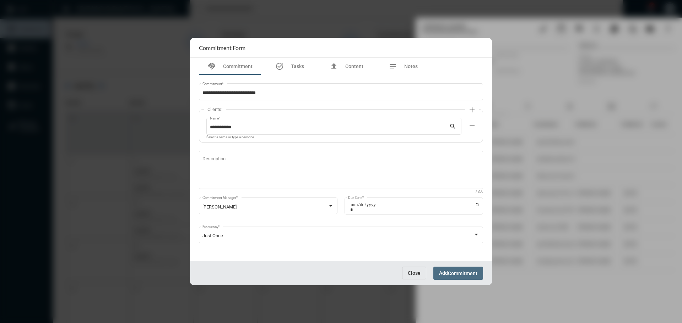
click at [457, 274] on span "Commitment" at bounding box center [462, 274] width 29 height 6
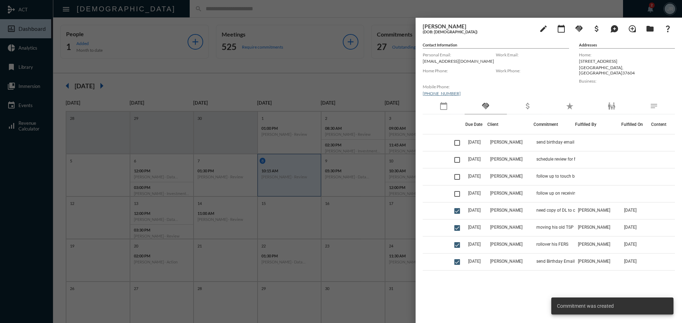
click at [162, 6] on div at bounding box center [341, 161] width 682 height 323
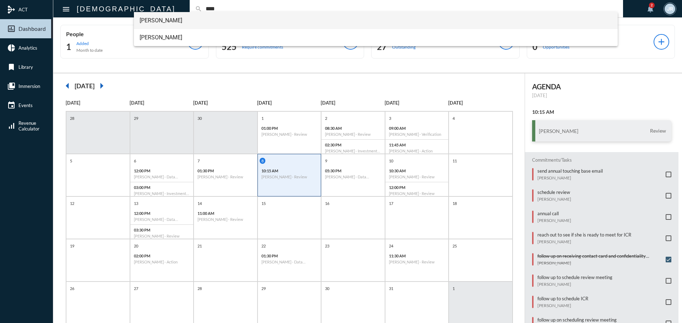
type input "****"
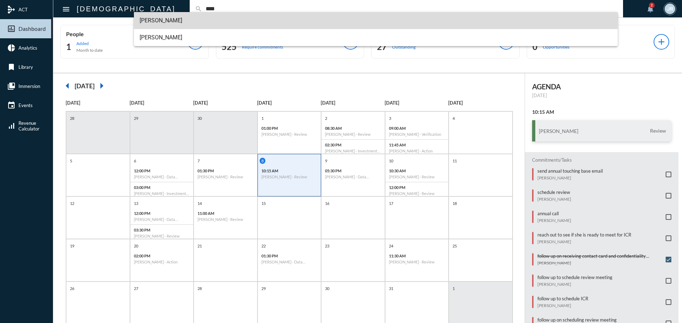
click at [160, 18] on span "[PERSON_NAME]" at bounding box center [376, 20] width 473 height 17
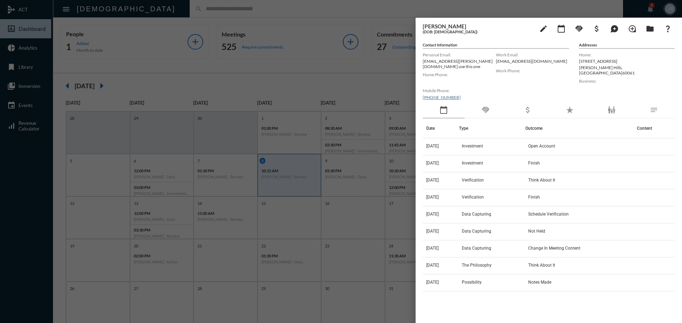
click at [496, 107] on div "handshake" at bounding box center [485, 110] width 42 height 16
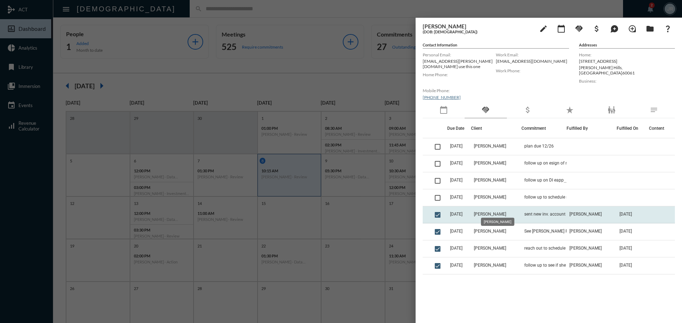
click at [494, 212] on span "[PERSON_NAME]" at bounding box center [490, 214] width 32 height 5
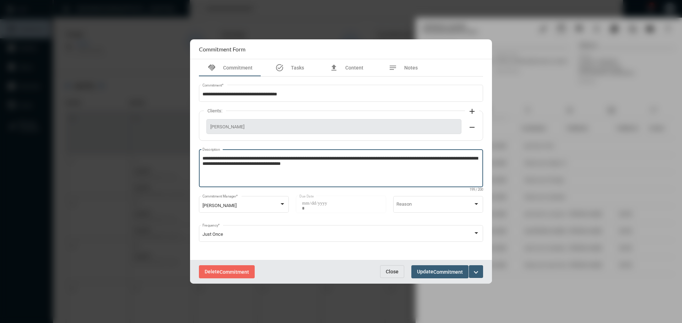
click at [339, 165] on textarea "**********" at bounding box center [340, 170] width 277 height 28
click at [397, 268] on button "Close" at bounding box center [392, 272] width 24 height 13
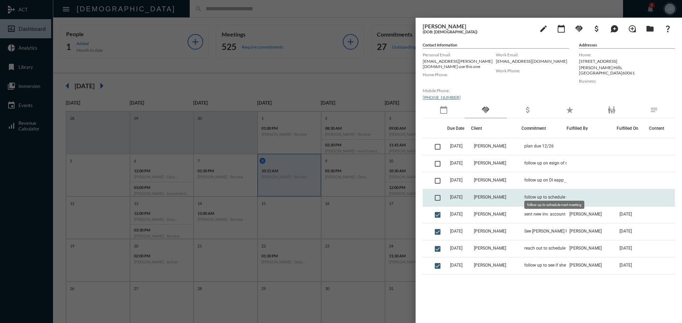
click at [536, 196] on span "follow up to schedule next meeting" at bounding box center [557, 197] width 67 height 5
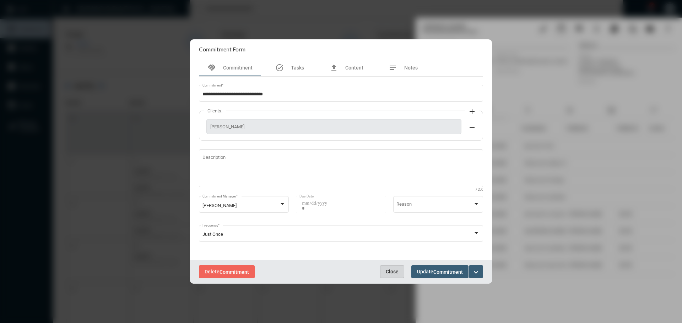
click at [391, 271] on span "Close" at bounding box center [392, 272] width 13 height 6
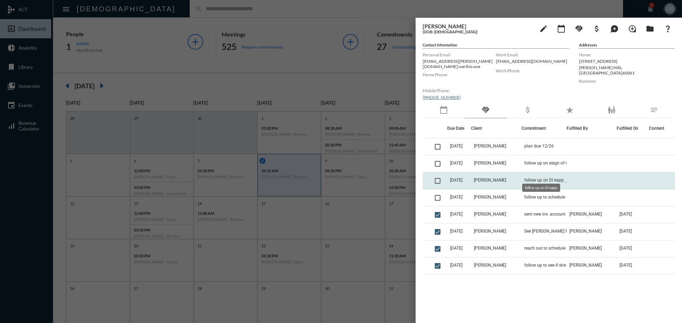
click at [537, 178] on span "follow up on DI eapp" at bounding box center [543, 180] width 39 height 5
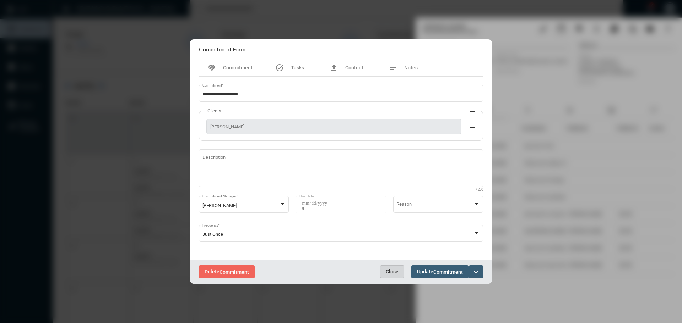
click at [391, 272] on span "Close" at bounding box center [392, 272] width 13 height 6
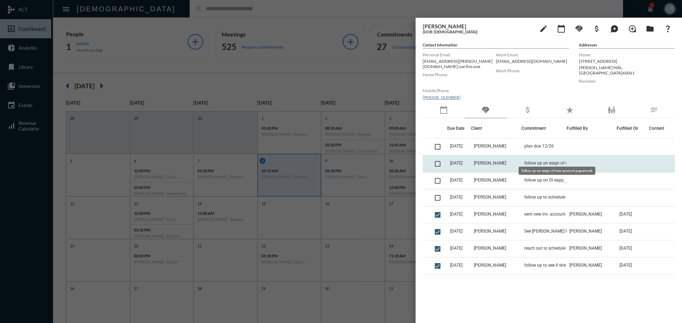
click at [539, 161] on span "follow up on esign of new account paperwork" at bounding box center [559, 163] width 71 height 5
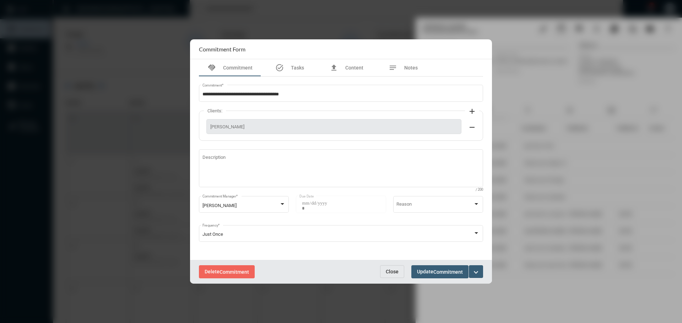
click at [480, 270] on button "expand_more" at bounding box center [476, 272] width 14 height 13
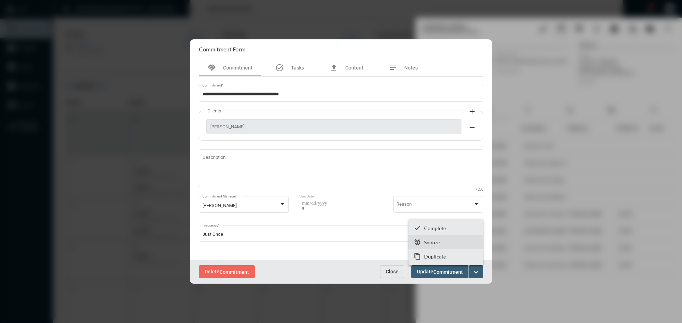
click at [432, 245] on p "Snooze" at bounding box center [432, 243] width 16 height 6
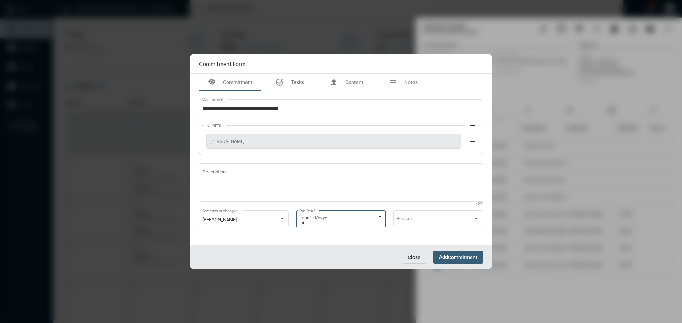
click at [379, 218] on input "**********" at bounding box center [342, 221] width 81 height 10
type input "**********"
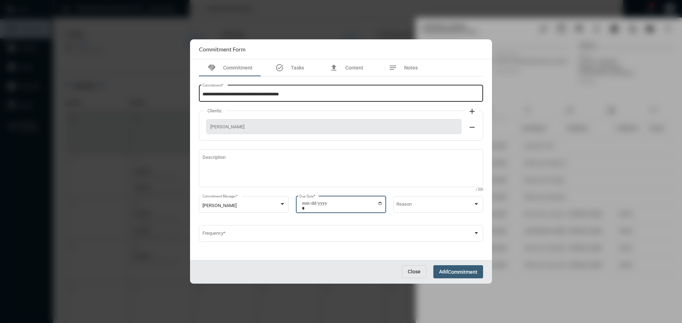
click at [309, 91] on div "**********" at bounding box center [340, 93] width 277 height 18
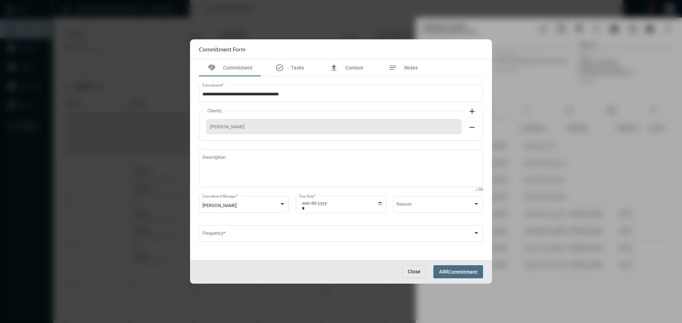
click at [466, 270] on span "Commitment" at bounding box center [462, 273] width 29 height 6
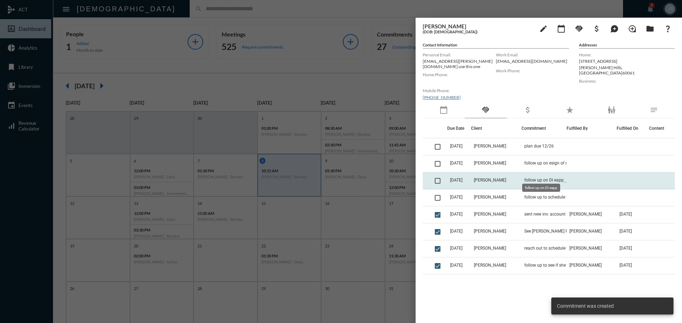
click at [524, 178] on span "follow up on DI eapp" at bounding box center [543, 180] width 39 height 5
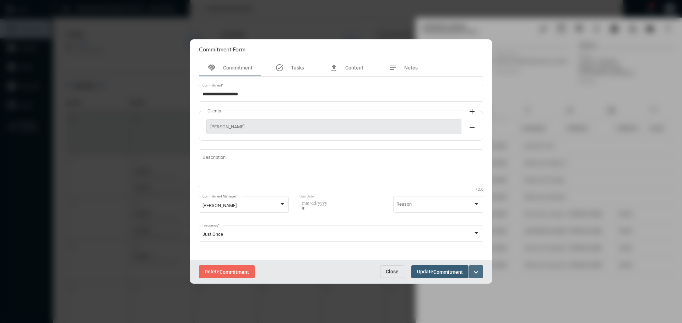
click at [480, 272] on button "expand_more" at bounding box center [476, 272] width 14 height 13
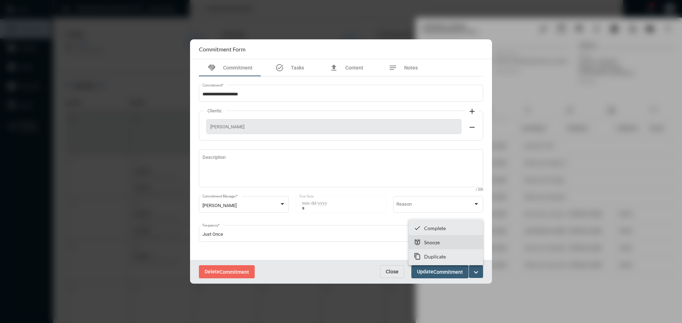
click at [433, 239] on section "snooze Snooze" at bounding box center [445, 242] width 75 height 14
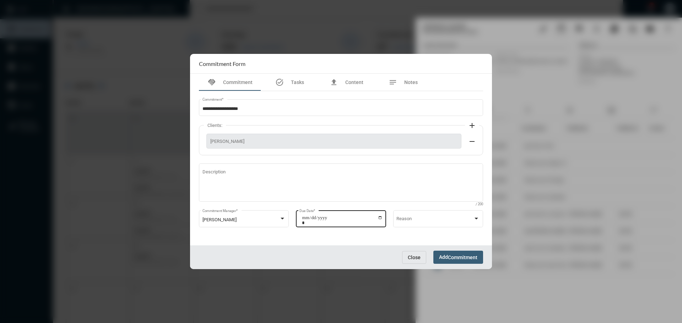
click at [380, 218] on input "**********" at bounding box center [342, 221] width 81 height 10
type input "**********"
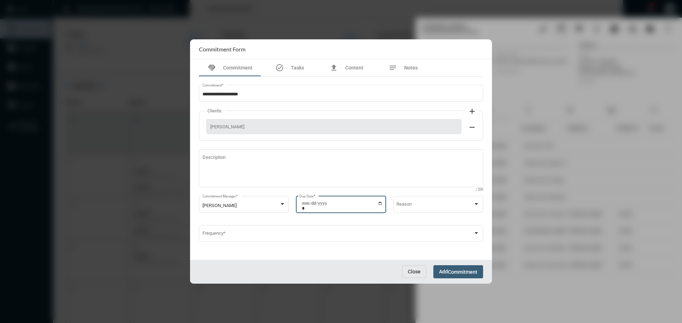
click at [464, 270] on span "Commitment" at bounding box center [462, 273] width 29 height 6
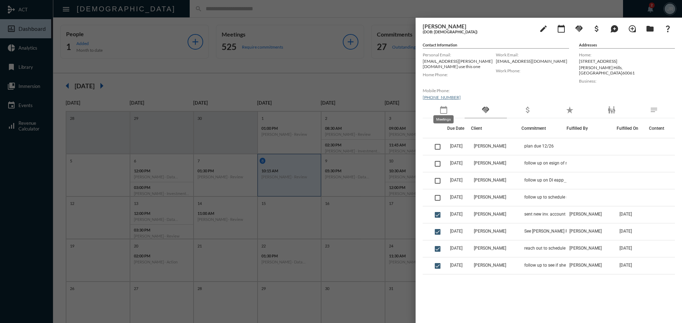
click at [445, 106] on mat-icon "calendar_today" at bounding box center [443, 110] width 9 height 9
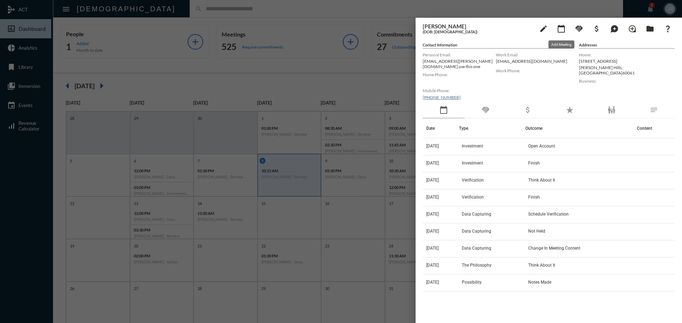
click at [557, 32] on mat-icon "calendar_today" at bounding box center [561, 29] width 9 height 9
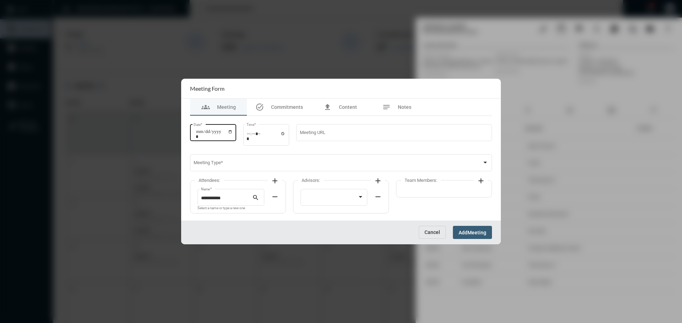
click at [233, 132] on input "Date *" at bounding box center [214, 134] width 37 height 10
type input "**********"
click at [285, 133] on input "Time *" at bounding box center [265, 136] width 39 height 10
type input "*****"
click at [328, 152] on apt-input-string "Meeting URL" at bounding box center [394, 138] width 196 height 30
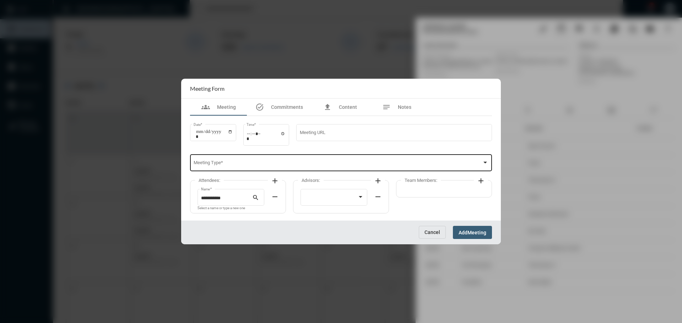
click at [324, 161] on div "Meeting Type *" at bounding box center [341, 162] width 295 height 18
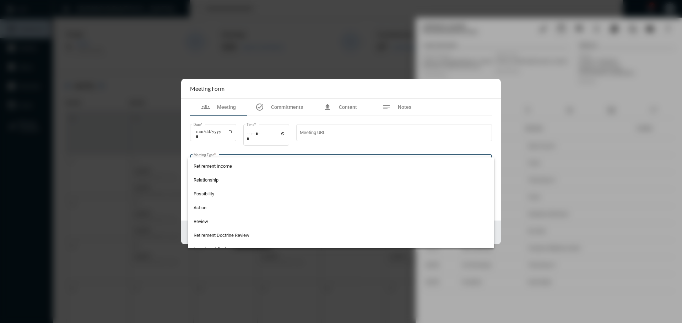
scroll to position [186, 0]
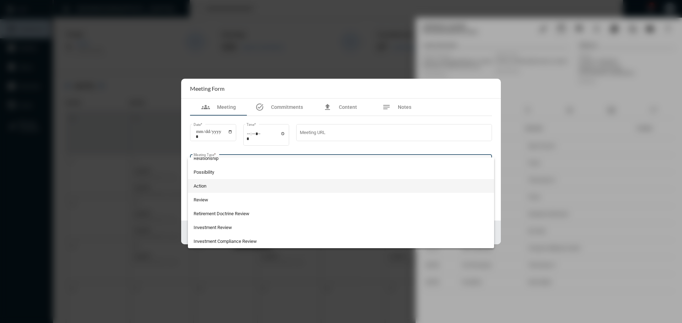
click at [200, 185] on span "Action" at bounding box center [341, 186] width 295 height 14
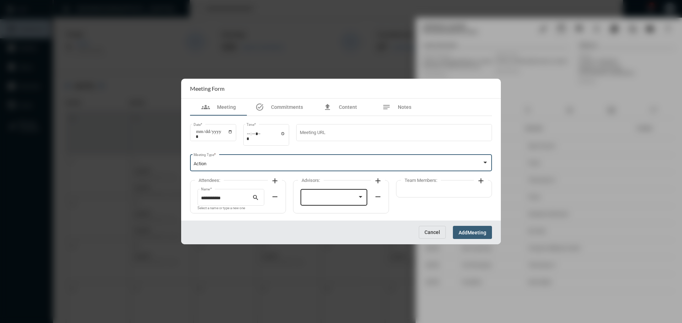
click at [337, 196] on div at bounding box center [331, 198] width 54 height 5
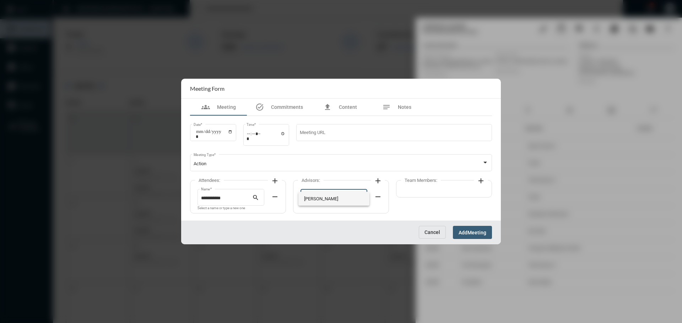
click at [321, 198] on span "[PERSON_NAME]" at bounding box center [334, 199] width 60 height 14
click at [480, 182] on mat-icon "add" at bounding box center [481, 181] width 9 height 9
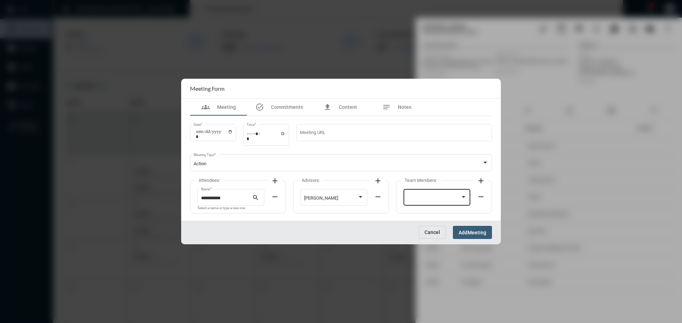
click at [425, 191] on div at bounding box center [437, 197] width 60 height 18
click at [414, 222] on span "[PERSON_NAME]" at bounding box center [437, 227] width 60 height 14
click at [470, 230] on span "Meeting" at bounding box center [476, 233] width 19 height 6
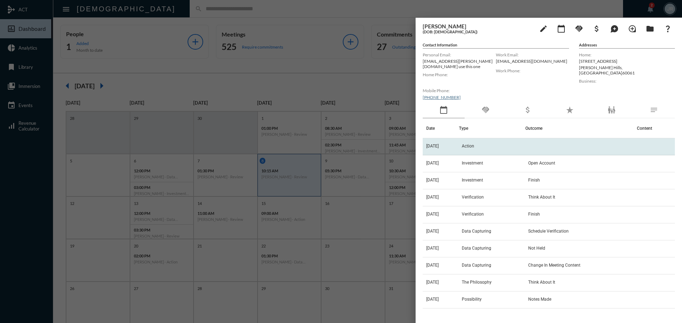
click at [439, 144] on span "[DATE]" at bounding box center [432, 146] width 12 height 5
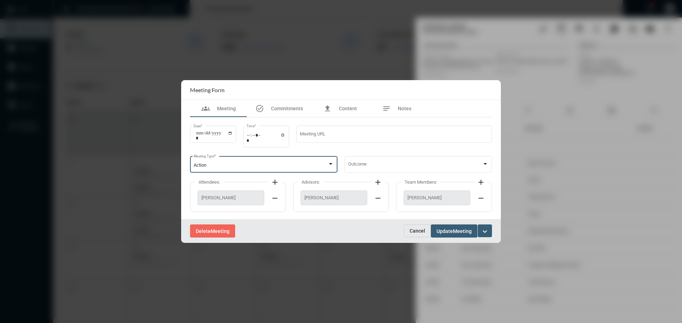
click at [333, 164] on div at bounding box center [330, 165] width 6 height 6
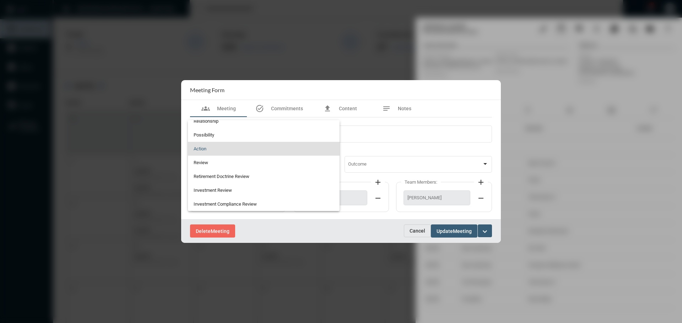
click at [287, 149] on span "Action" at bounding box center [264, 149] width 141 height 14
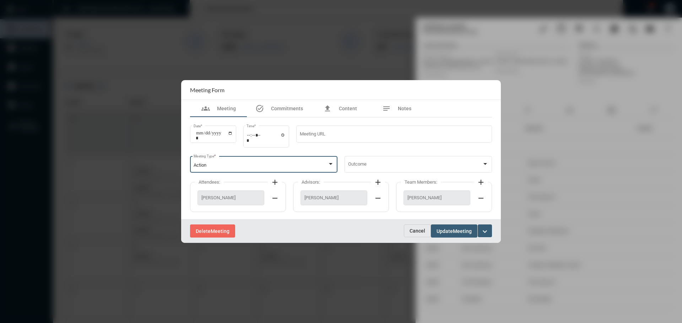
click at [444, 227] on button "Update Meeting" at bounding box center [454, 231] width 47 height 13
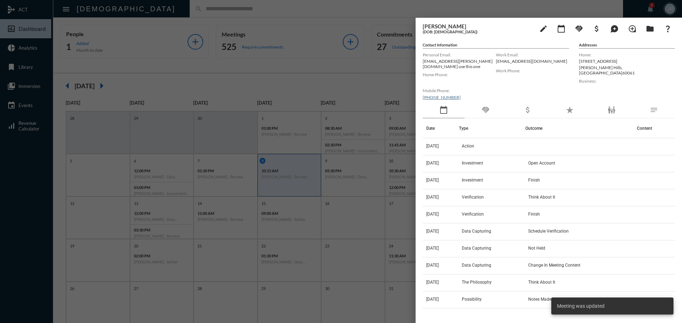
click at [491, 108] on div "handshake" at bounding box center [485, 110] width 42 height 16
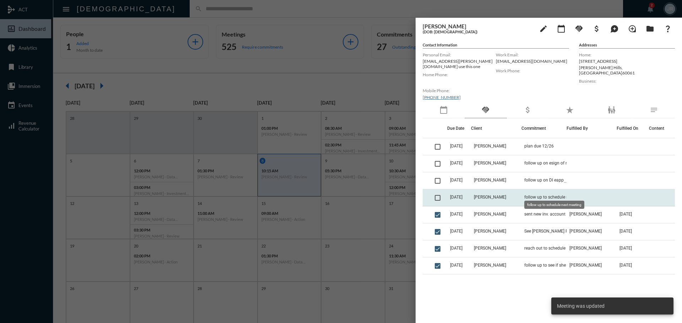
click at [535, 195] on span "follow up to schedule next meeting" at bounding box center [557, 197] width 67 height 5
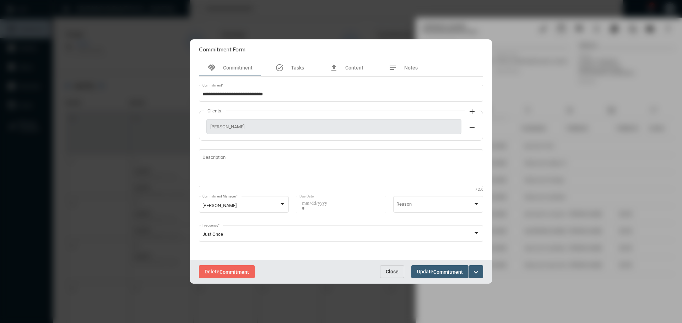
click at [398, 270] on button "Close" at bounding box center [392, 272] width 24 height 13
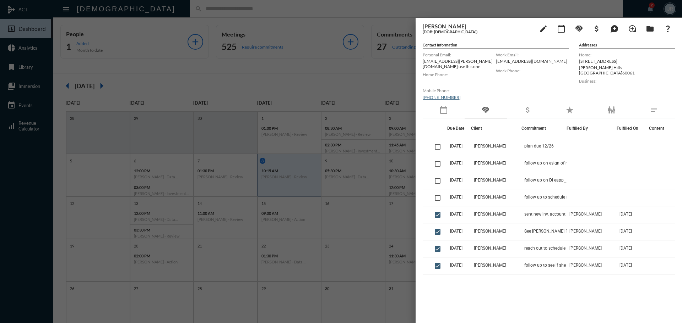
click at [151, 12] on div at bounding box center [341, 161] width 682 height 323
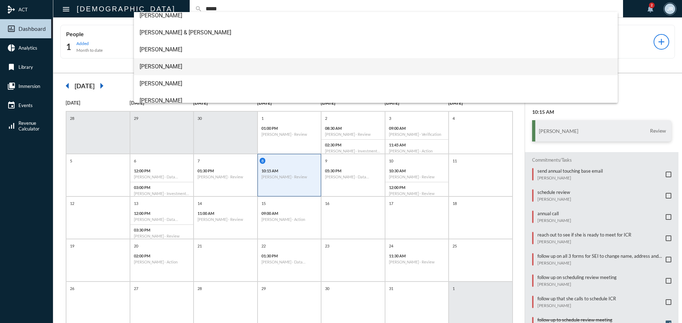
scroll to position [80, 0]
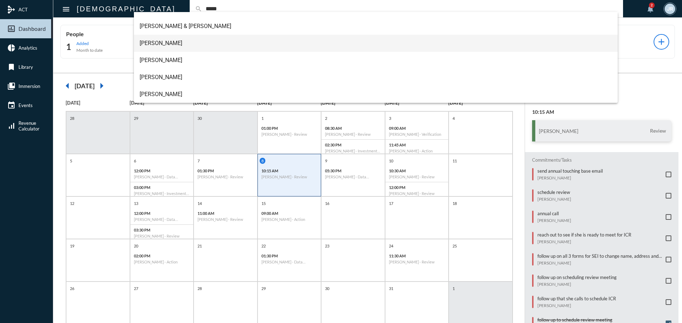
type input "*****"
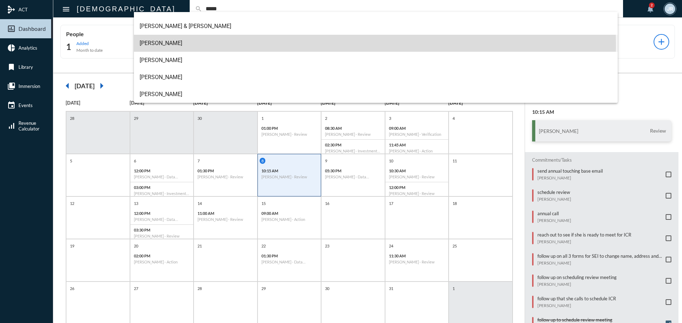
click at [162, 46] on span "[PERSON_NAME]" at bounding box center [376, 43] width 473 height 17
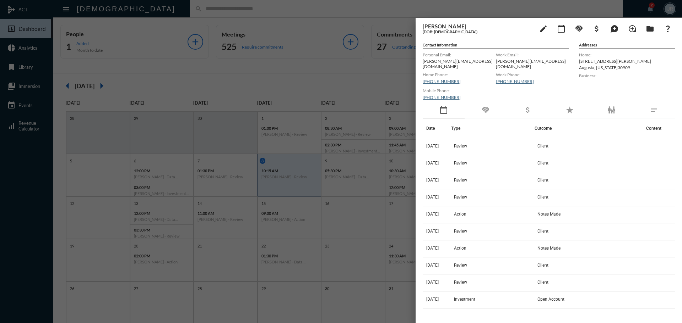
click at [472, 106] on div "handshake" at bounding box center [485, 110] width 42 height 16
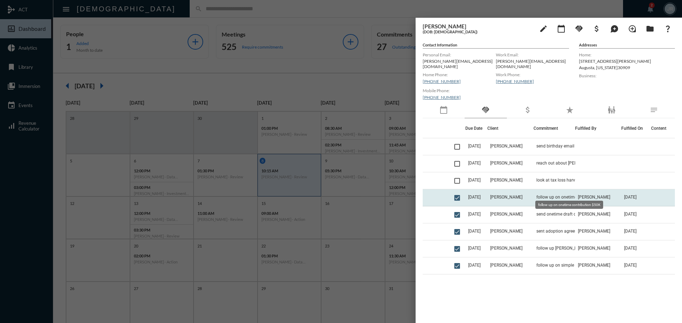
click at [546, 195] on span "follow up on onetime contribution $50K" at bounding box center [571, 197] width 71 height 5
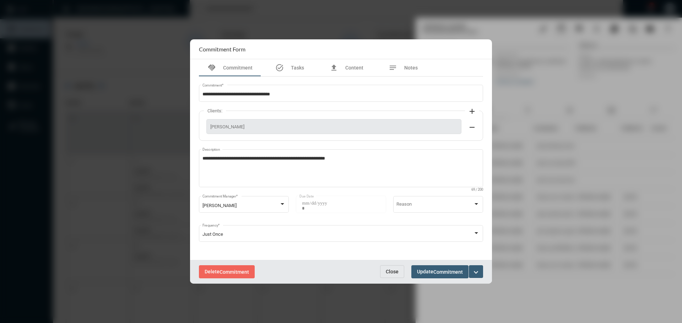
click at [386, 267] on button "Close" at bounding box center [392, 272] width 24 height 13
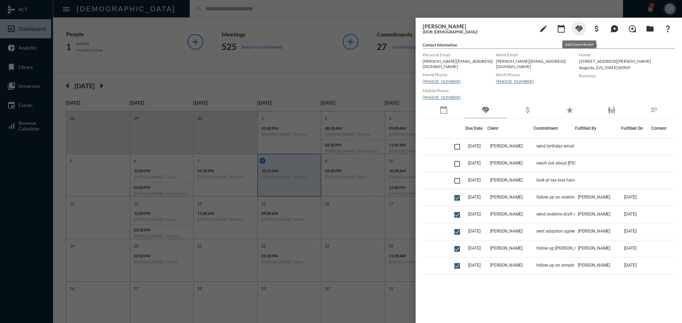
click at [581, 29] on mat-icon "handshake" at bounding box center [579, 29] width 9 height 9
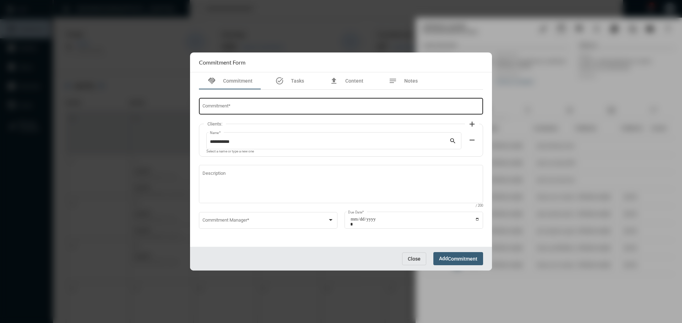
click at [252, 103] on div "Commitment *" at bounding box center [340, 106] width 277 height 18
type input "**********"
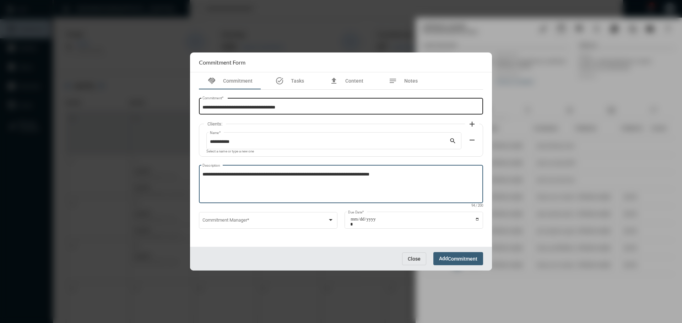
type textarea "**********"
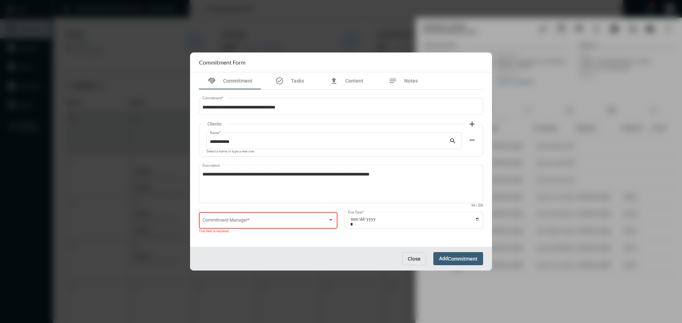
click at [246, 218] on div "Commitment Manager *" at bounding box center [268, 220] width 132 height 18
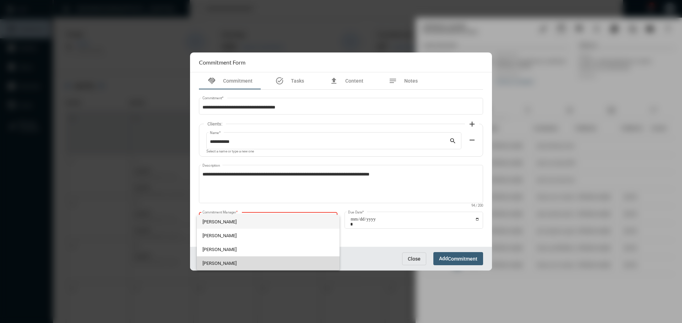
click at [223, 263] on span "[PERSON_NAME]" at bounding box center [268, 264] width 132 height 14
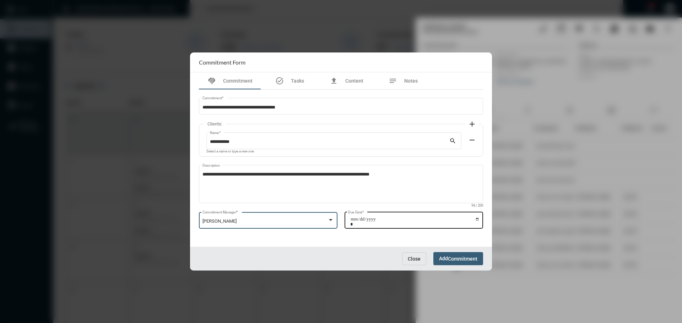
click at [477, 217] on input "Due Date *" at bounding box center [414, 222] width 129 height 10
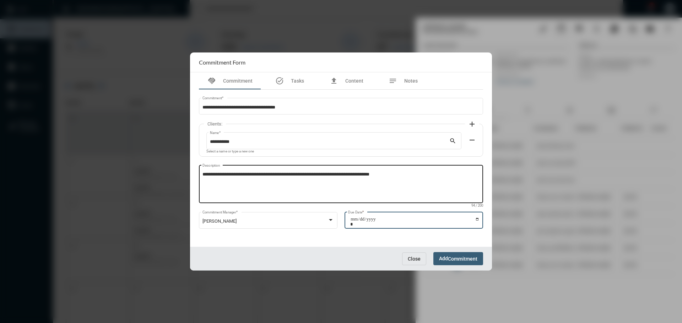
type input "**********"
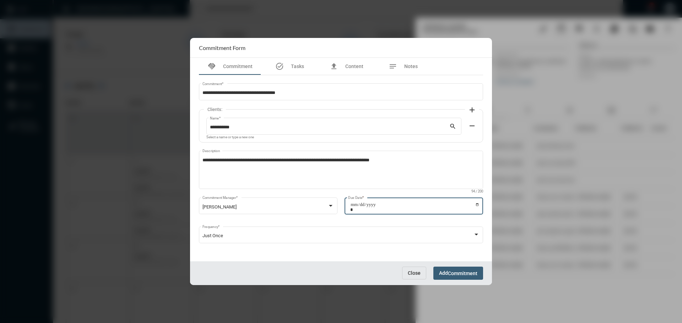
click at [458, 278] on button "Add Commitment" at bounding box center [458, 273] width 50 height 13
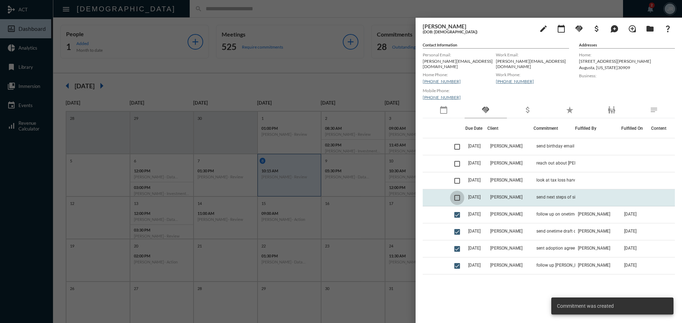
click at [459, 195] on span at bounding box center [457, 198] width 6 height 6
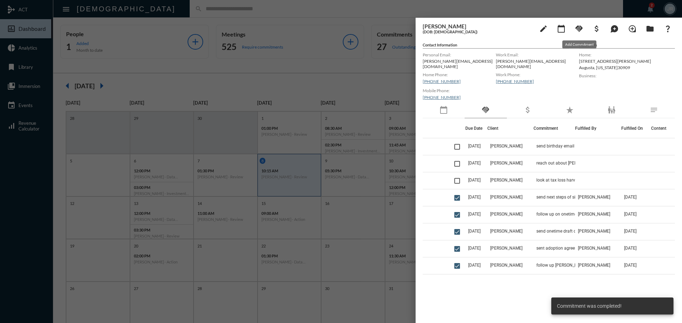
click at [577, 31] on mat-icon "handshake" at bounding box center [579, 29] width 9 height 9
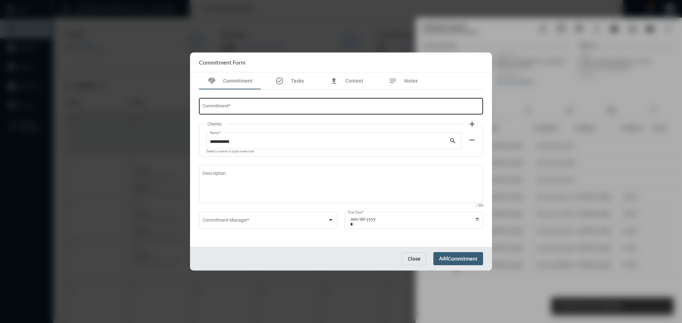
click at [279, 103] on div "Commitment *" at bounding box center [340, 106] width 277 height 18
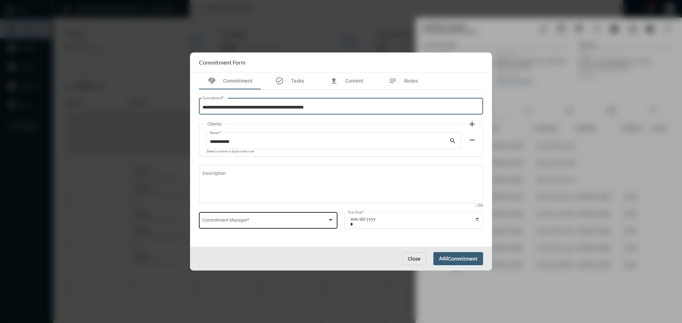
type input "**********"
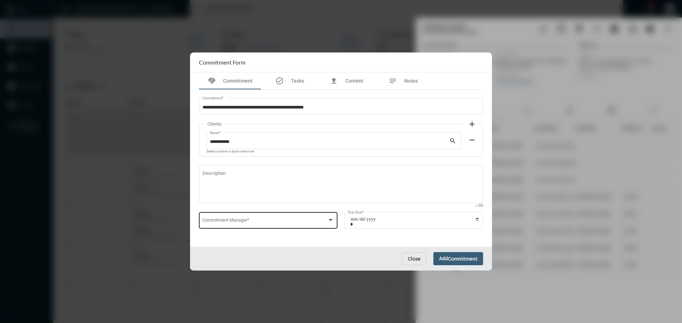
click at [242, 216] on div "Commitment Manager *" at bounding box center [268, 220] width 132 height 18
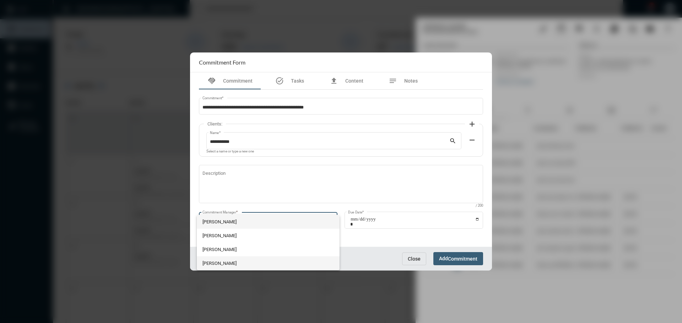
click at [229, 262] on span "[PERSON_NAME]" at bounding box center [268, 264] width 132 height 14
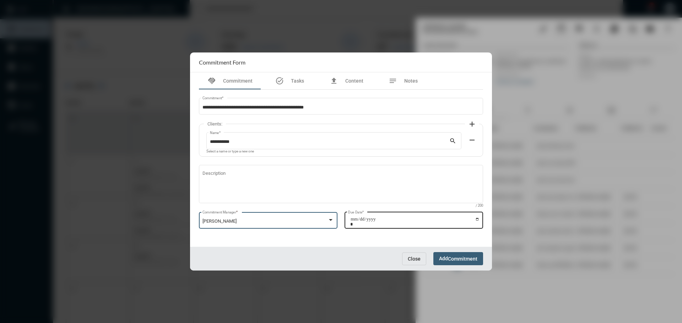
click at [477, 220] on input "Due Date *" at bounding box center [414, 222] width 129 height 10
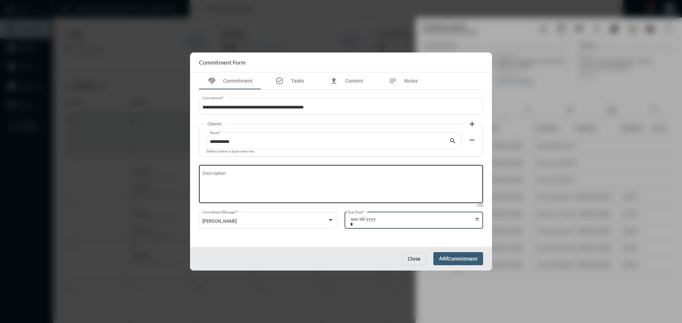
type input "**********"
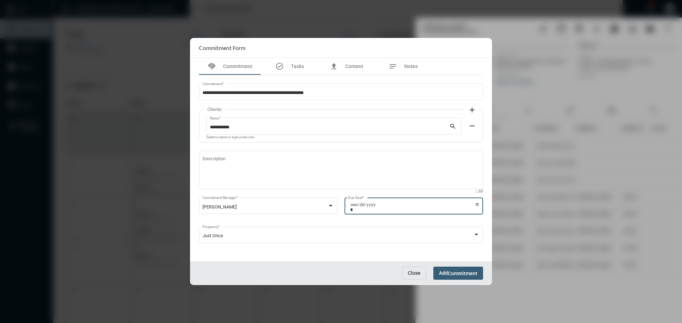
click at [457, 277] on button "Add Commitment" at bounding box center [458, 273] width 50 height 13
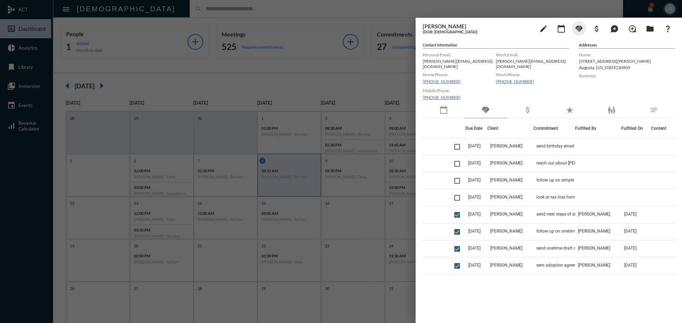
click at [211, 7] on div at bounding box center [341, 161] width 682 height 323
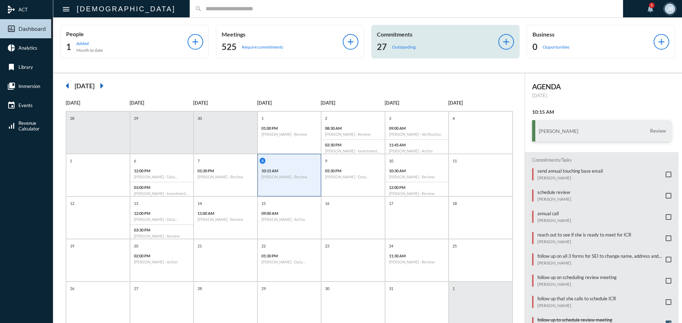
click at [398, 41] on div "Commitments 27 Outstanding" at bounding box center [437, 42] width 121 height 22
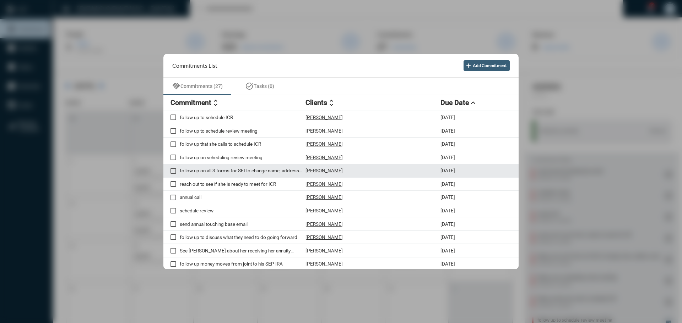
click at [320, 167] on div "follow up on all 3 forms for SEI to change name, address and registration [PERS…" at bounding box center [340, 170] width 355 height 13
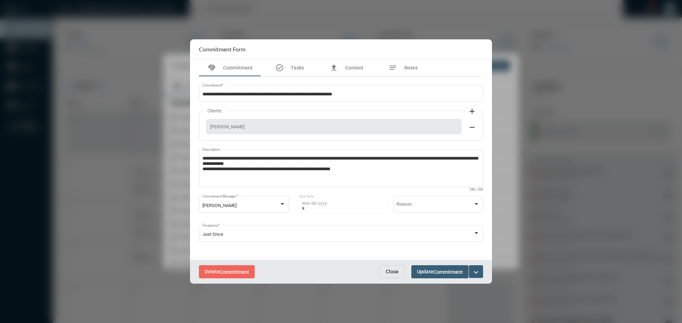
click at [475, 274] on mat-icon "expand_more" at bounding box center [476, 272] width 9 height 9
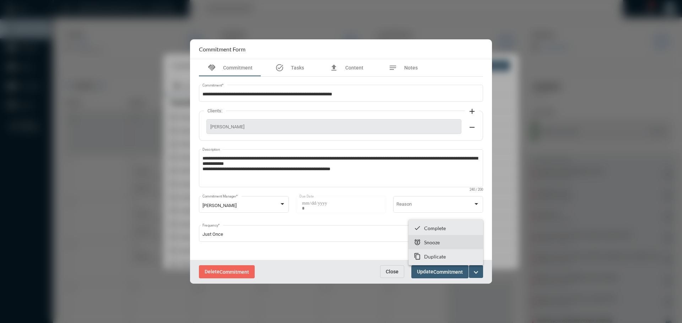
click at [426, 242] on p "Snooze" at bounding box center [432, 243] width 16 height 6
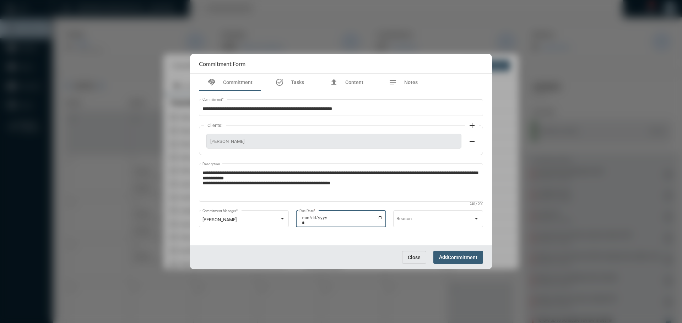
click at [380, 218] on input "**********" at bounding box center [342, 221] width 81 height 10
type input "**********"
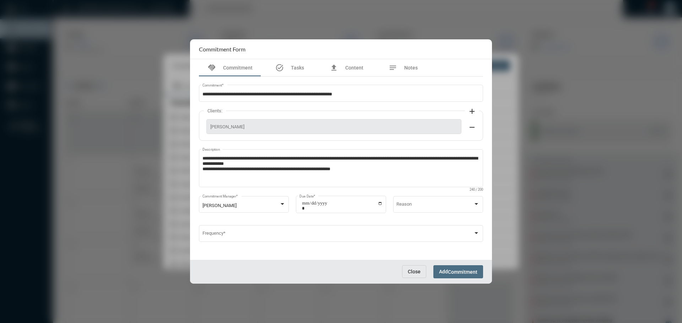
click at [453, 271] on span "Commitment" at bounding box center [462, 273] width 29 height 6
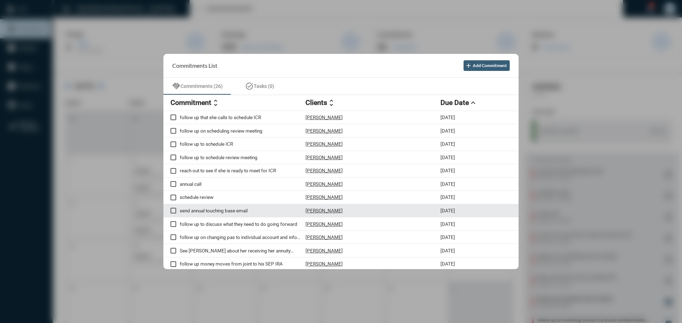
scroll to position [36, 0]
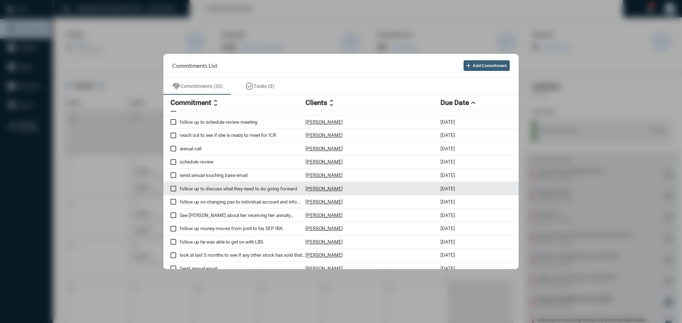
click at [317, 187] on p "[PERSON_NAME]" at bounding box center [323, 189] width 37 height 6
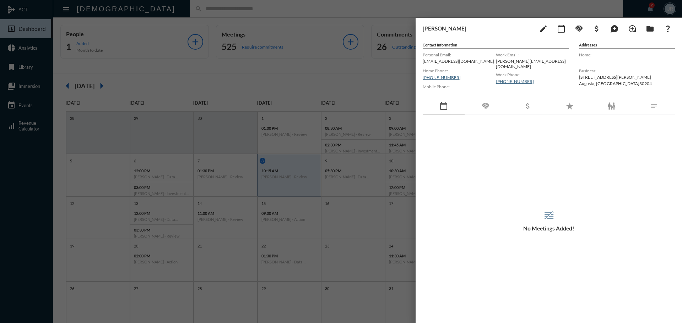
click at [483, 100] on div "handshake" at bounding box center [485, 106] width 42 height 16
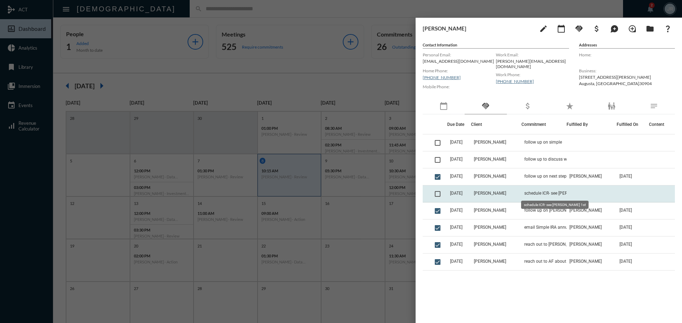
click at [526, 193] on span "schedule ICR- see [PERSON_NAME] 1st" at bounding box center [559, 193] width 71 height 5
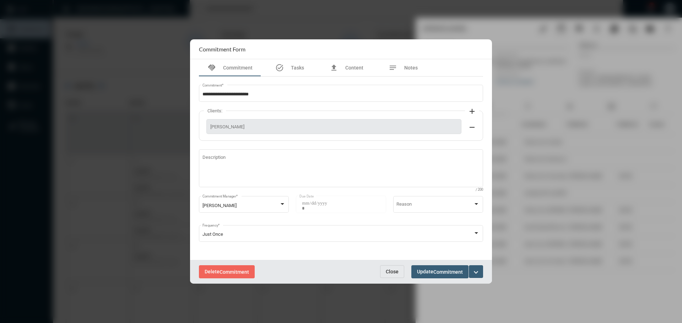
drag, startPoint x: 395, startPoint y: 270, endPoint x: 402, endPoint y: 270, distance: 7.5
click at [395, 270] on span "Close" at bounding box center [392, 272] width 13 height 6
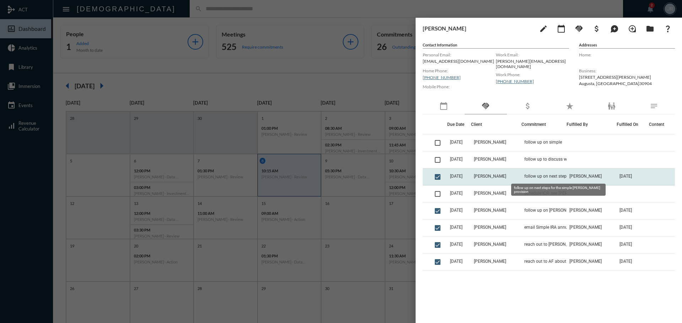
click at [535, 175] on span "follow up on next steps for the simple [PERSON_NAME] provision" at bounding box center [559, 176] width 71 height 5
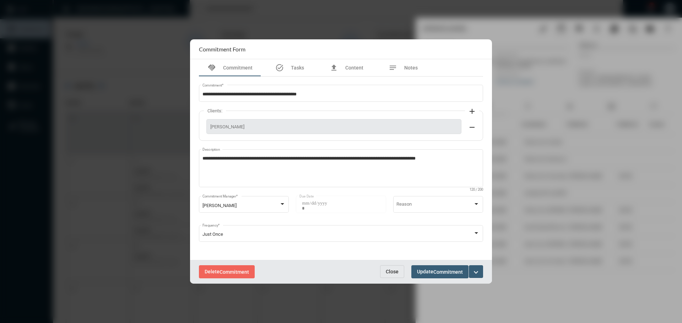
click at [393, 271] on span "Close" at bounding box center [392, 272] width 13 height 6
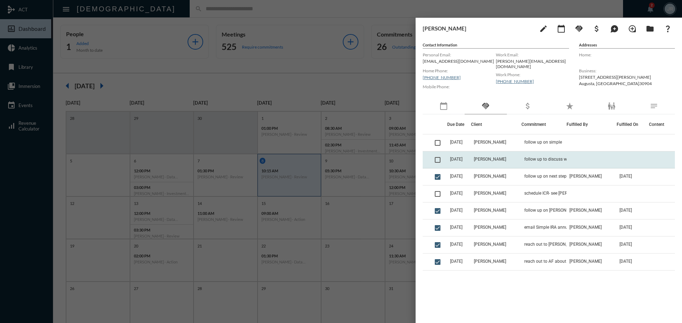
click at [495, 163] on td "[PERSON_NAME]" at bounding box center [496, 160] width 50 height 17
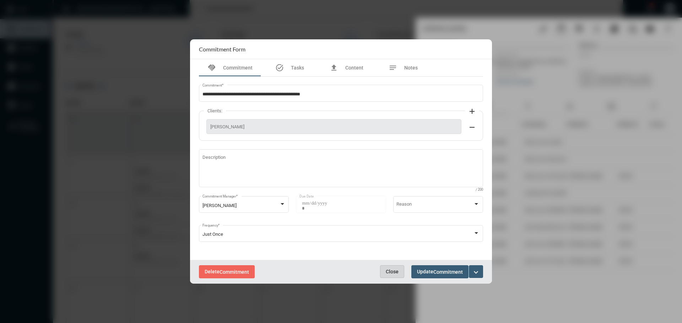
click at [391, 276] on button "Close" at bounding box center [392, 272] width 24 height 13
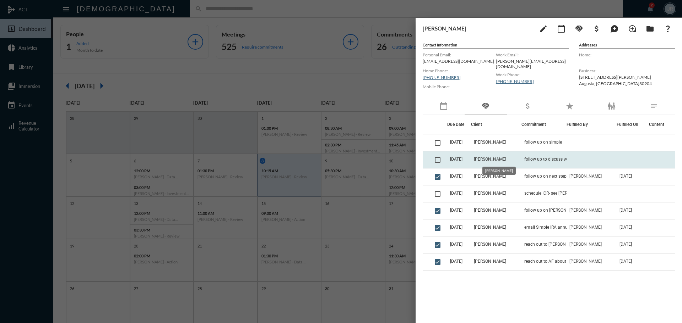
click at [500, 158] on span "[PERSON_NAME]" at bounding box center [490, 159] width 32 height 5
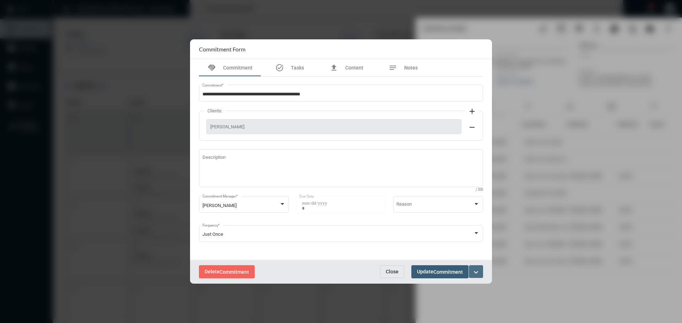
click at [479, 271] on mat-icon "expand_more" at bounding box center [476, 272] width 9 height 9
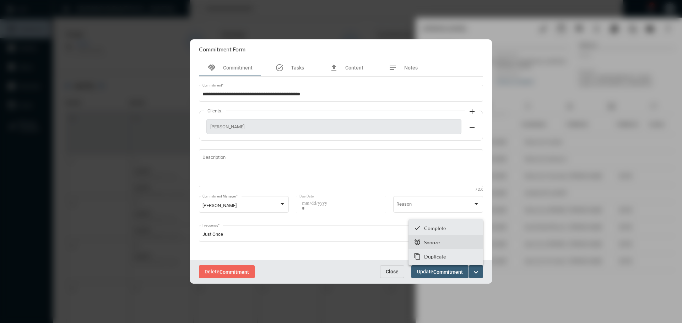
click at [446, 240] on section "snooze Snooze" at bounding box center [445, 242] width 75 height 14
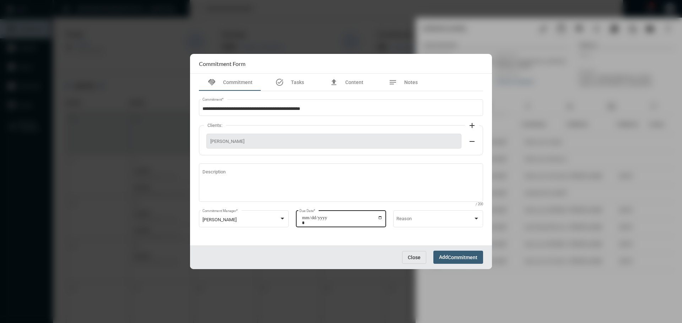
click at [380, 218] on input "**********" at bounding box center [342, 221] width 81 height 10
type input "**********"
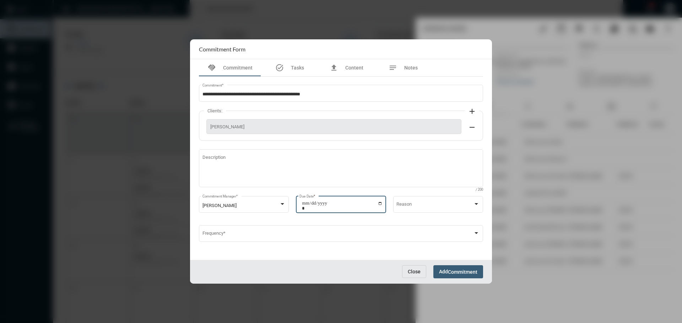
click at [446, 268] on button "Add Commitment" at bounding box center [458, 272] width 50 height 13
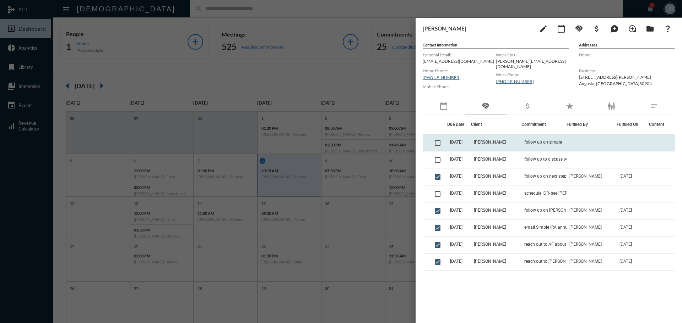
click at [511, 139] on td "[PERSON_NAME]" at bounding box center [496, 143] width 50 height 17
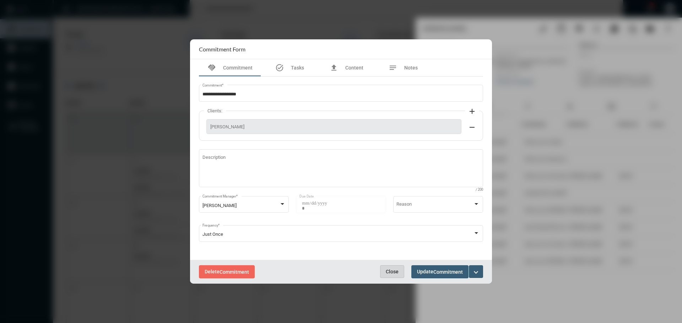
click at [386, 270] on span "Close" at bounding box center [392, 272] width 13 height 6
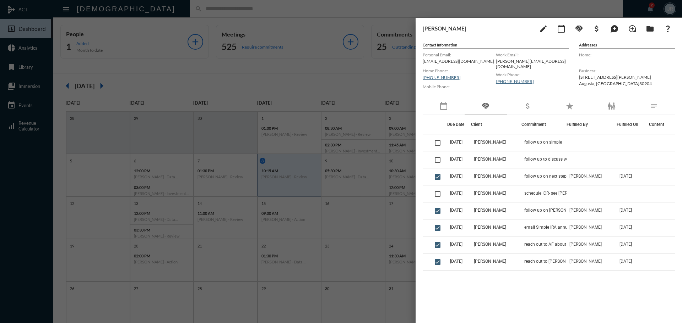
click at [178, 11] on div at bounding box center [341, 161] width 682 height 323
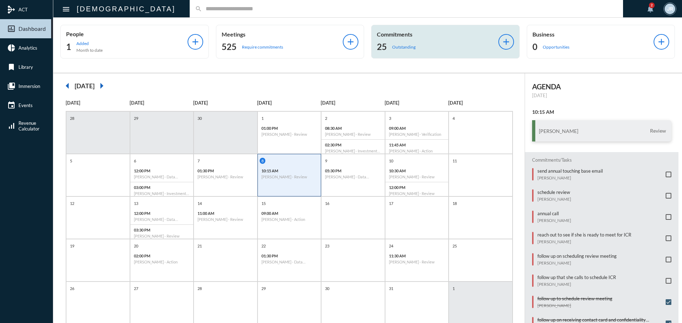
click at [392, 34] on p "Commitments" at bounding box center [437, 34] width 121 height 7
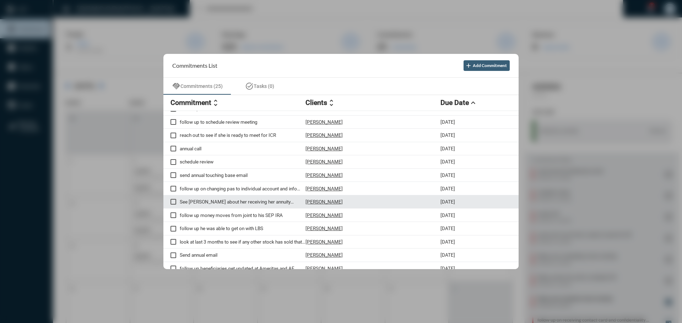
click at [317, 201] on p "[PERSON_NAME]" at bounding box center [323, 202] width 37 height 6
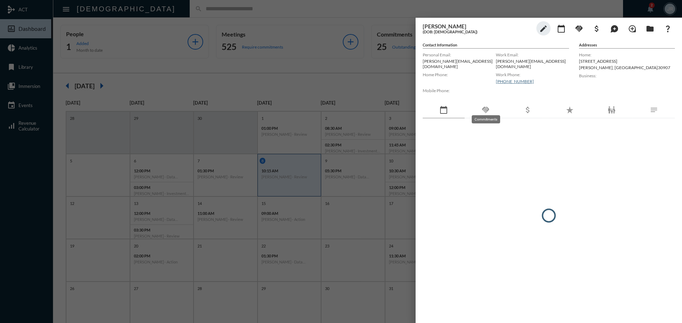
click at [486, 106] on mat-icon "handshake" at bounding box center [485, 110] width 9 height 9
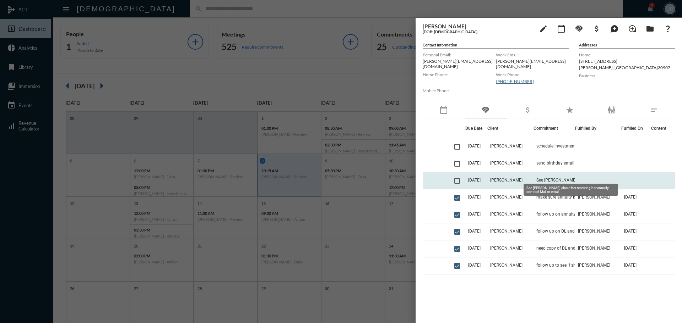
click at [547, 178] on span "See [PERSON_NAME] about her receiving her annuity contract Mail or email" at bounding box center [571, 180] width 71 height 5
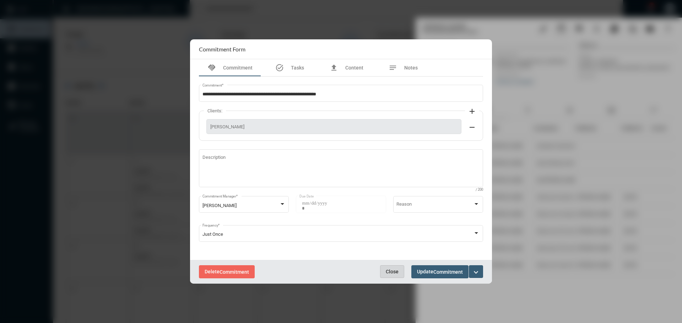
click at [389, 271] on span "Close" at bounding box center [392, 272] width 13 height 6
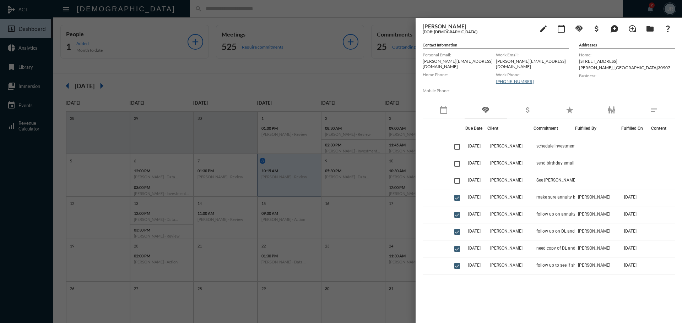
click at [278, 9] on div at bounding box center [341, 161] width 682 height 323
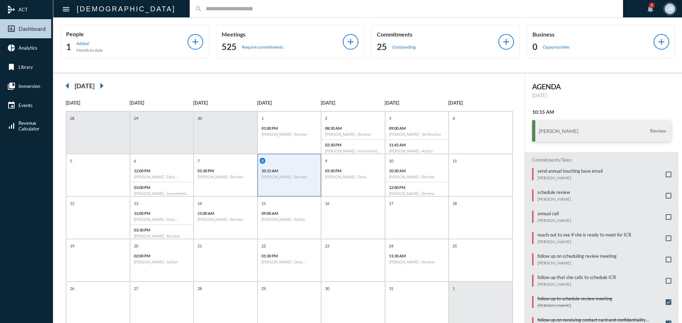
click at [402, 42] on div "25 Outstanding" at bounding box center [437, 46] width 121 height 11
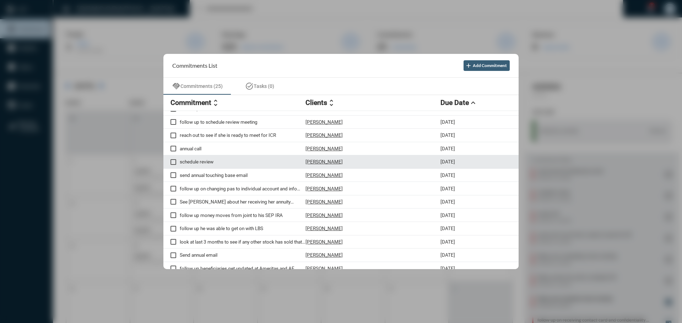
scroll to position [71, 0]
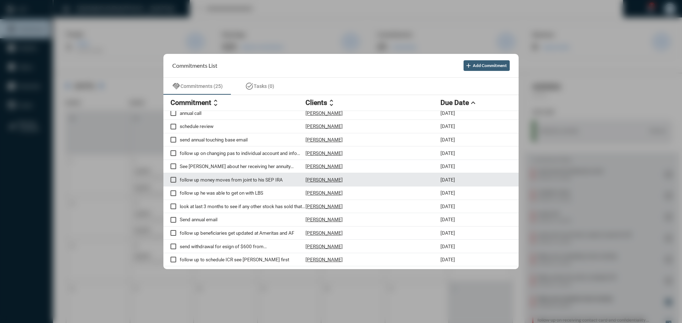
click at [325, 180] on p "[PERSON_NAME]" at bounding box center [323, 180] width 37 height 6
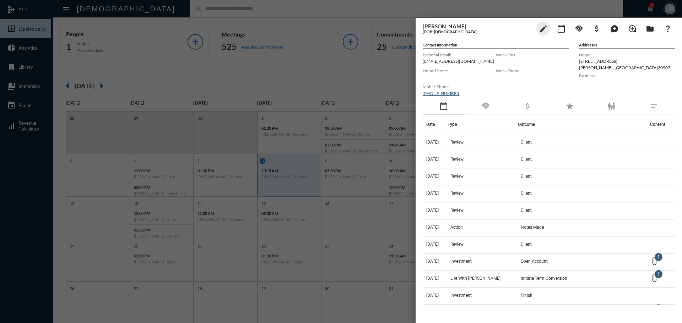
click at [497, 103] on div "handshake" at bounding box center [485, 106] width 42 height 16
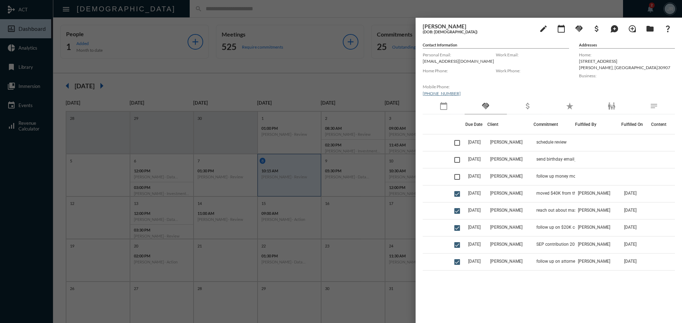
click at [173, 11] on div at bounding box center [341, 161] width 682 height 323
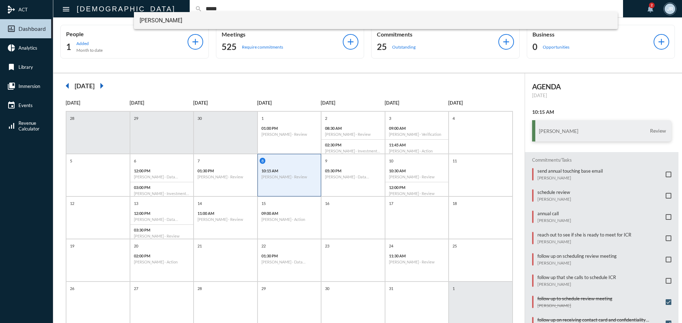
type input "*****"
click at [163, 19] on span "[PERSON_NAME]" at bounding box center [376, 20] width 473 height 17
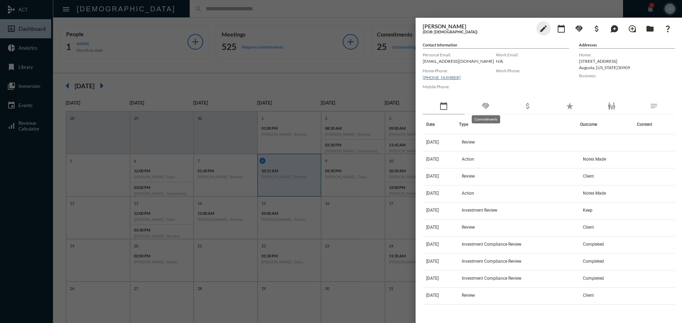
click at [485, 108] on mat-icon "handshake" at bounding box center [485, 106] width 9 height 9
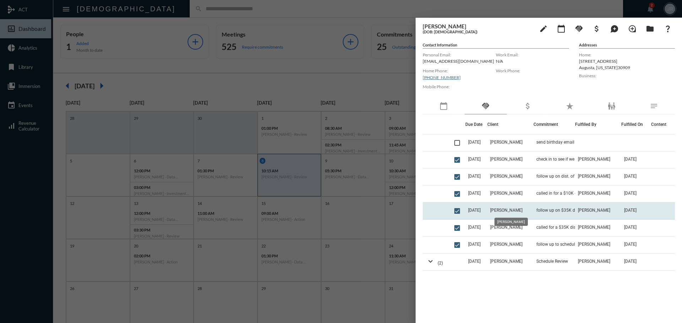
scroll to position [36, 0]
click at [548, 206] on td "follow up to schedule review" at bounding box center [554, 209] width 42 height 17
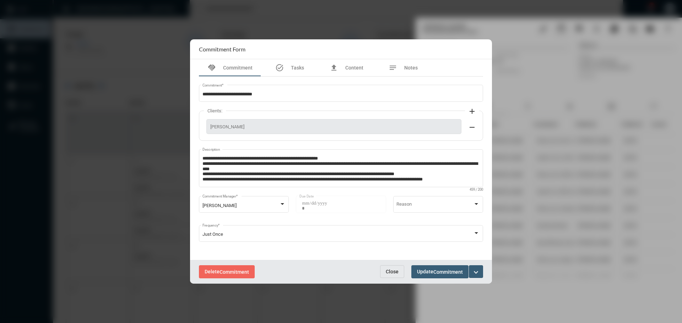
click at [399, 269] on button "Close" at bounding box center [392, 272] width 24 height 13
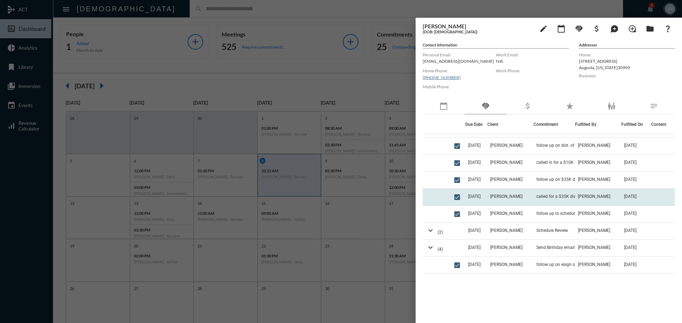
scroll to position [0, 0]
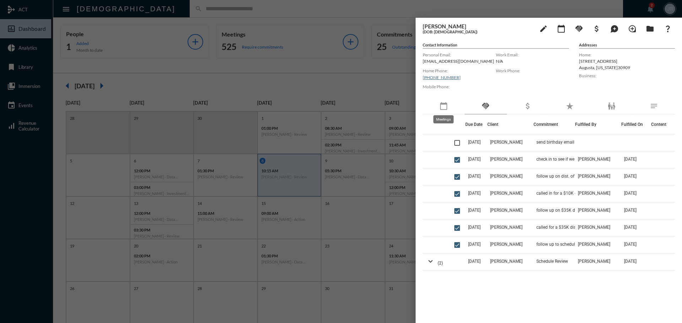
click at [446, 107] on mat-icon "calendar_today" at bounding box center [443, 106] width 9 height 9
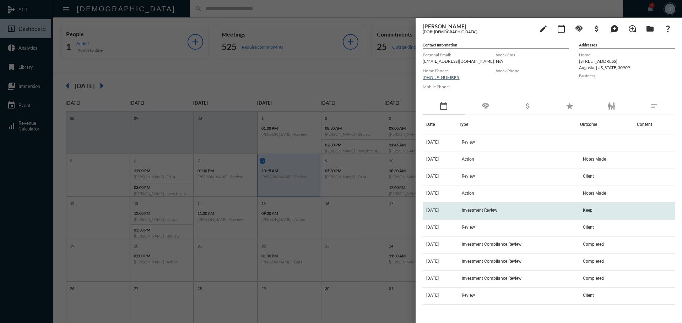
click at [482, 209] on span "Investment Review" at bounding box center [480, 210] width 36 height 5
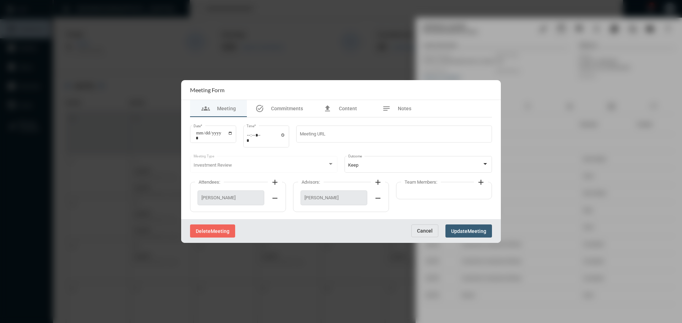
click at [432, 227] on button "Cancel" at bounding box center [424, 231] width 27 height 13
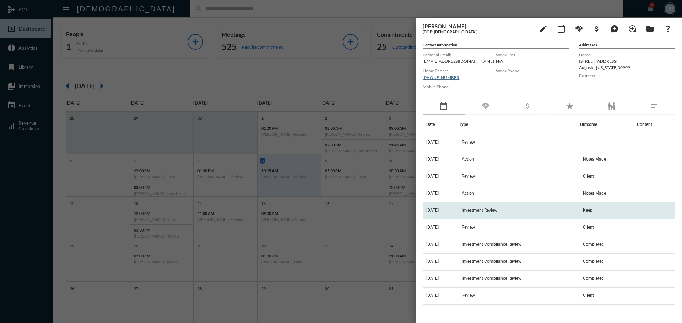
click at [468, 212] on td "Investment Review" at bounding box center [519, 211] width 121 height 17
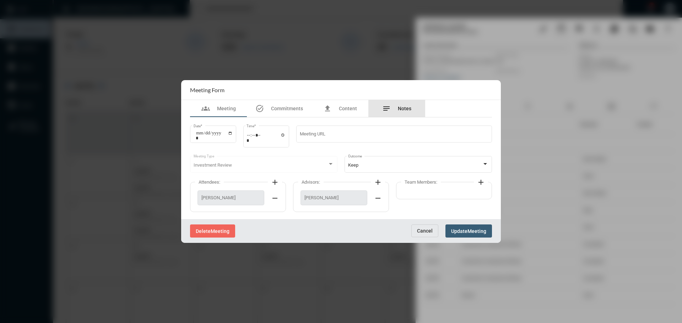
click at [402, 111] on span "Notes" at bounding box center [404, 109] width 13 height 6
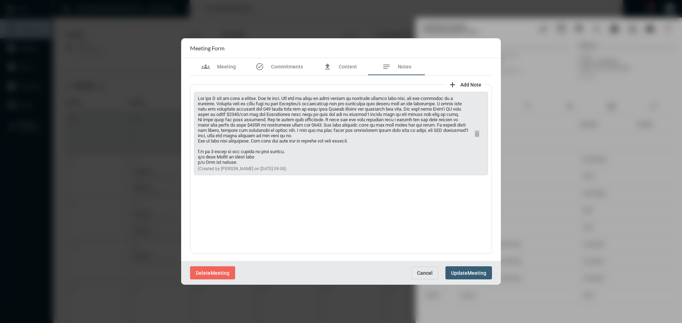
click at [428, 271] on span "Cancel" at bounding box center [425, 274] width 16 height 6
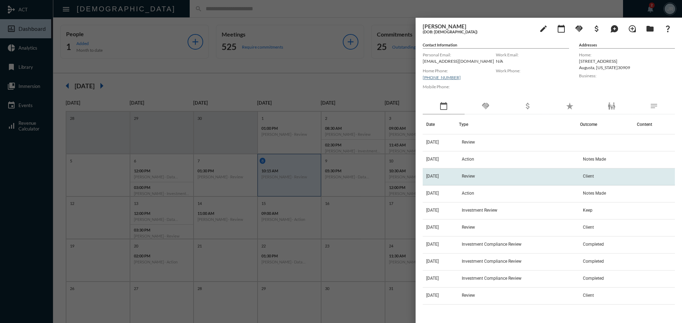
click at [468, 174] on td "Review" at bounding box center [519, 177] width 121 height 17
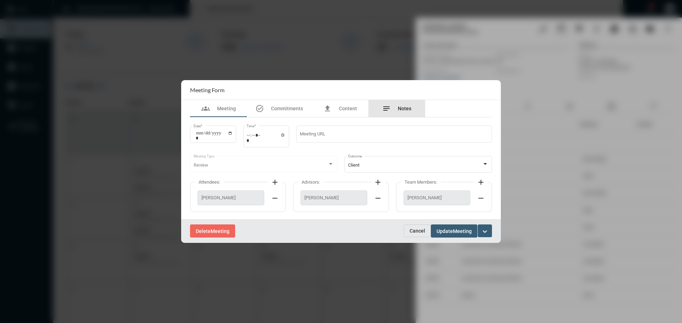
click at [396, 115] on div "notes Notes" at bounding box center [396, 108] width 57 height 17
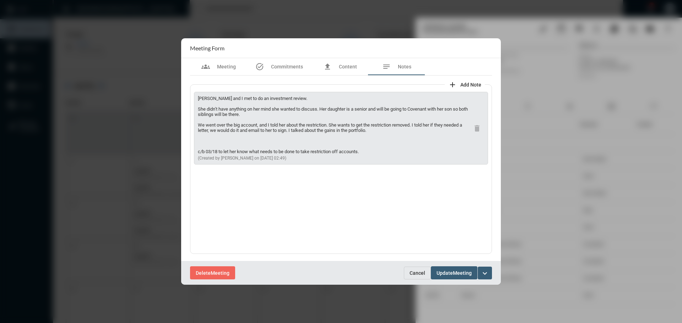
click at [417, 275] on span "Cancel" at bounding box center [417, 274] width 16 height 6
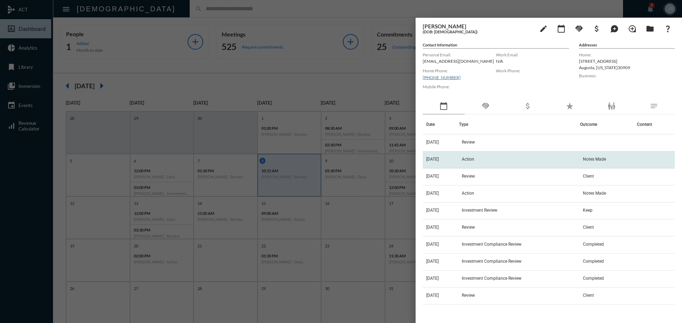
click at [473, 156] on td "Action" at bounding box center [519, 160] width 121 height 17
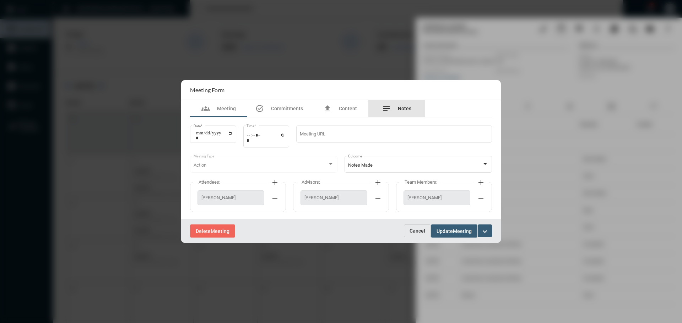
click at [401, 107] on span "Notes" at bounding box center [404, 109] width 13 height 6
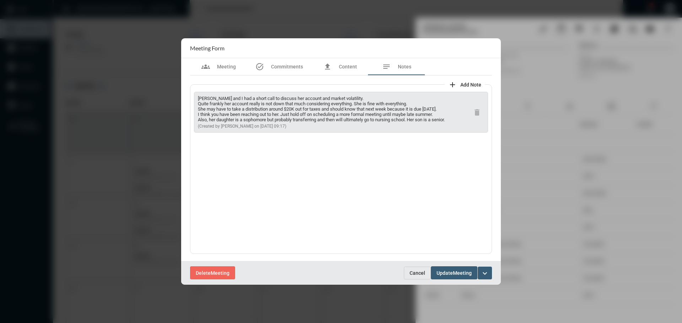
click at [422, 271] on span "Cancel" at bounding box center [417, 274] width 16 height 6
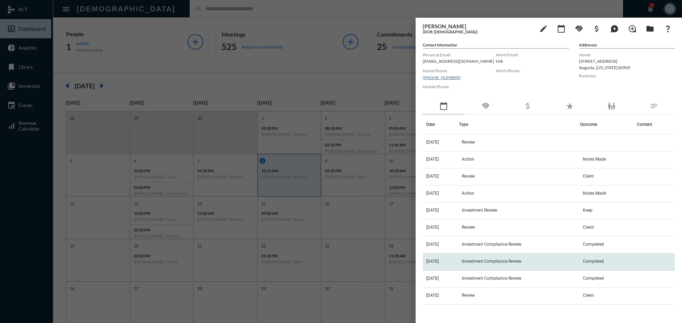
click at [496, 260] on span "Investment Compliance Review" at bounding box center [492, 261] width 60 height 5
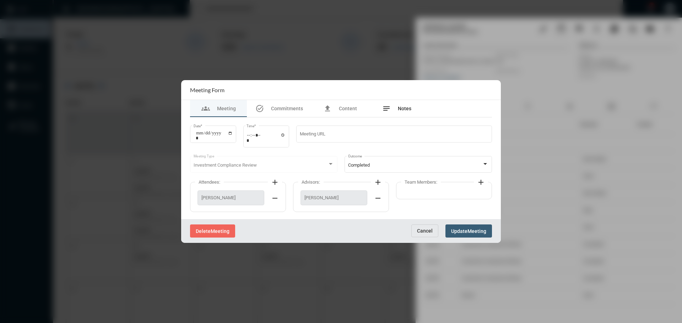
click at [402, 107] on span "Notes" at bounding box center [404, 109] width 13 height 6
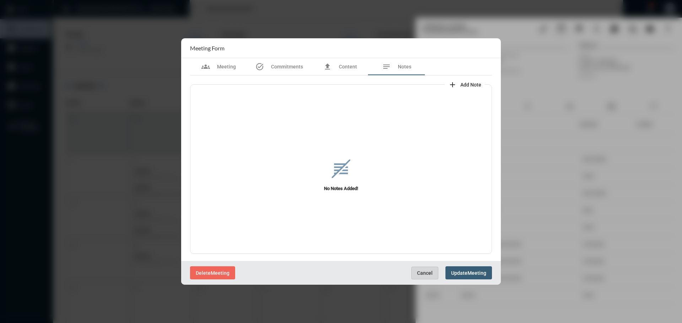
click at [425, 272] on span "Cancel" at bounding box center [425, 274] width 16 height 6
